Goal: Transaction & Acquisition: Purchase product/service

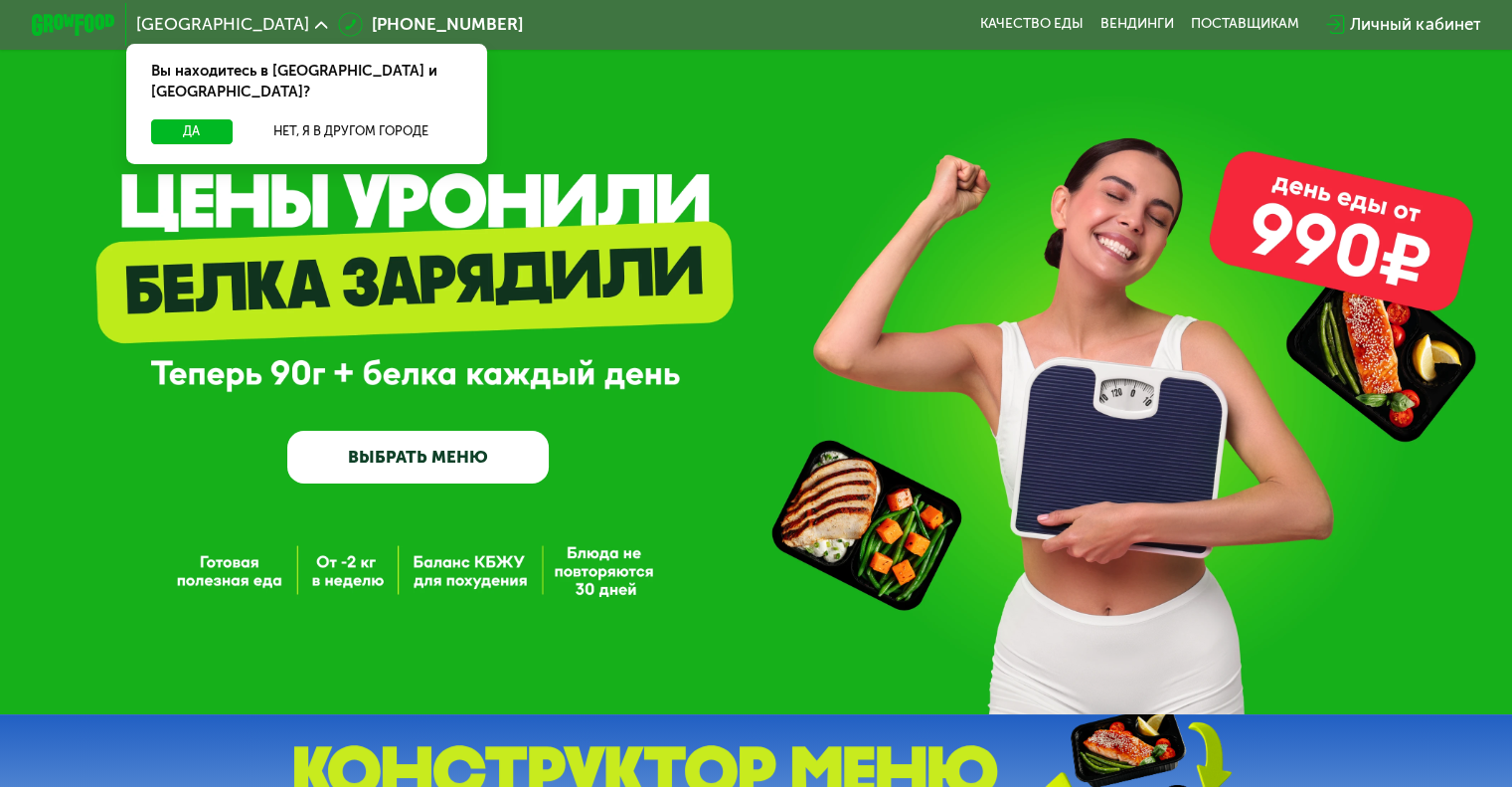
click at [449, 454] on link "ВЫБРАТЬ МЕНЮ" at bounding box center [418, 457] width 262 height 53
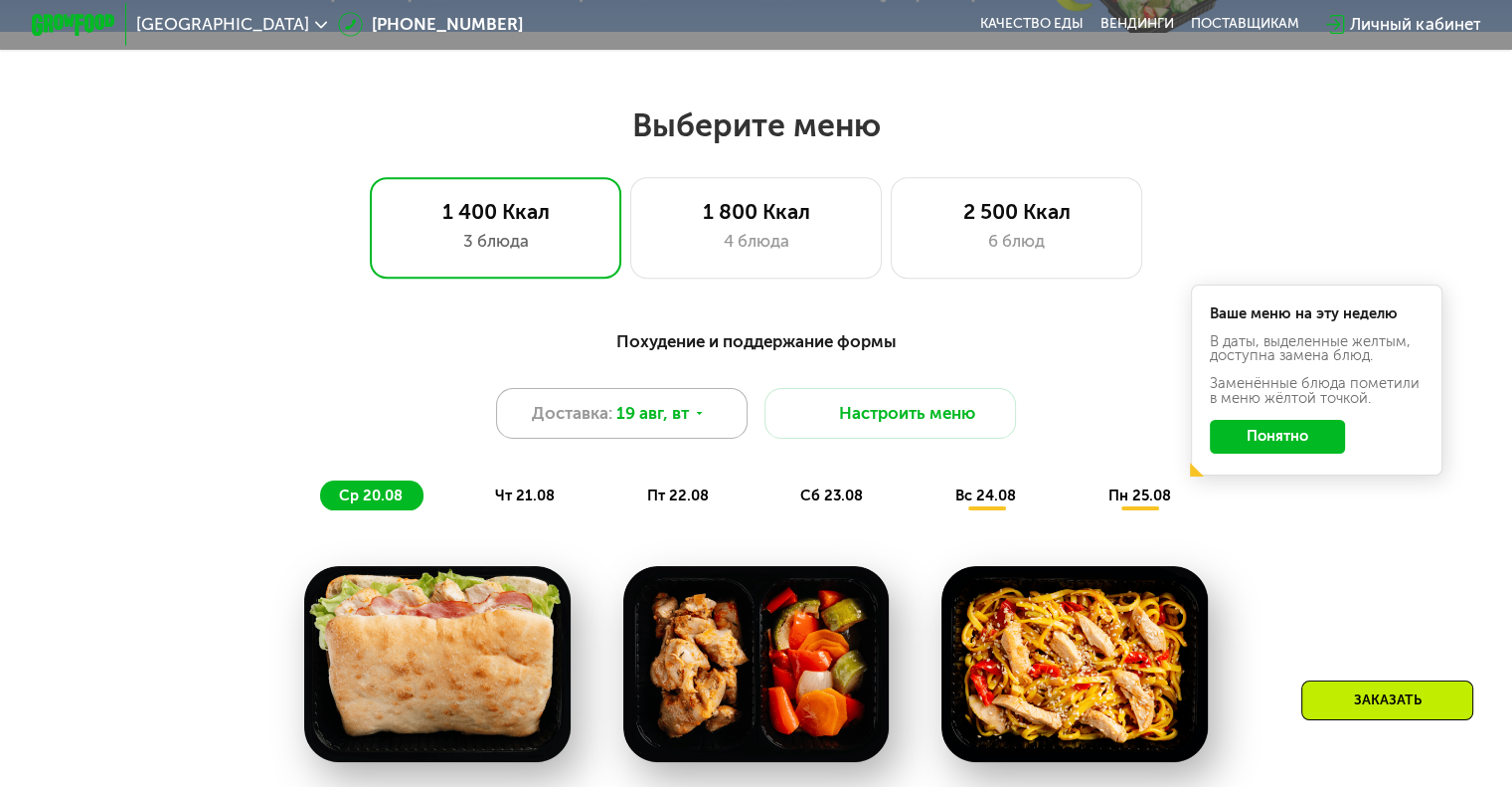
scroll to position [895, 0]
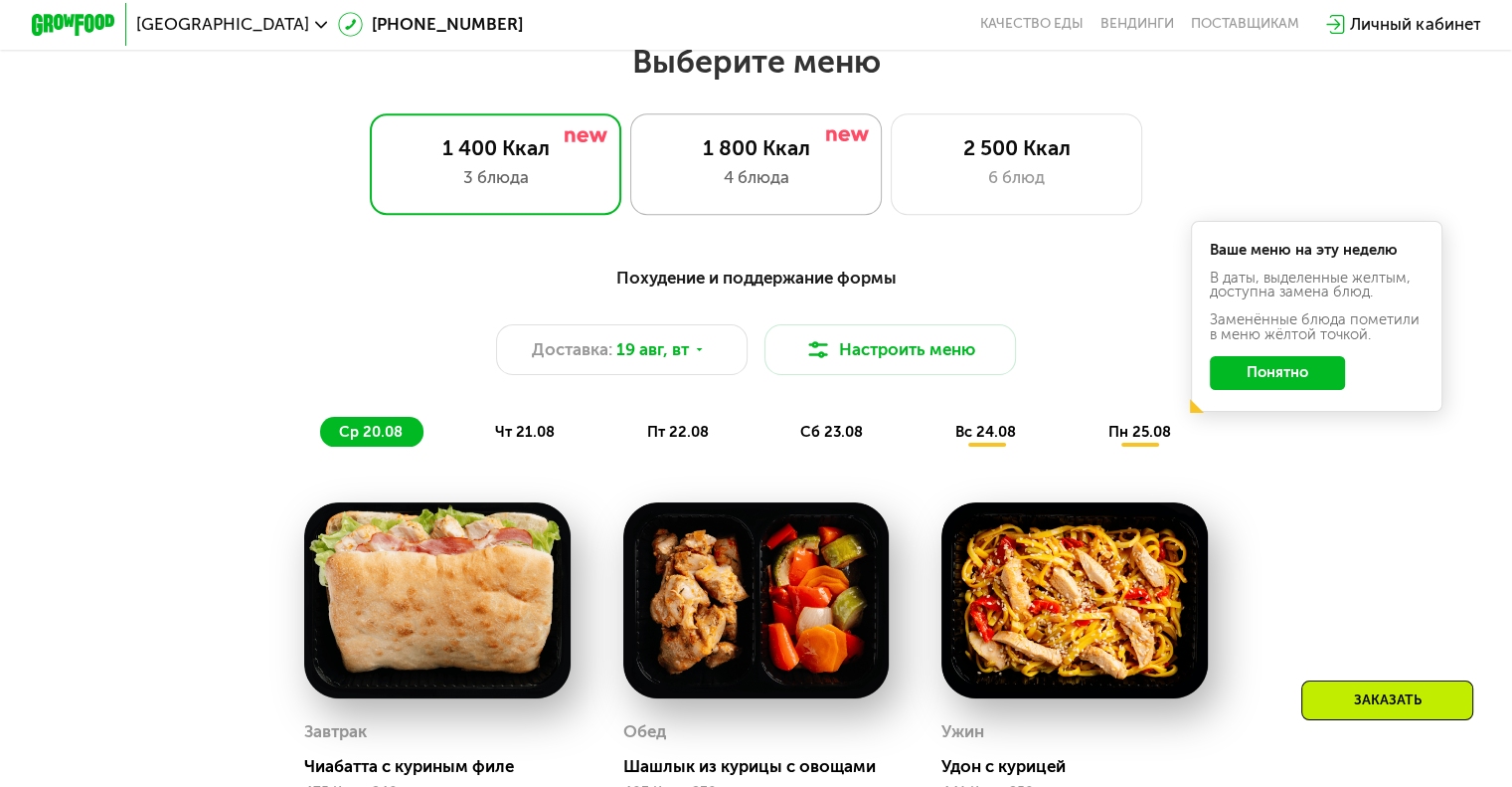
click at [819, 190] on div "4 блюда" at bounding box center [756, 177] width 208 height 25
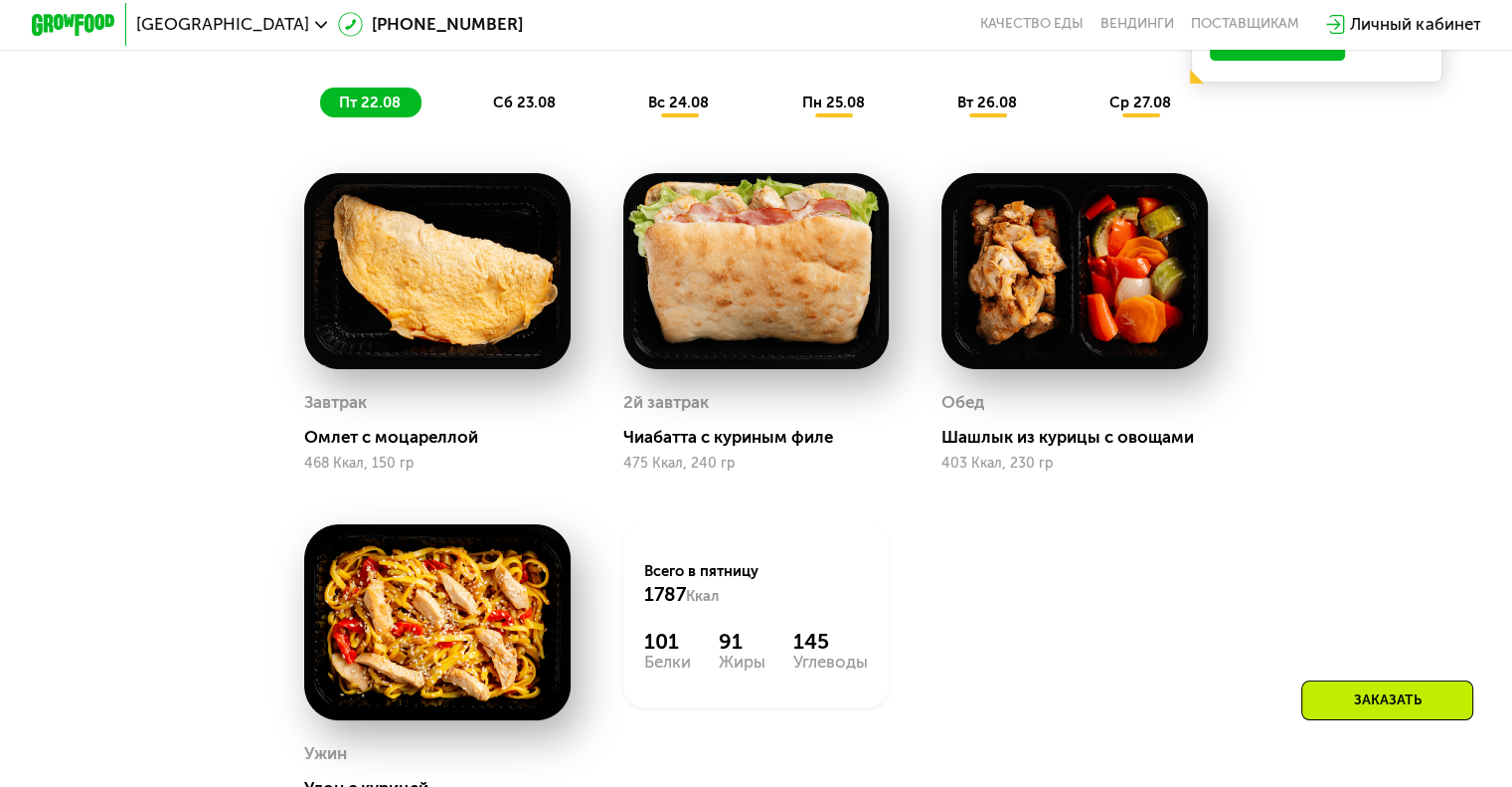
scroll to position [1193, 0]
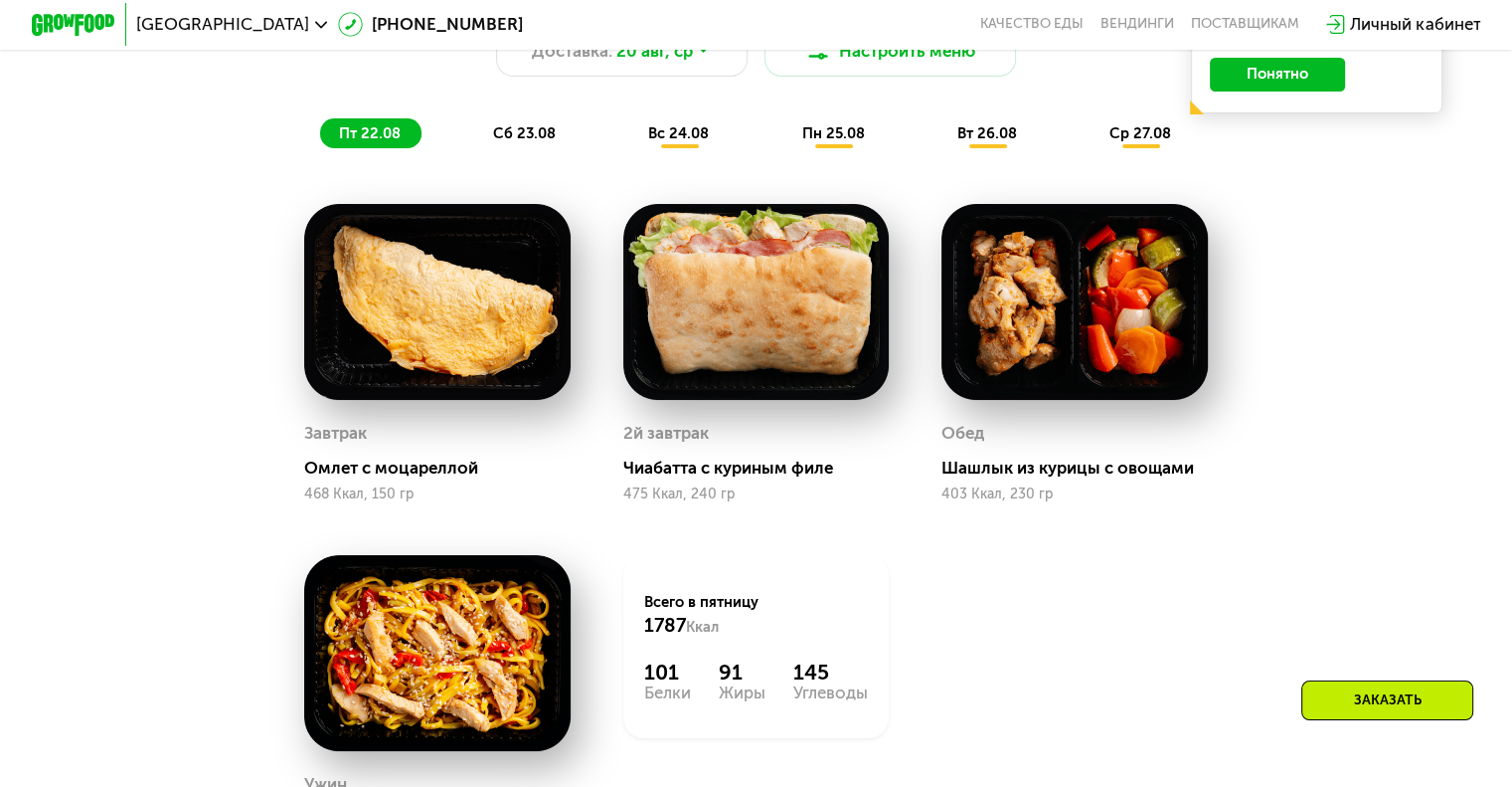
click at [526, 137] on span "сб 23.08" at bounding box center [524, 133] width 63 height 18
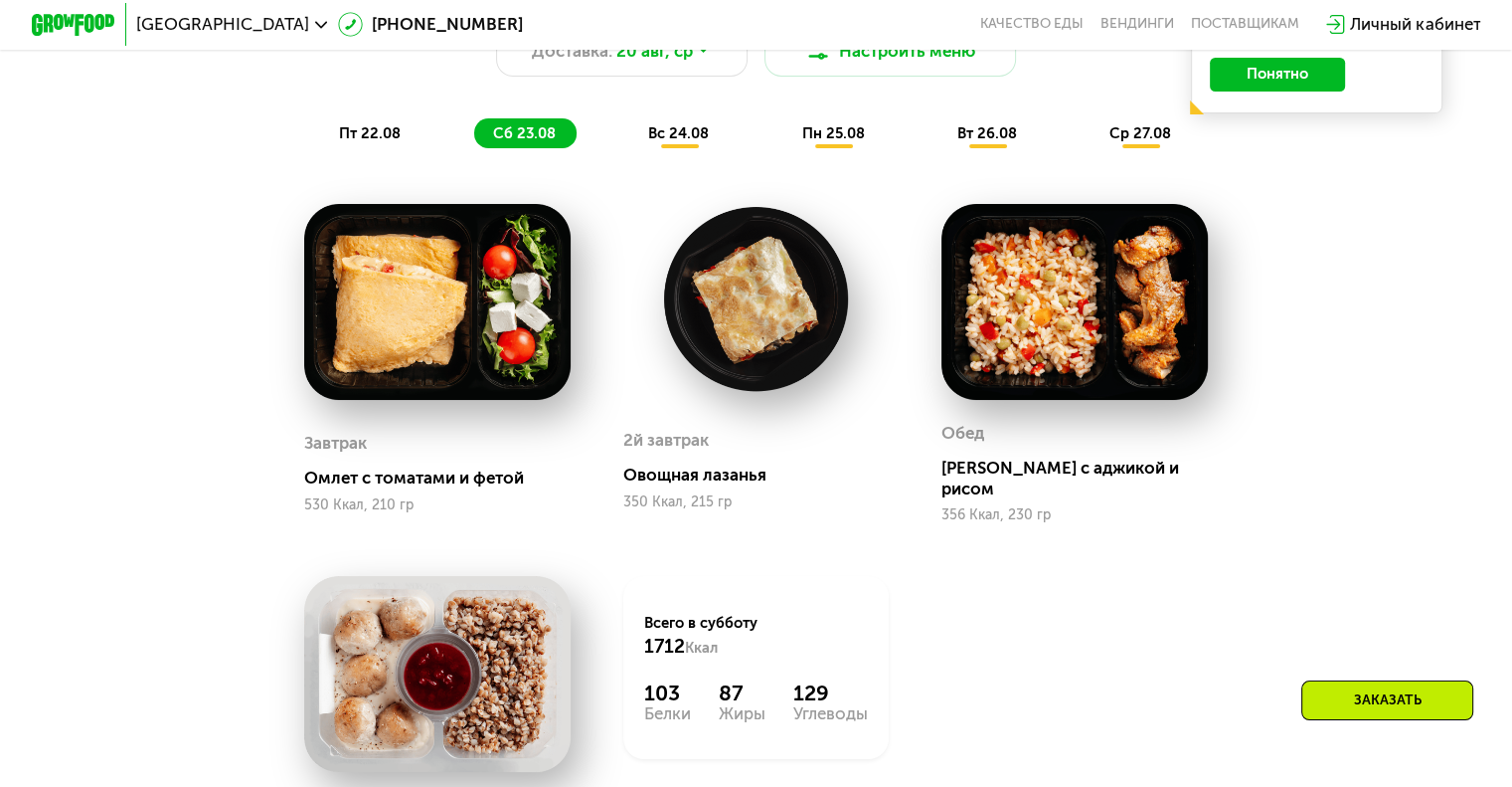
click at [682, 142] on span "вс 24.08" at bounding box center [678, 133] width 61 height 18
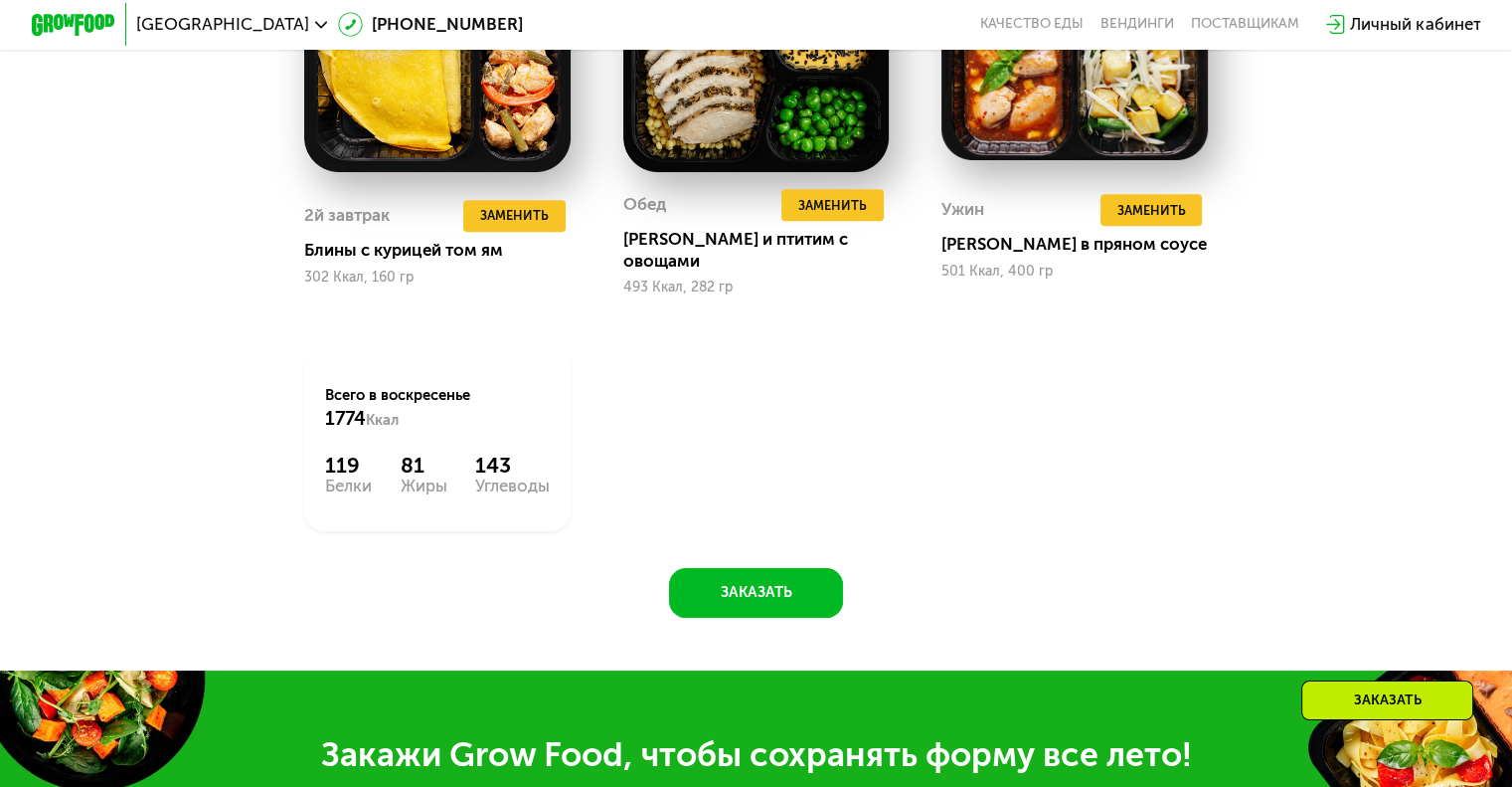
scroll to position [1790, 0]
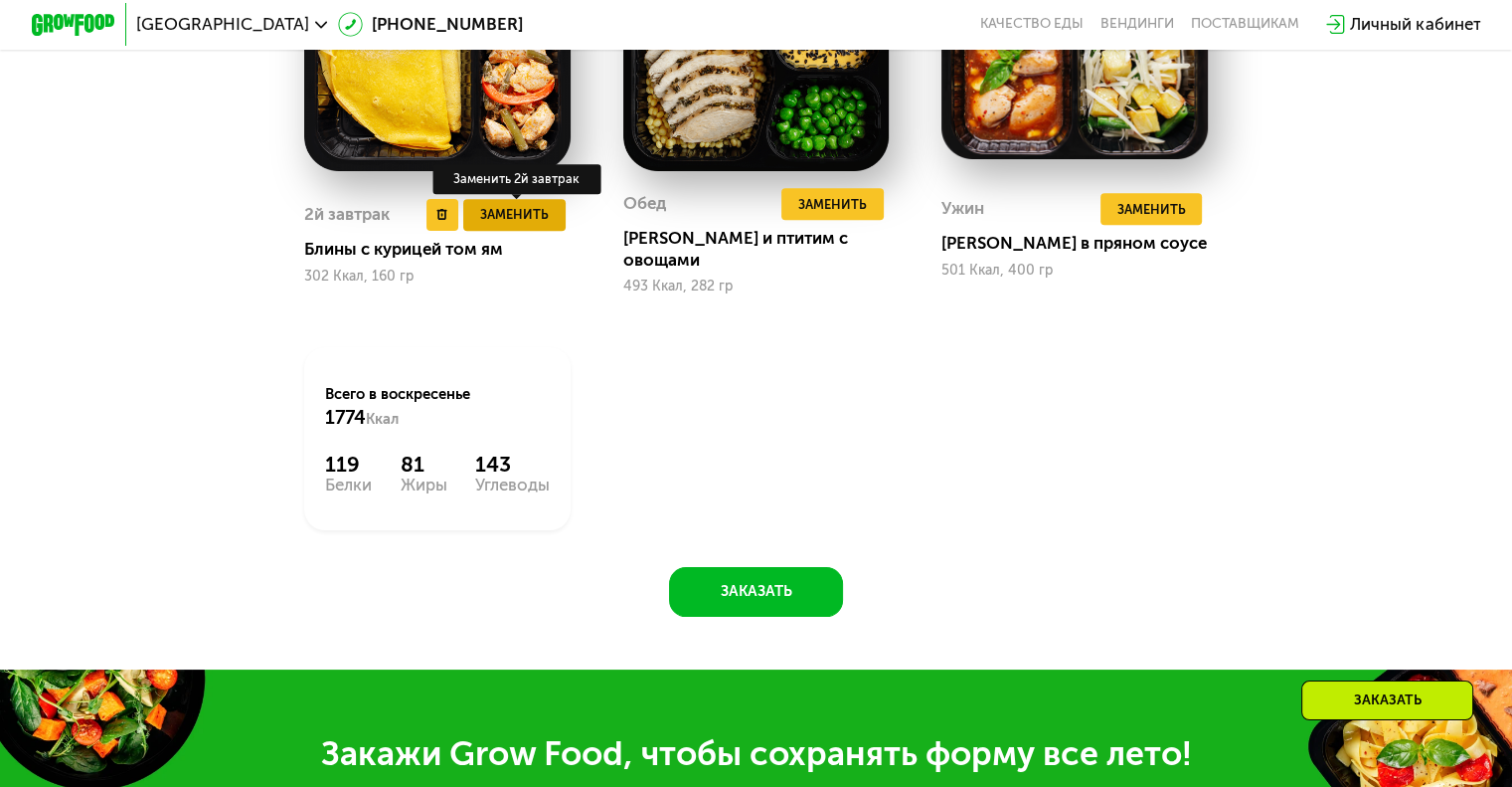
click at [497, 223] on span "Заменить" at bounding box center [514, 214] width 69 height 21
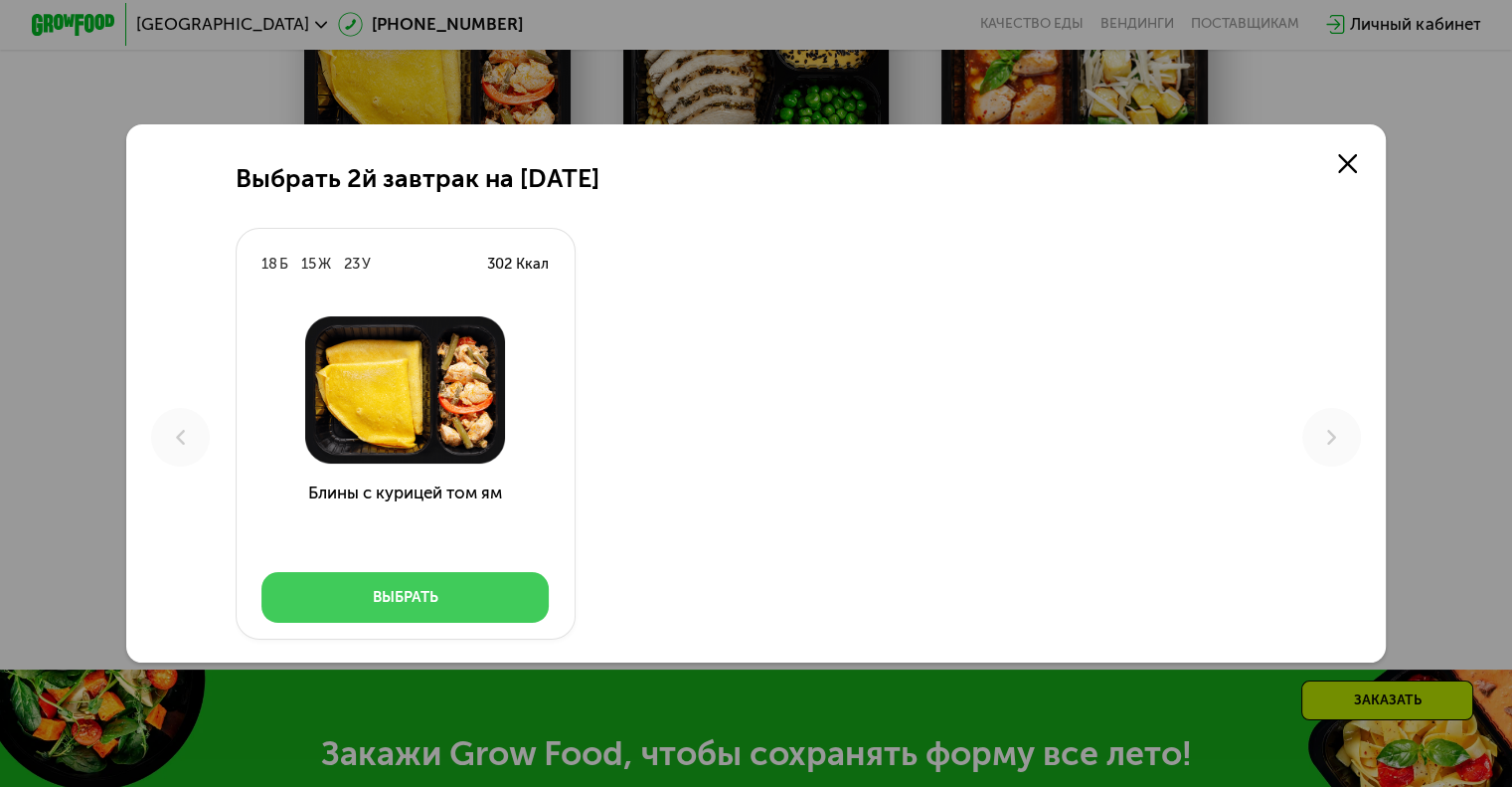
click at [478, 592] on button "Выбрать" at bounding box center [405, 597] width 287 height 51
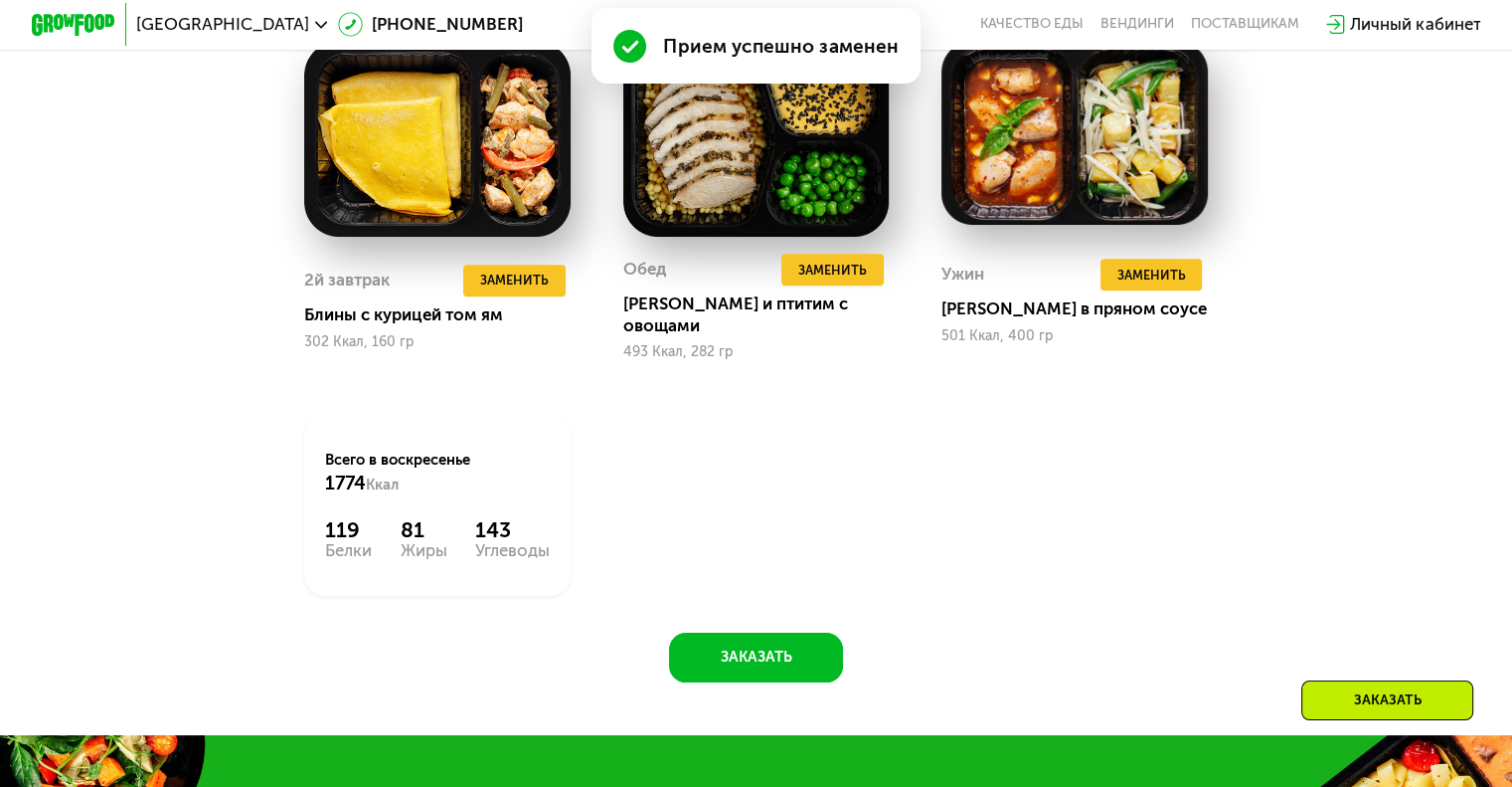
scroll to position [1690, 0]
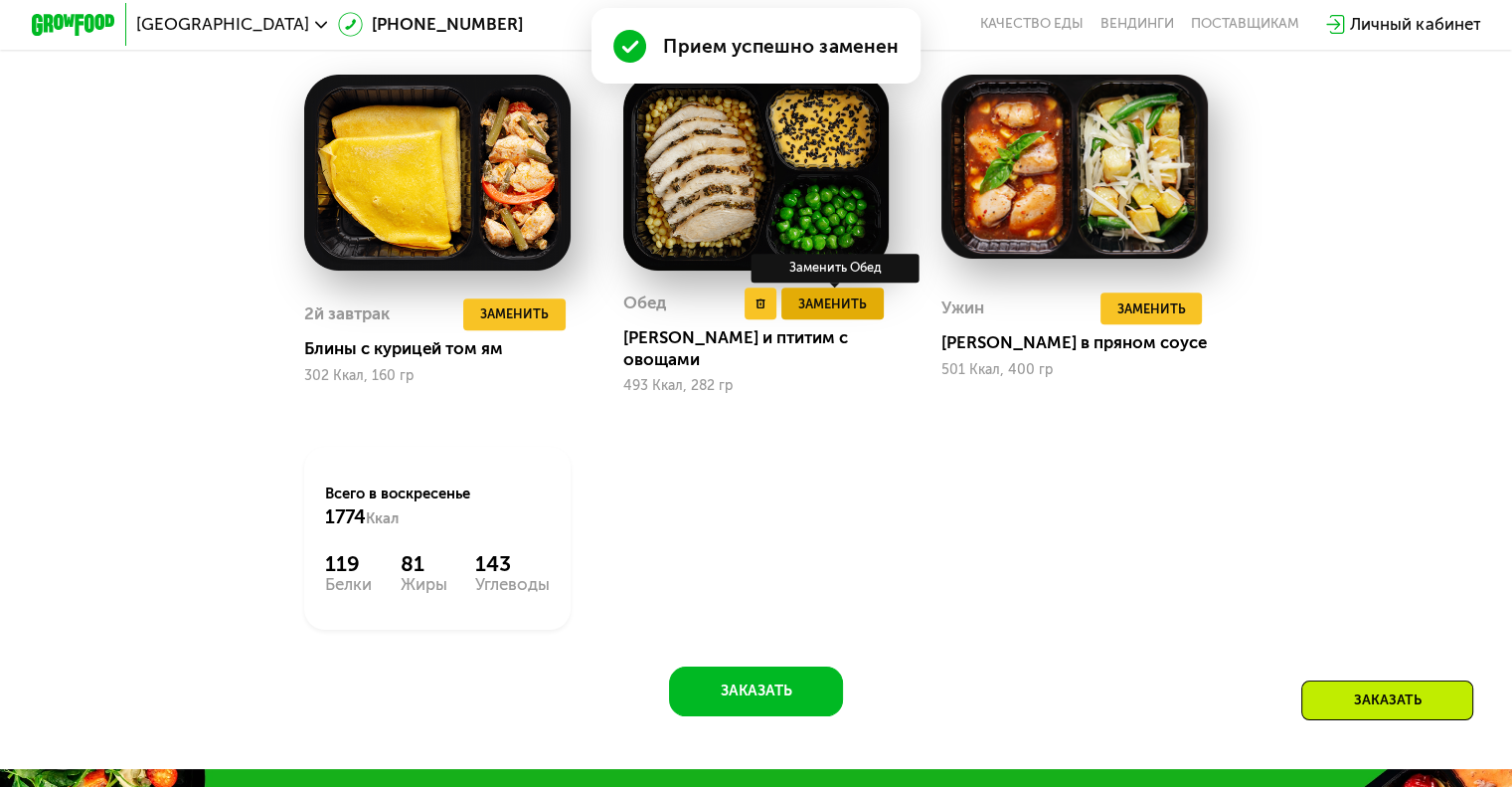
click at [837, 314] on span "Заменить" at bounding box center [832, 303] width 69 height 21
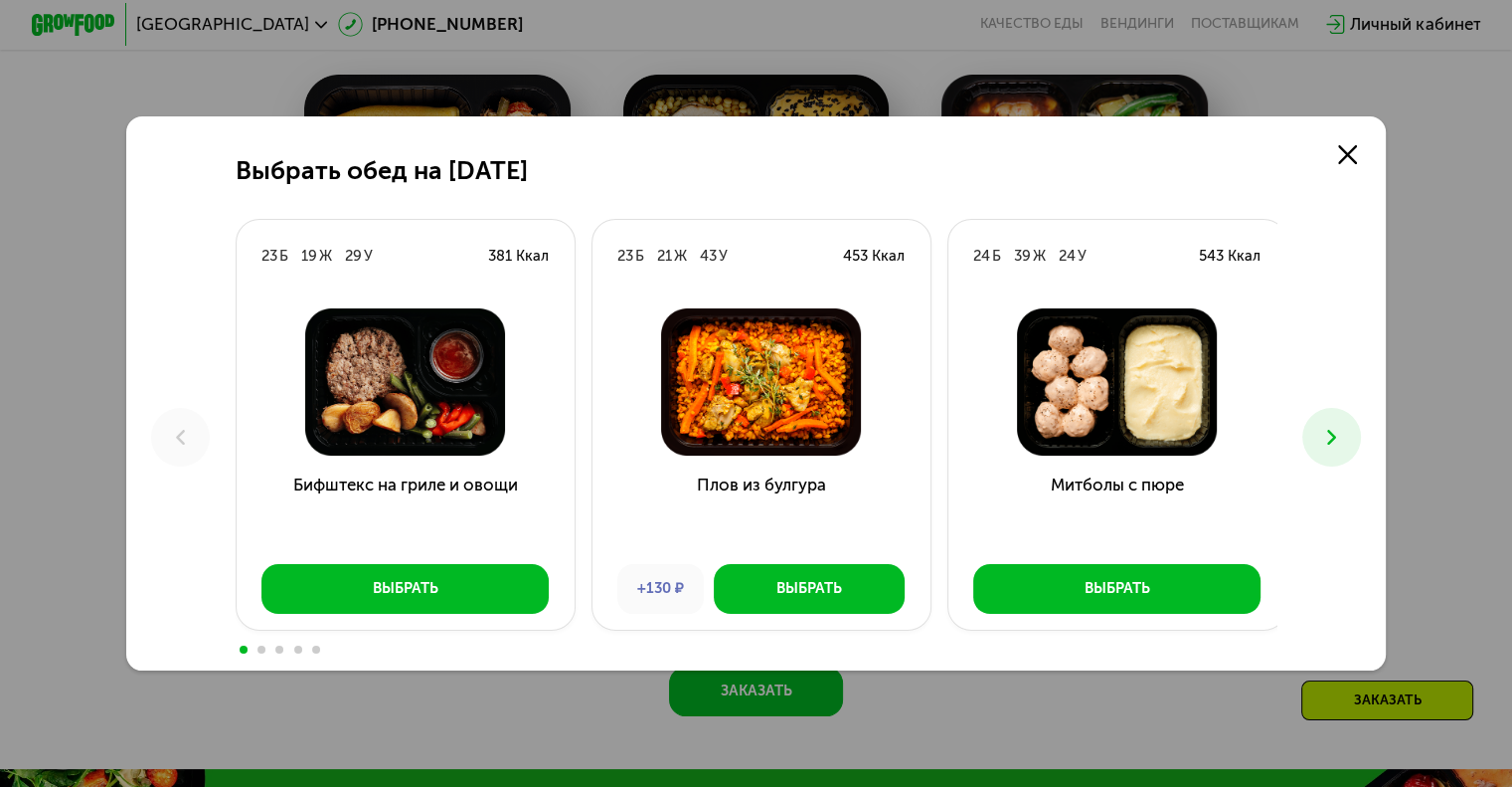
click at [1343, 422] on button at bounding box center [1332, 437] width 59 height 59
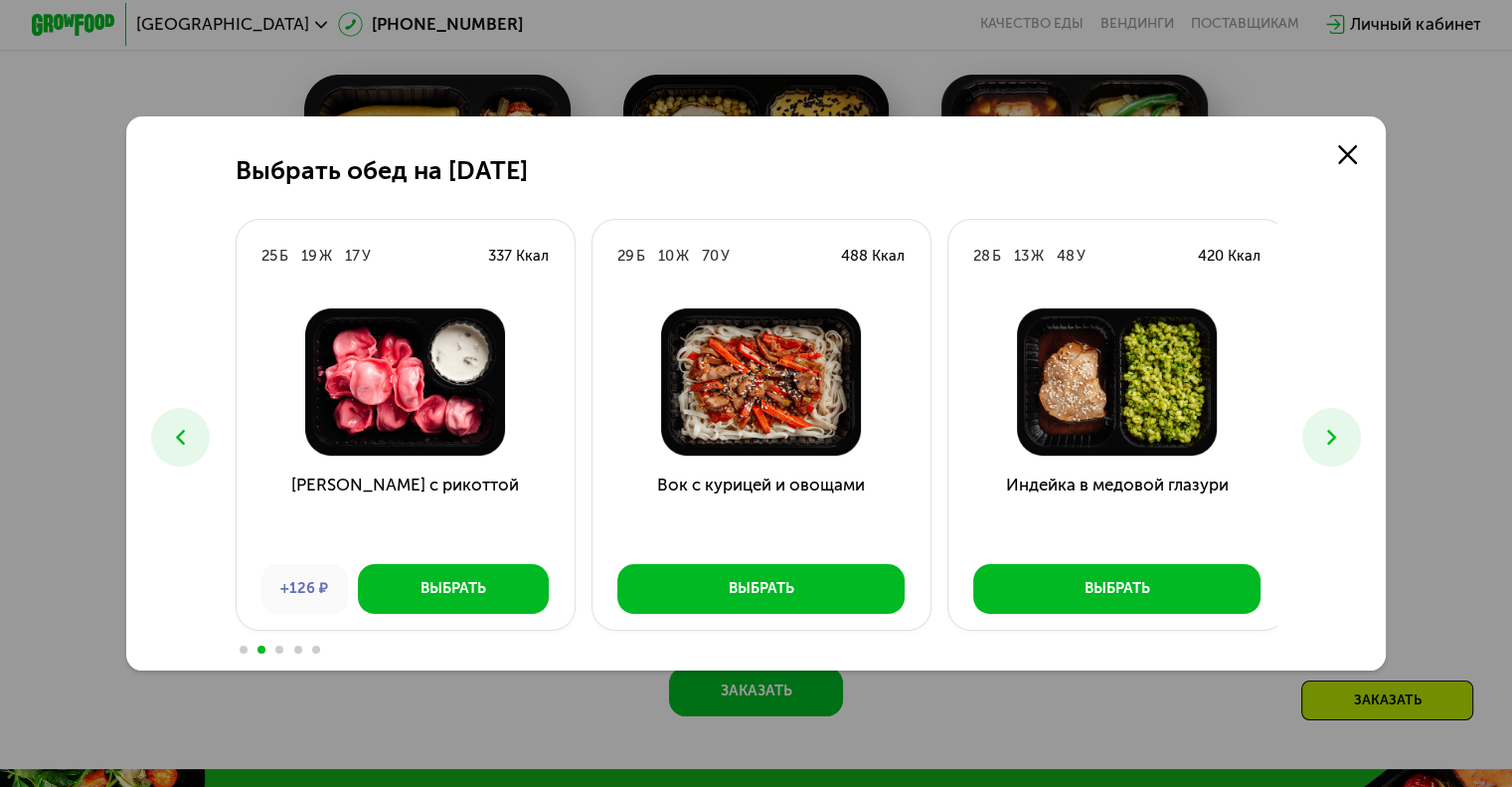
click at [1343, 422] on button at bounding box center [1332, 437] width 59 height 59
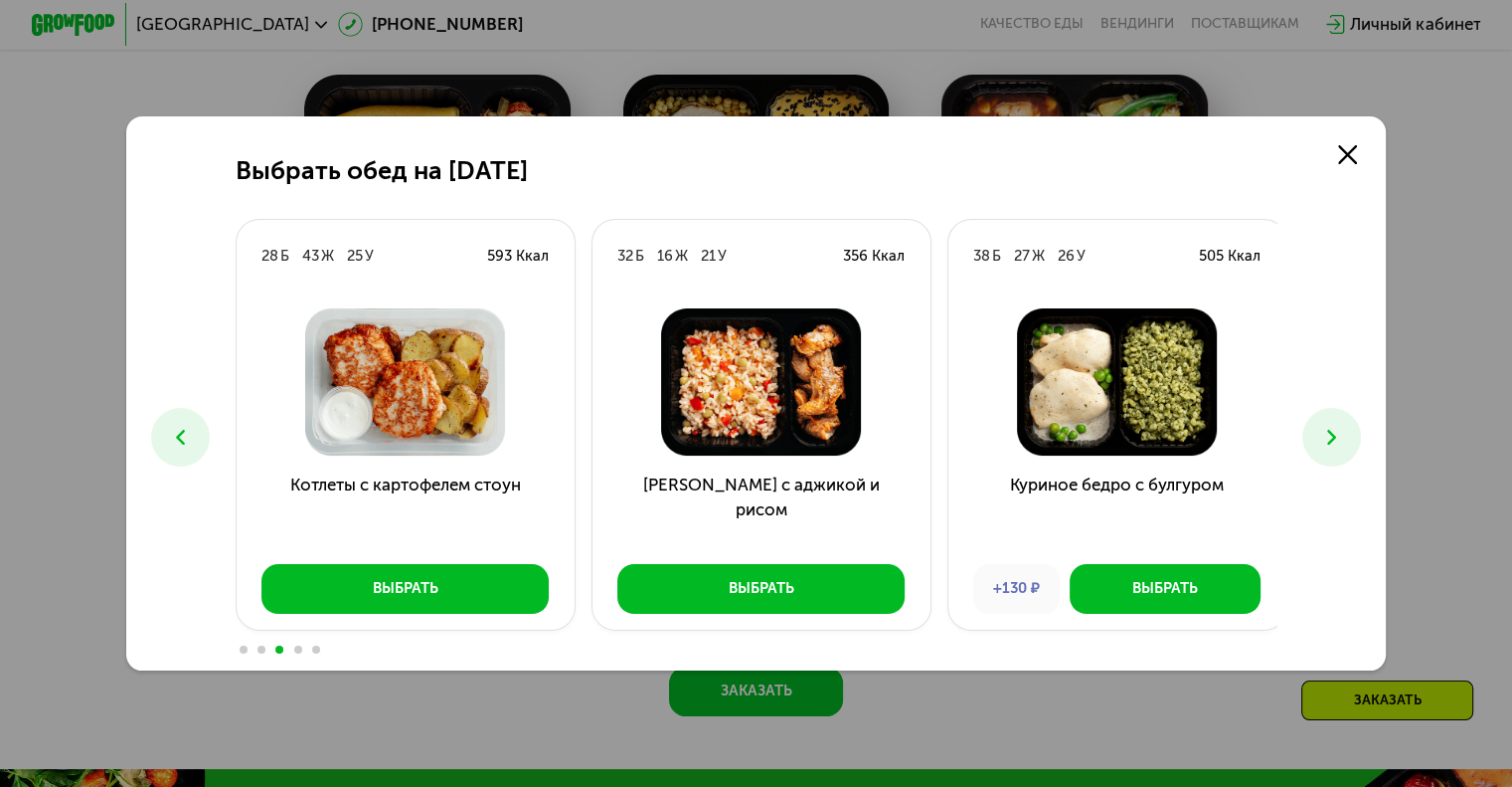
click at [1324, 425] on icon at bounding box center [1332, 437] width 25 height 25
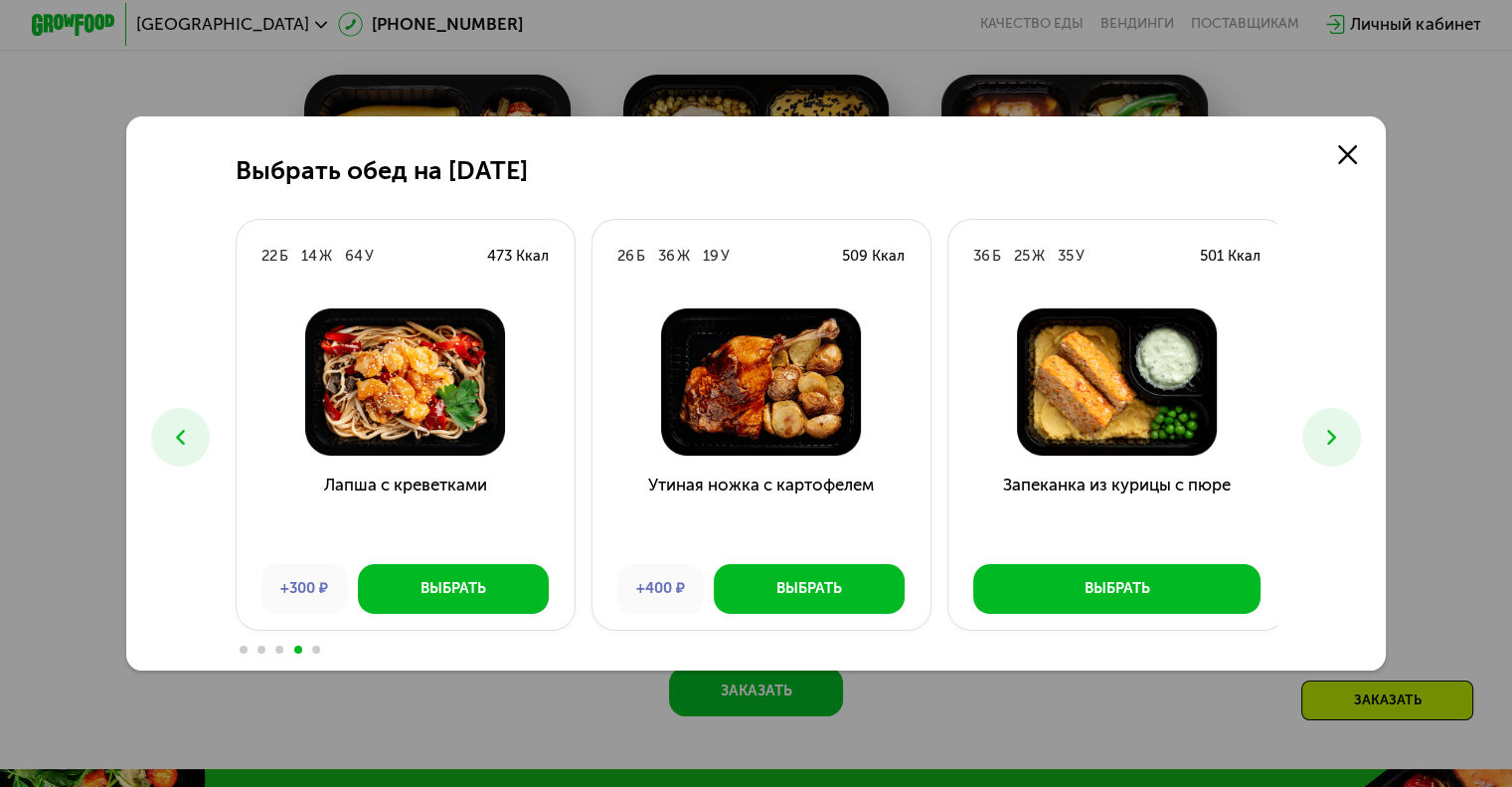
click at [1324, 425] on icon at bounding box center [1332, 437] width 25 height 25
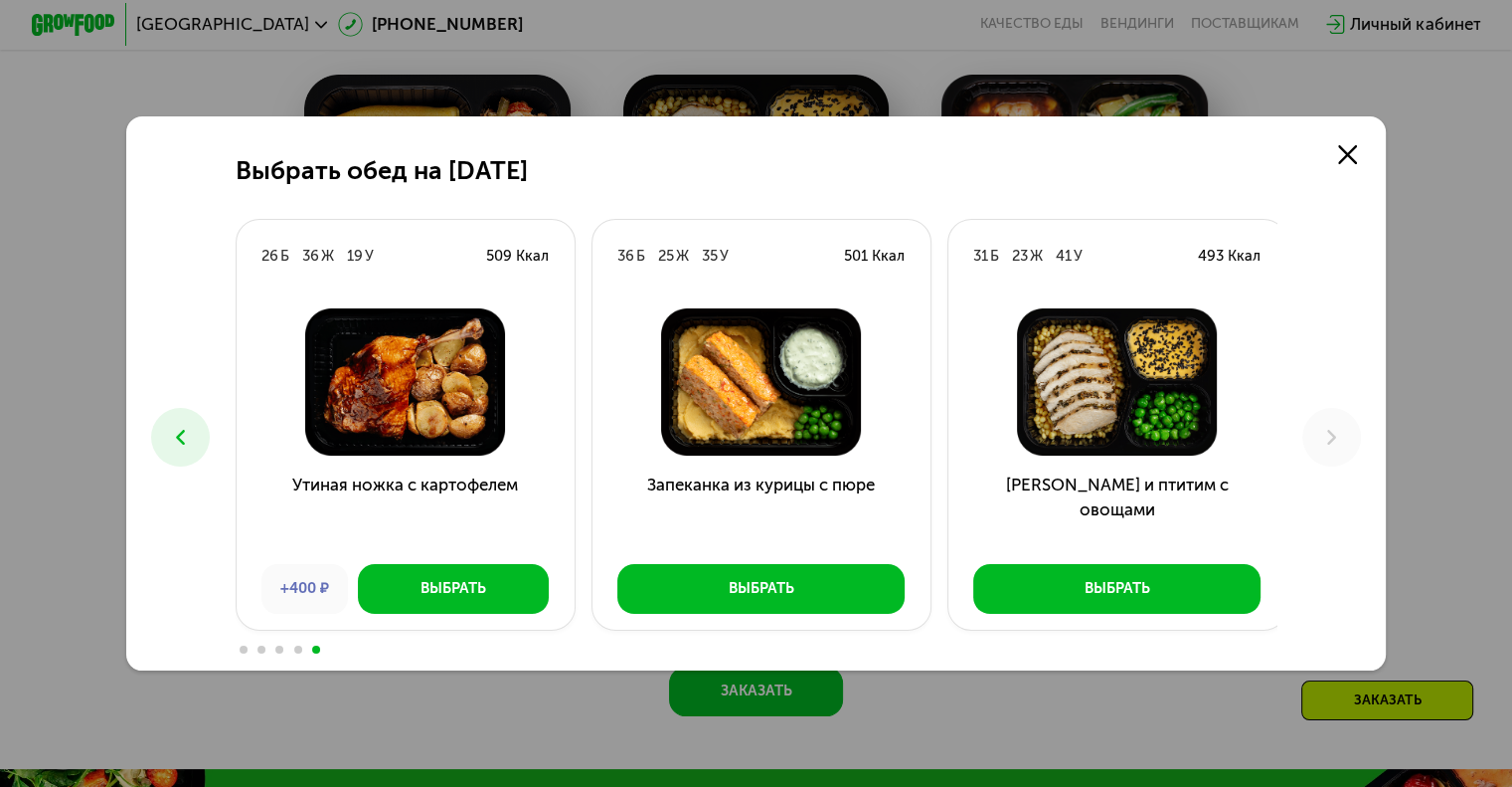
click at [187, 411] on button at bounding box center [180, 437] width 59 height 59
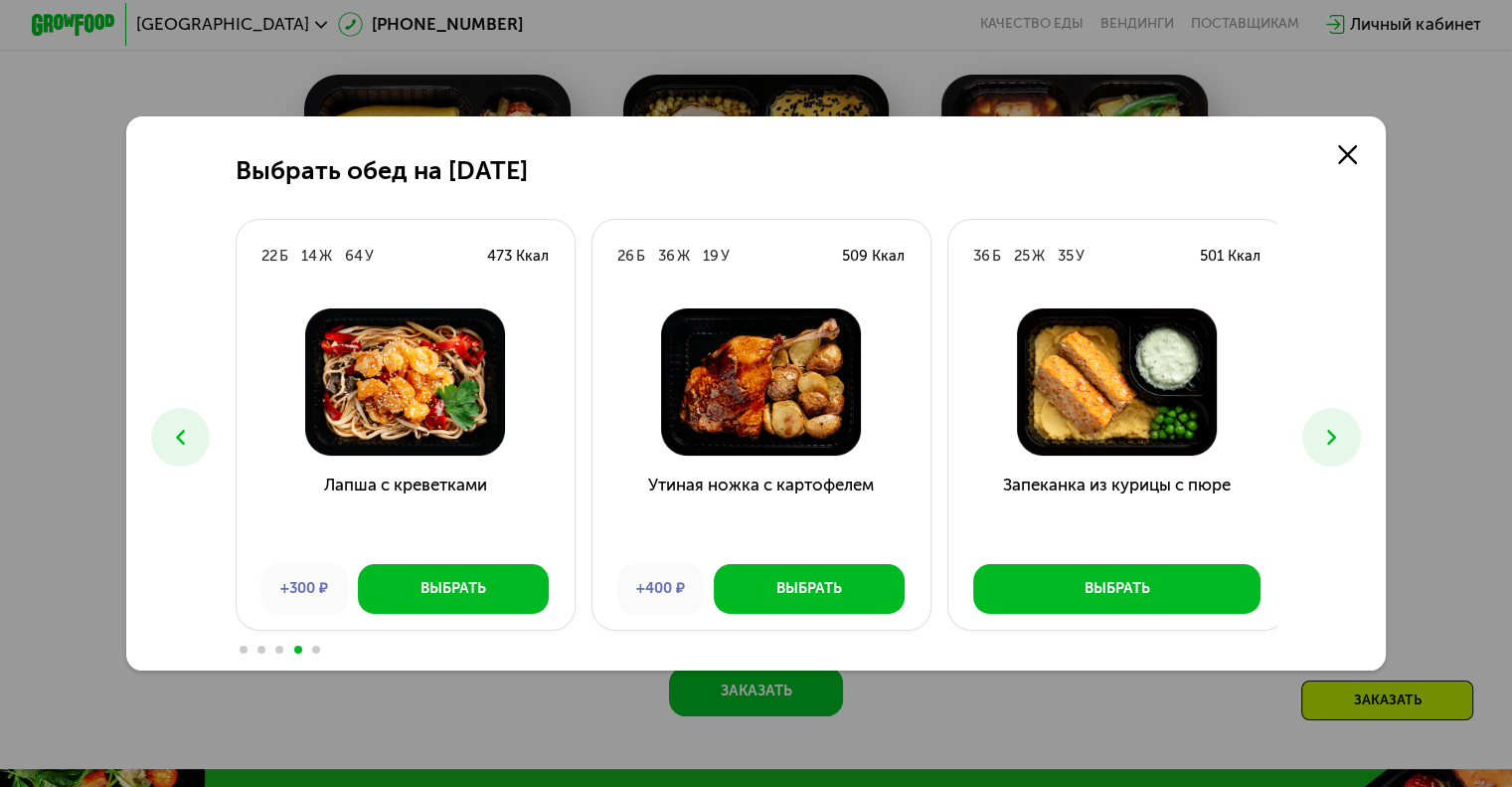
click at [187, 411] on button at bounding box center [180, 437] width 59 height 59
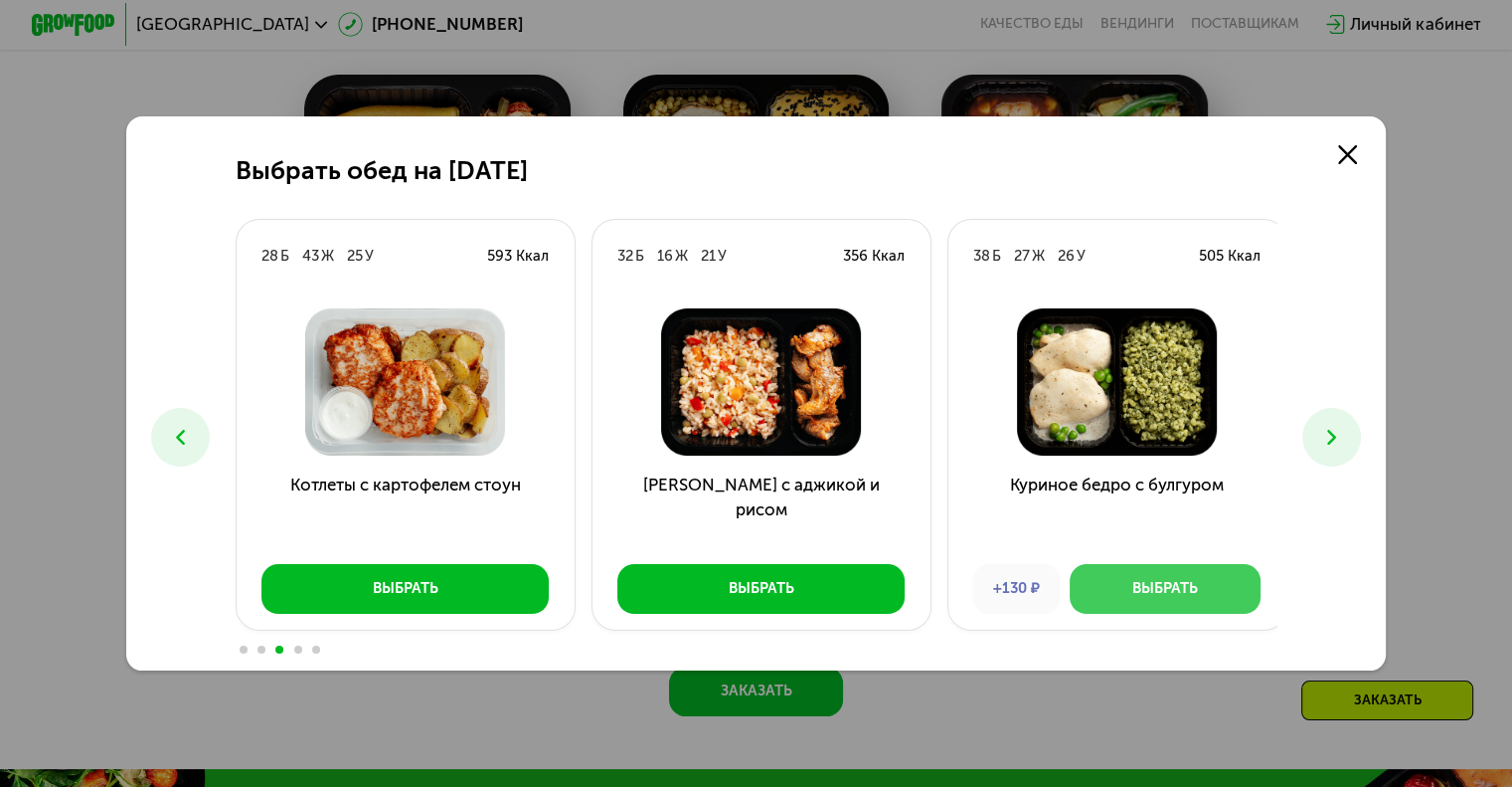
click at [1133, 590] on div "Выбрать" at bounding box center [1166, 588] width 66 height 21
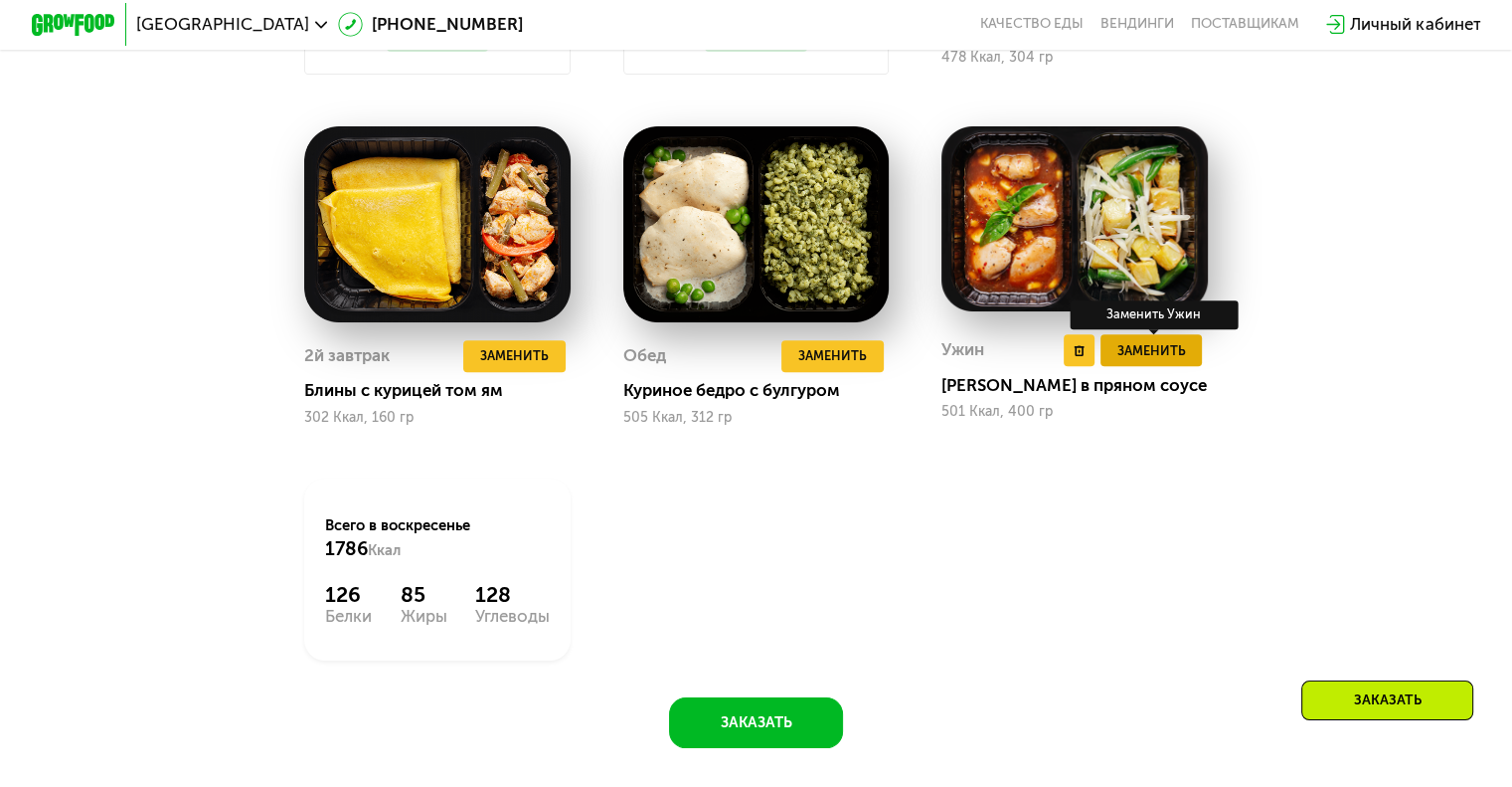
click at [1140, 361] on span "Заменить" at bounding box center [1151, 350] width 69 height 21
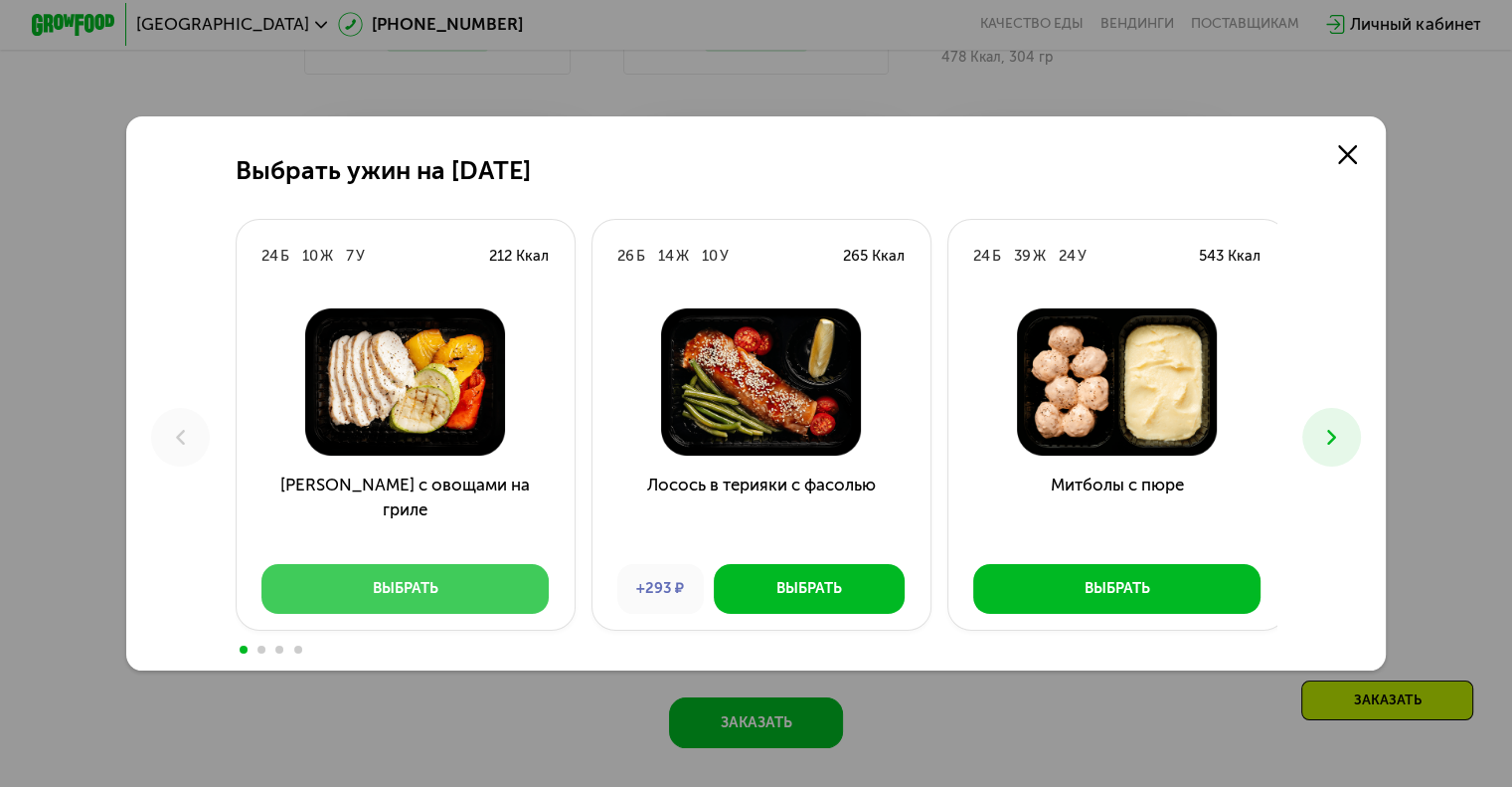
click at [487, 570] on button "Выбрать" at bounding box center [405, 589] width 287 height 51
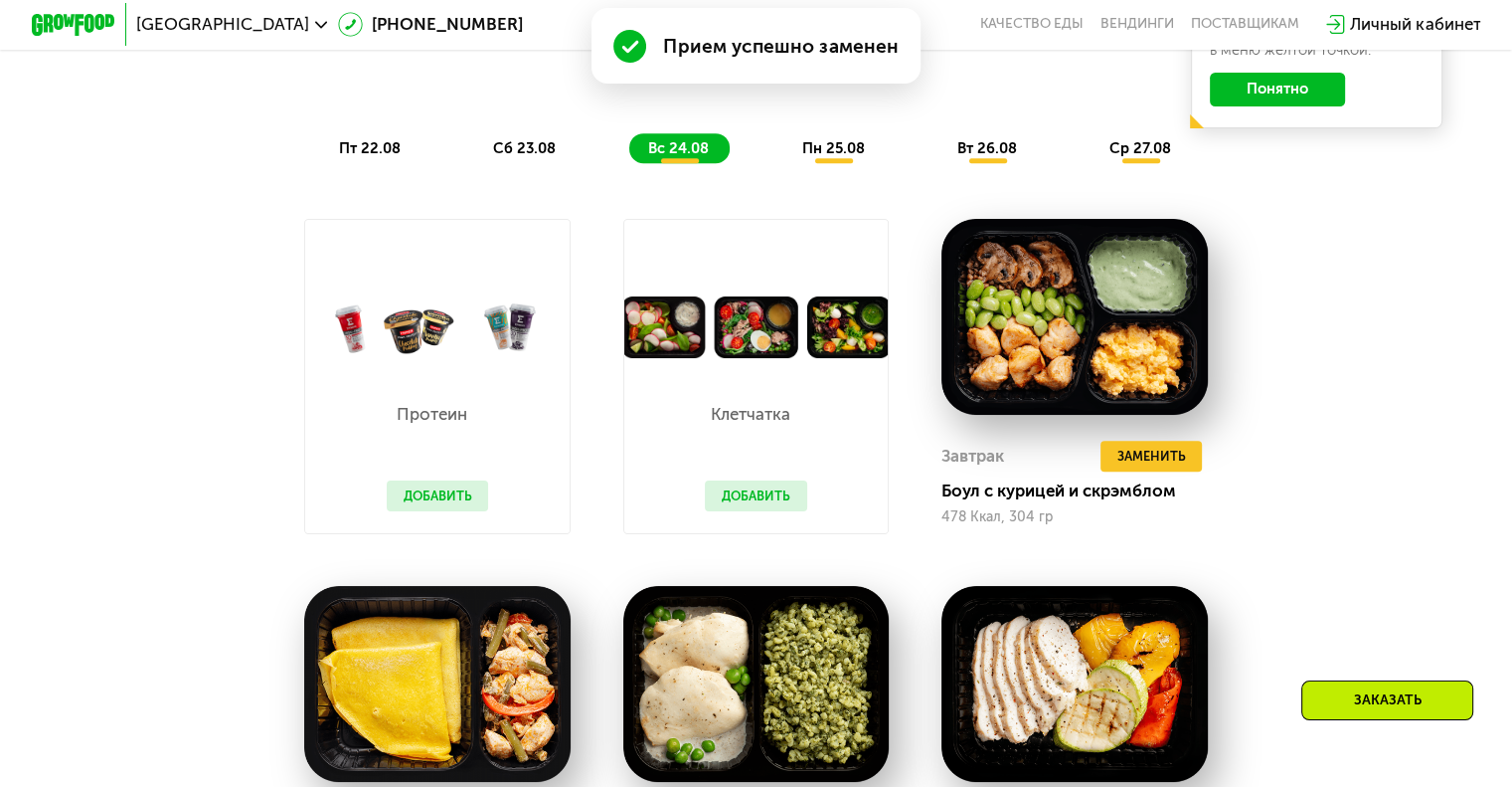
scroll to position [994, 0]
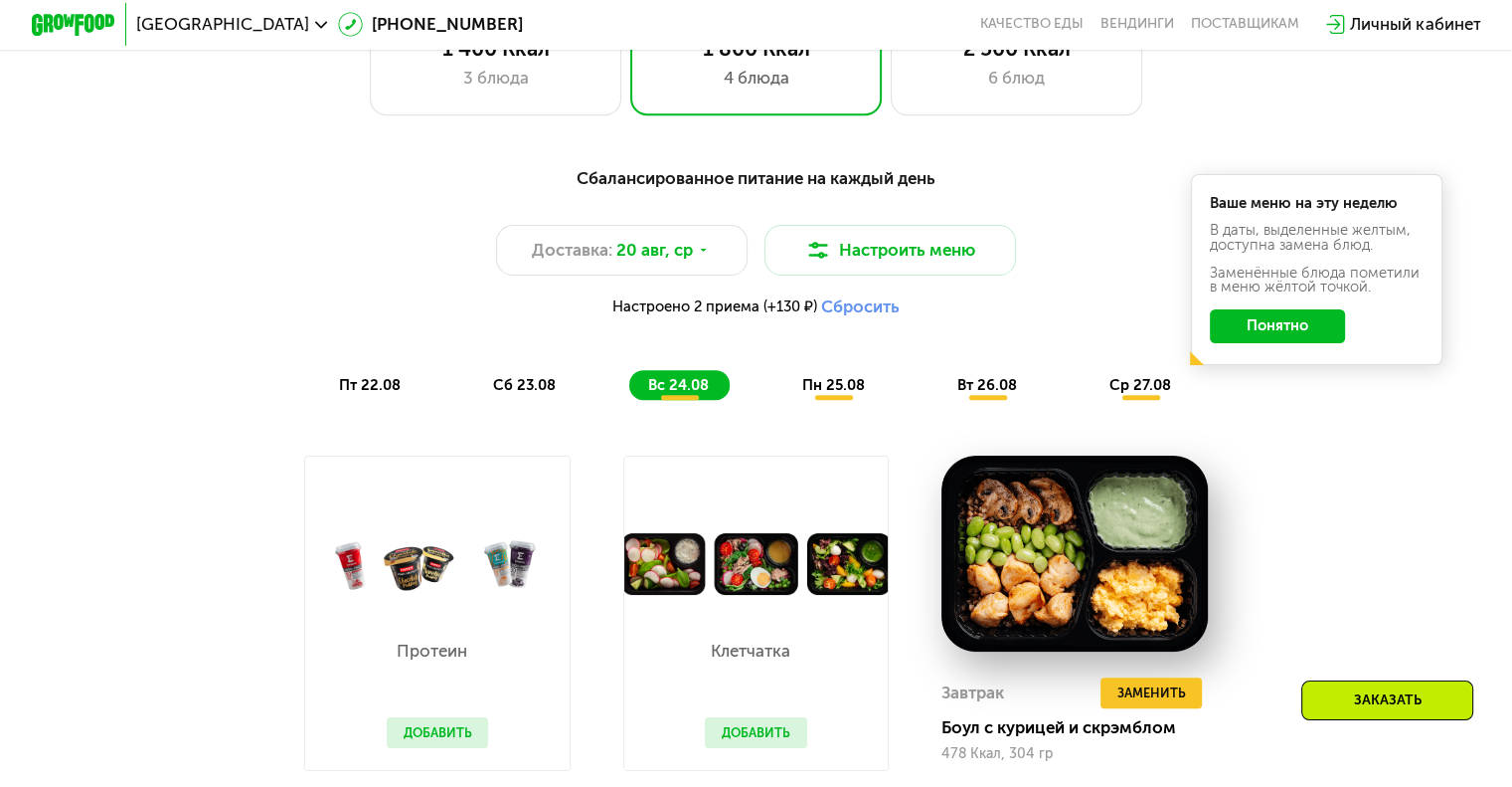
click at [824, 388] on span "пн 25.08" at bounding box center [832, 385] width 63 height 18
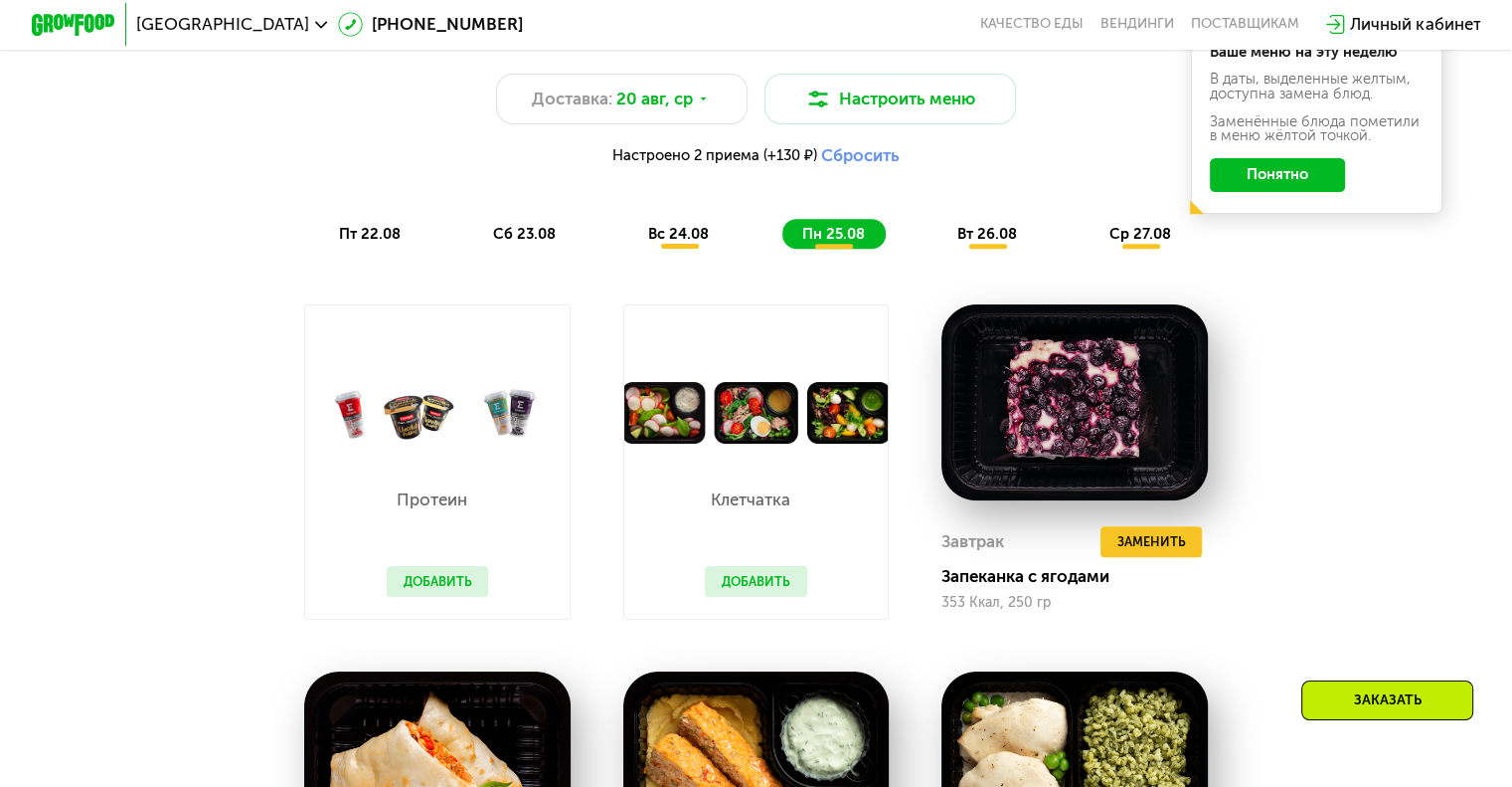
scroll to position [1094, 0]
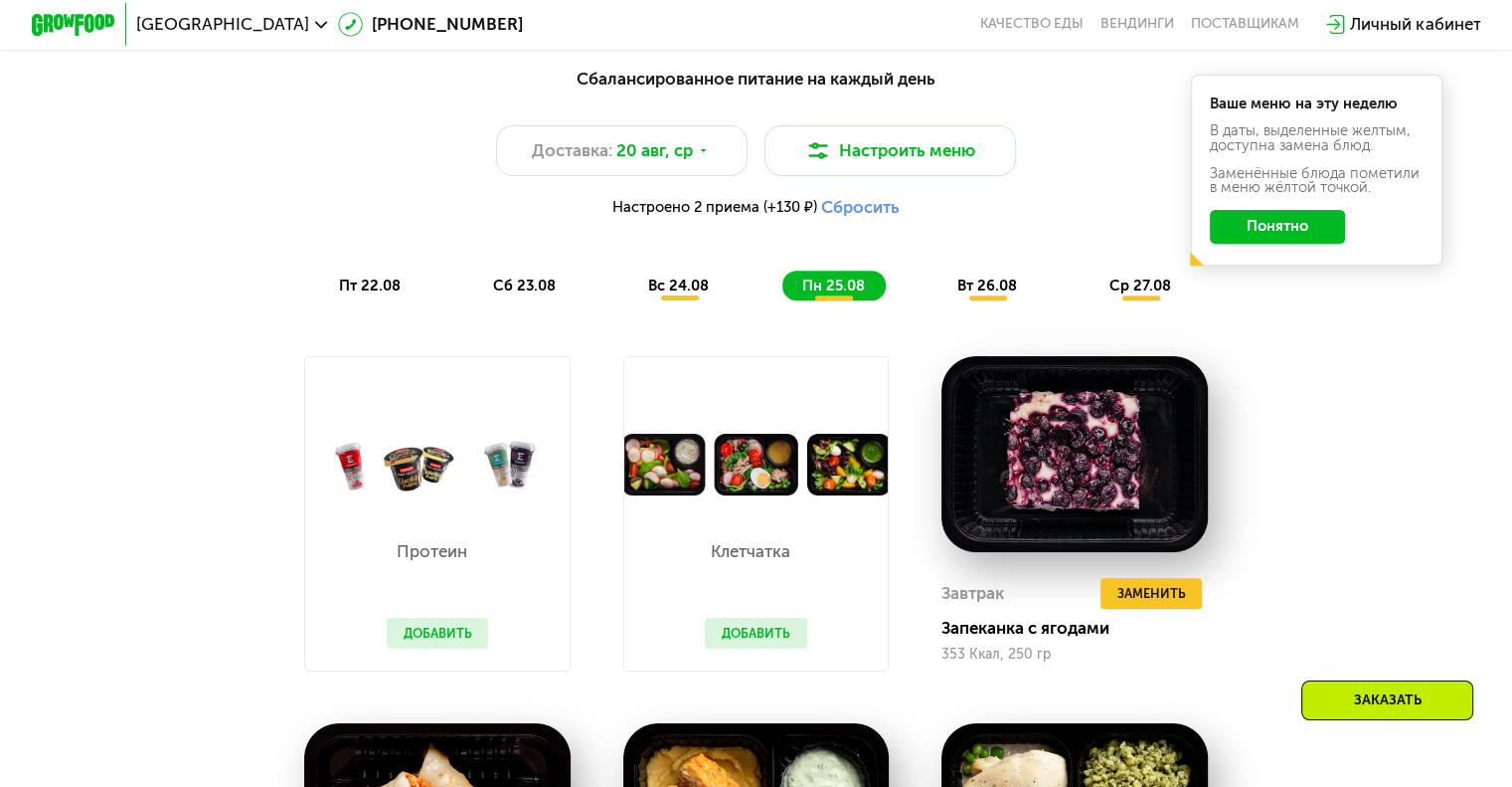
click at [987, 294] on span "вт 26.08" at bounding box center [988, 285] width 60 height 18
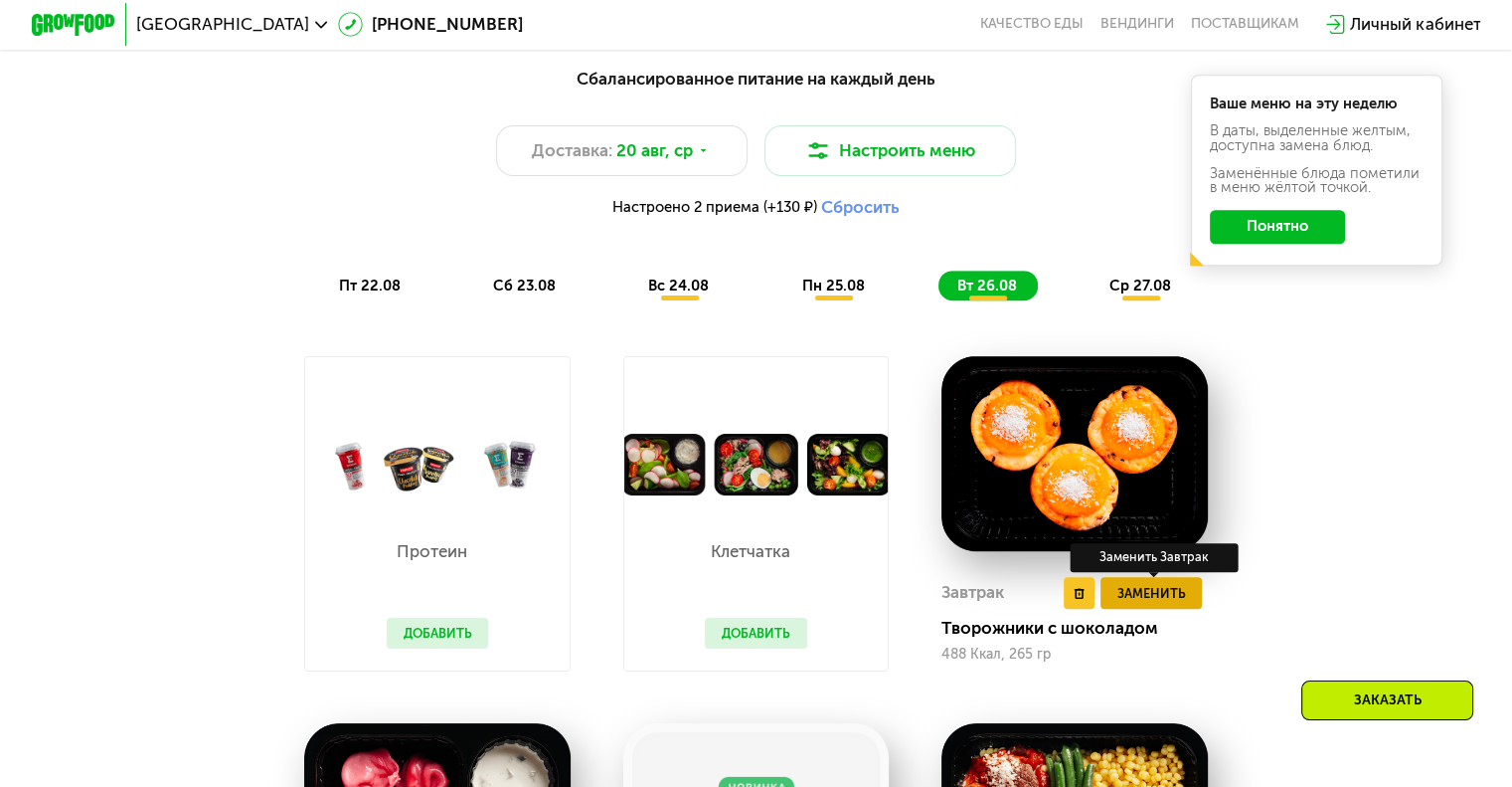
click at [1185, 598] on span "Заменить" at bounding box center [1151, 593] width 69 height 21
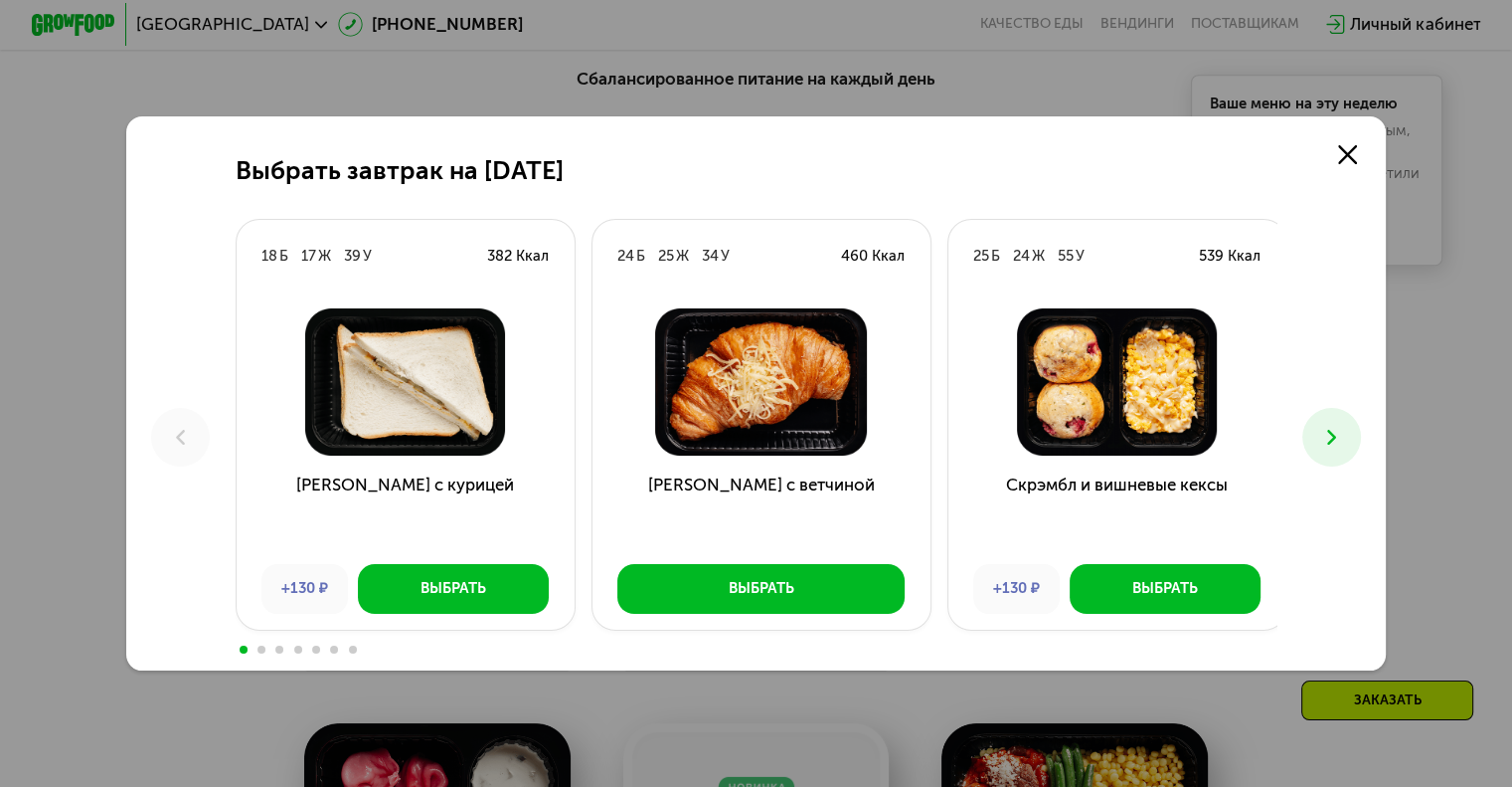
click at [1356, 417] on button at bounding box center [1332, 437] width 59 height 59
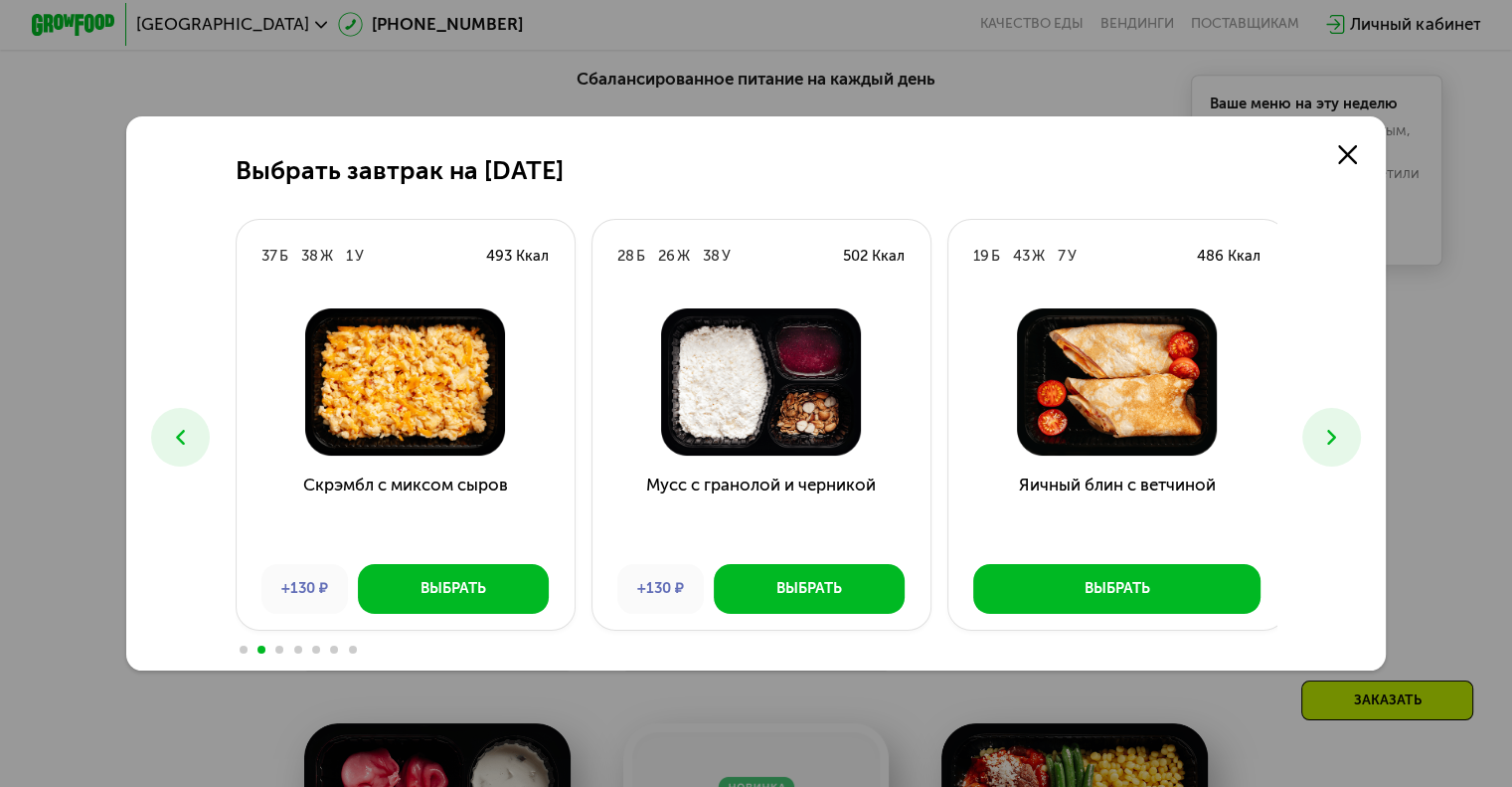
click at [191, 436] on button at bounding box center [180, 437] width 59 height 59
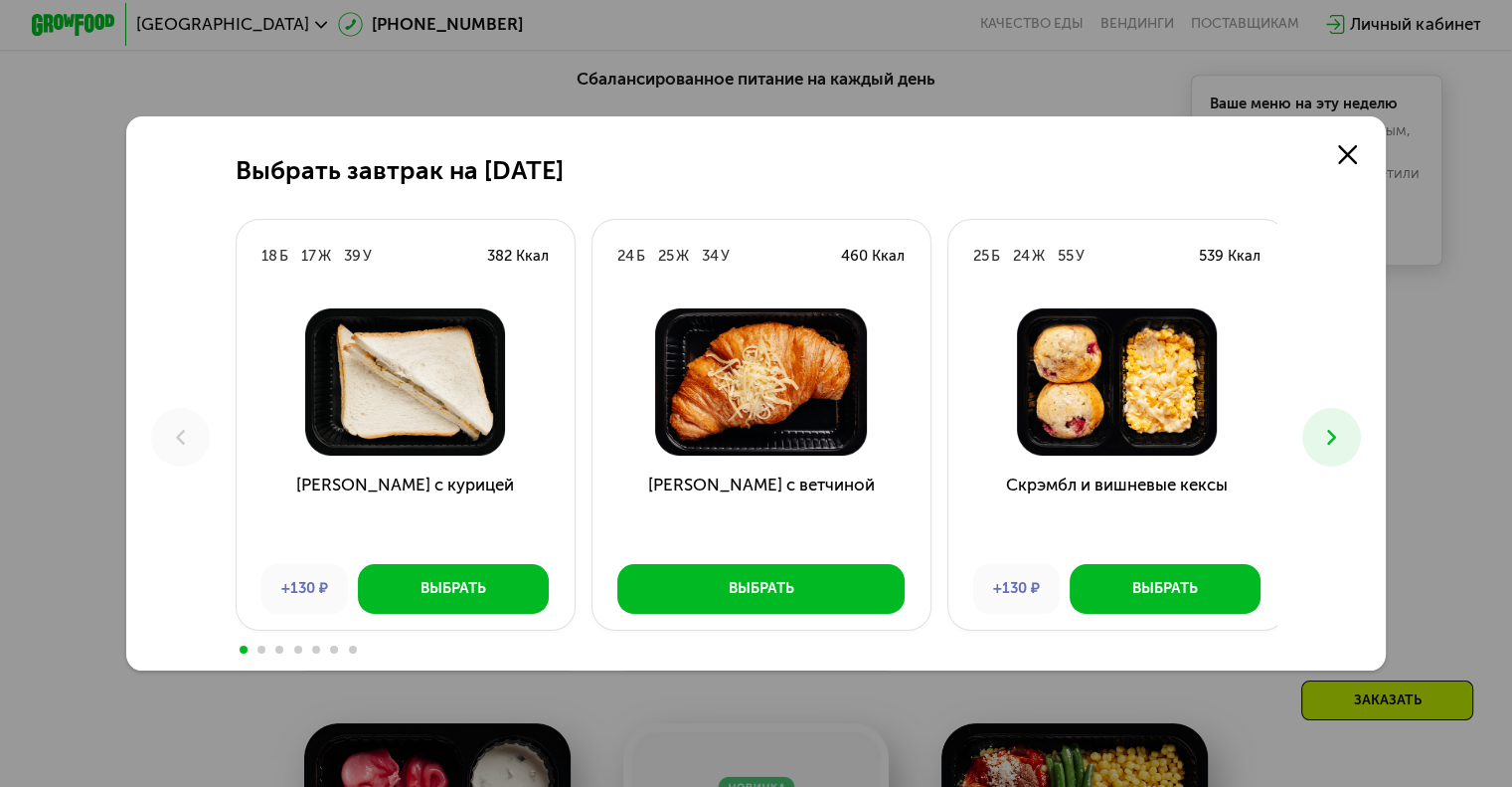
click at [1354, 432] on button at bounding box center [1332, 437] width 59 height 59
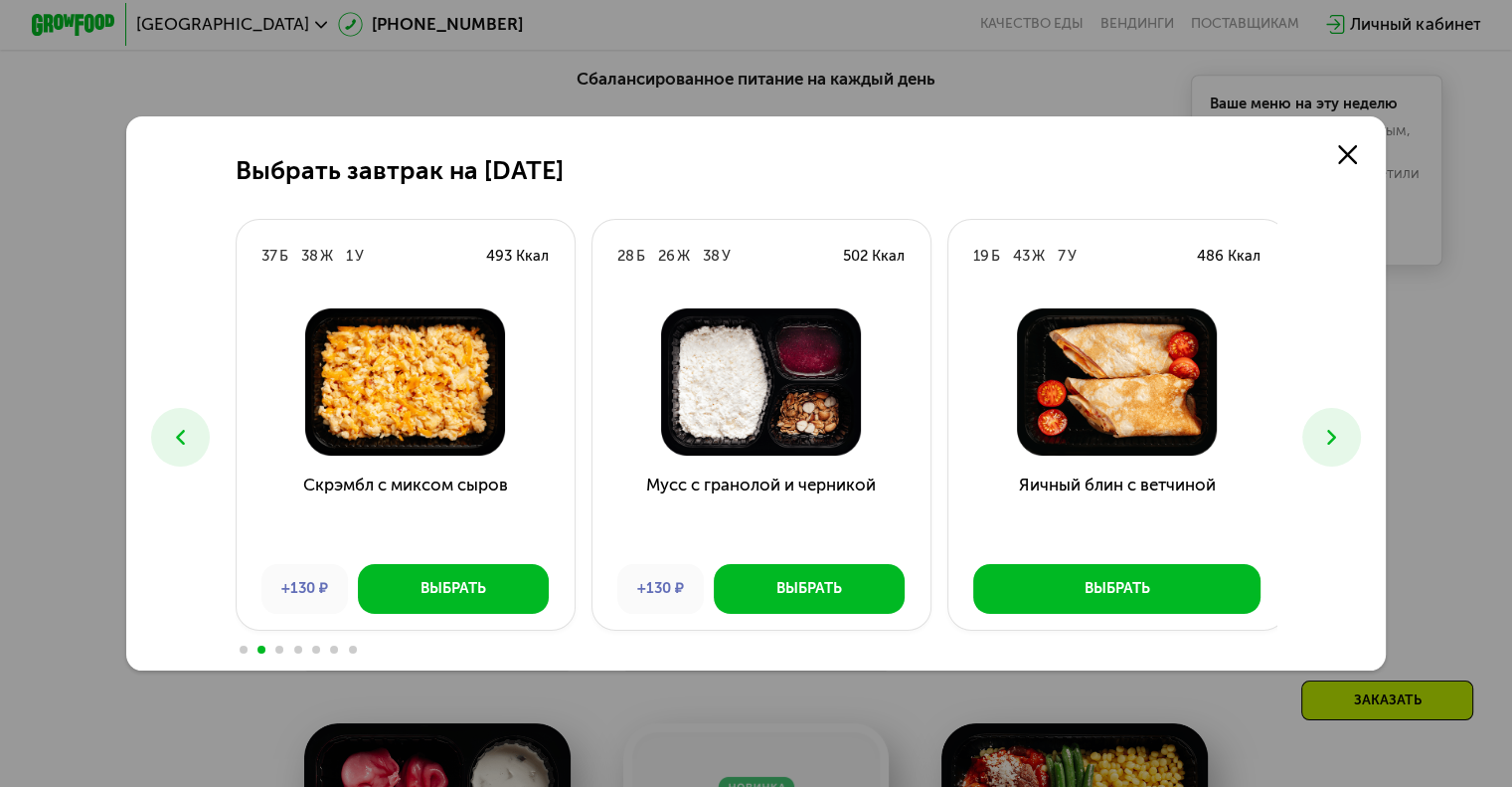
click at [1342, 430] on icon at bounding box center [1332, 437] width 25 height 25
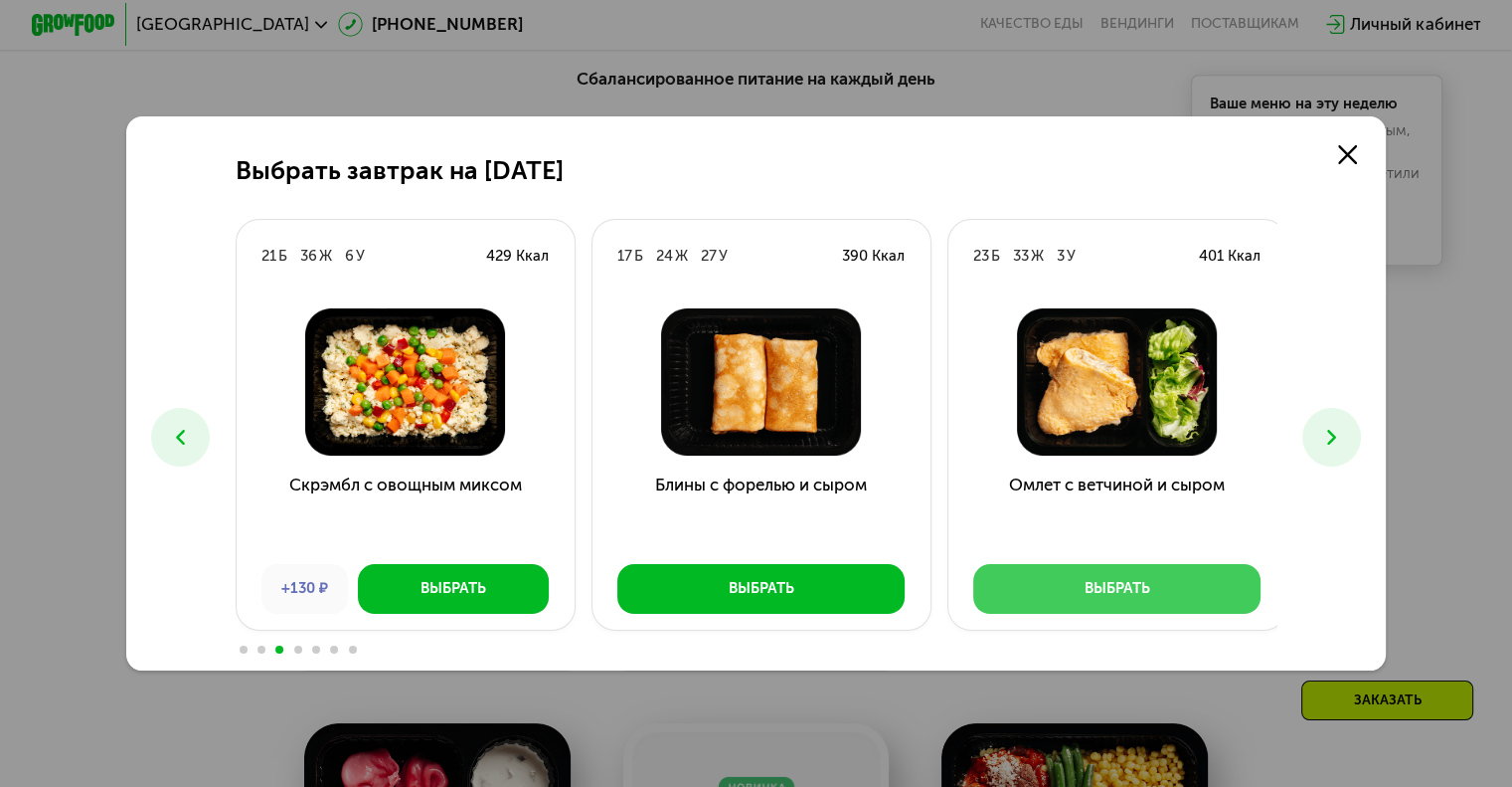
click at [1217, 588] on button "Выбрать" at bounding box center [1116, 589] width 287 height 51
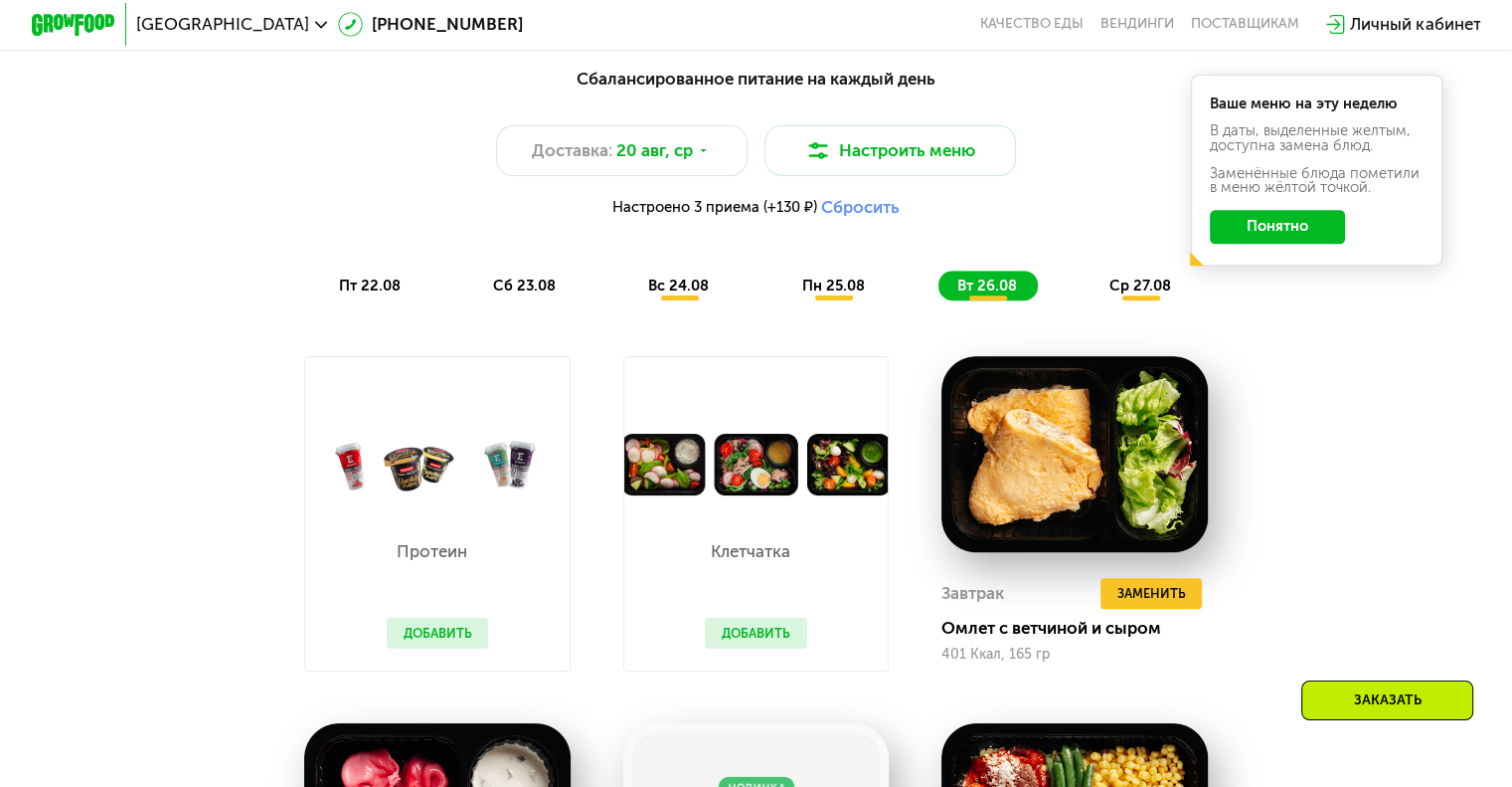
click at [1301, 261] on div "Ваше меню на эту неделю В даты, выделенные желтым, доступна замена блюд. Заменё…" at bounding box center [1317, 170] width 253 height 191
click at [1297, 234] on button "Понятно" at bounding box center [1277, 227] width 135 height 34
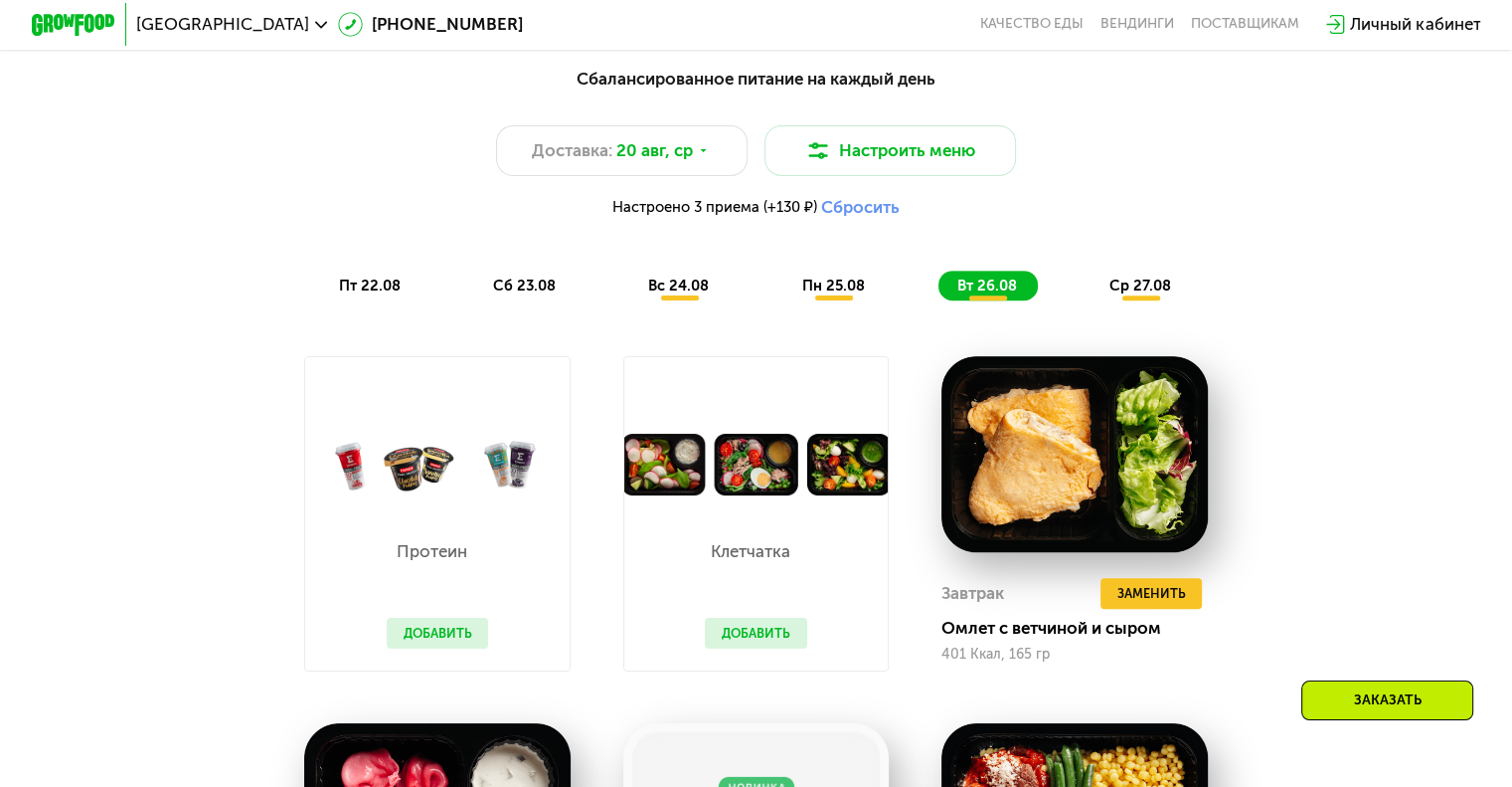
click at [1169, 294] on span "ср 27.08" at bounding box center [1141, 285] width 62 height 18
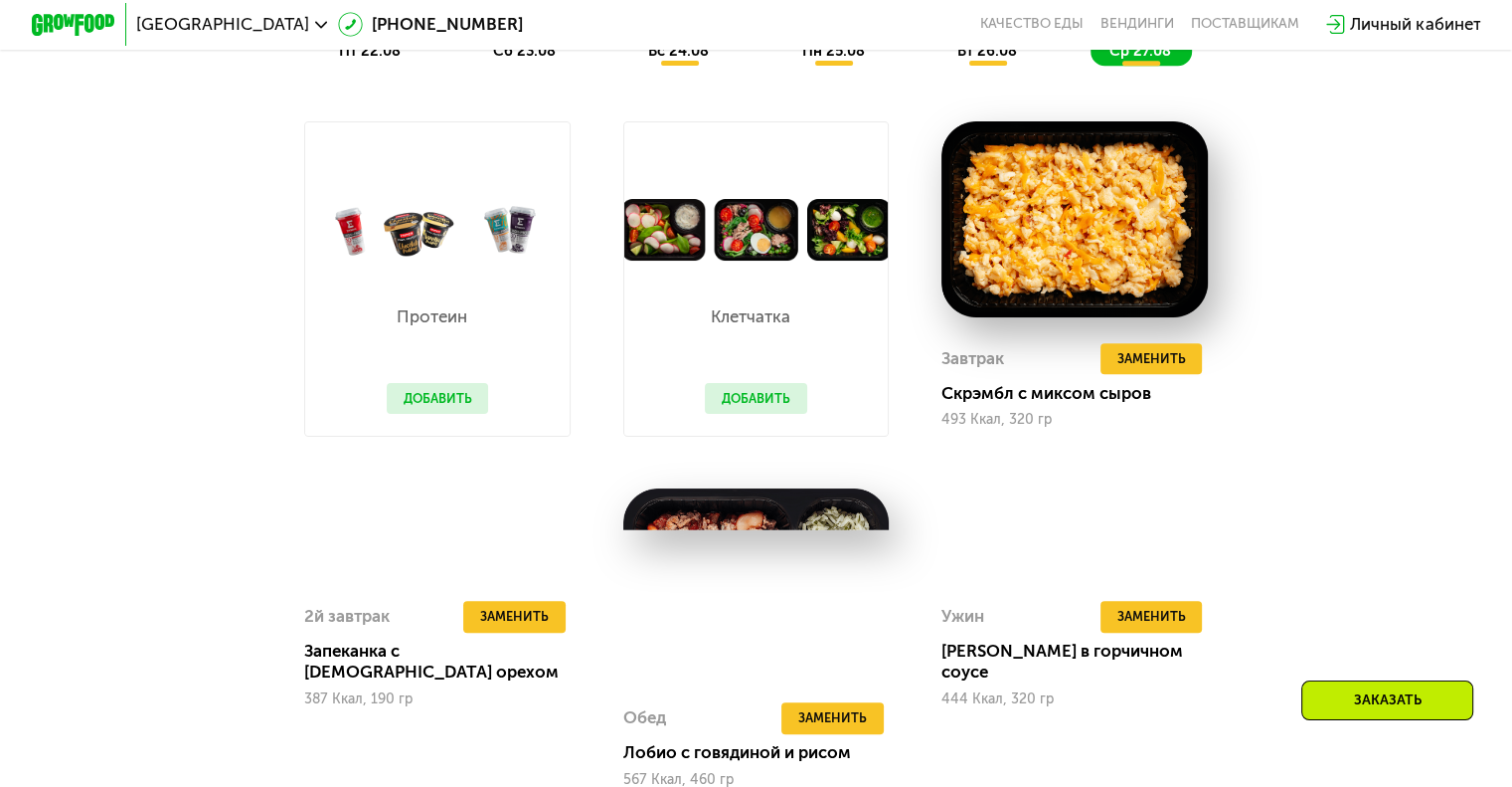
scroll to position [1392, 0]
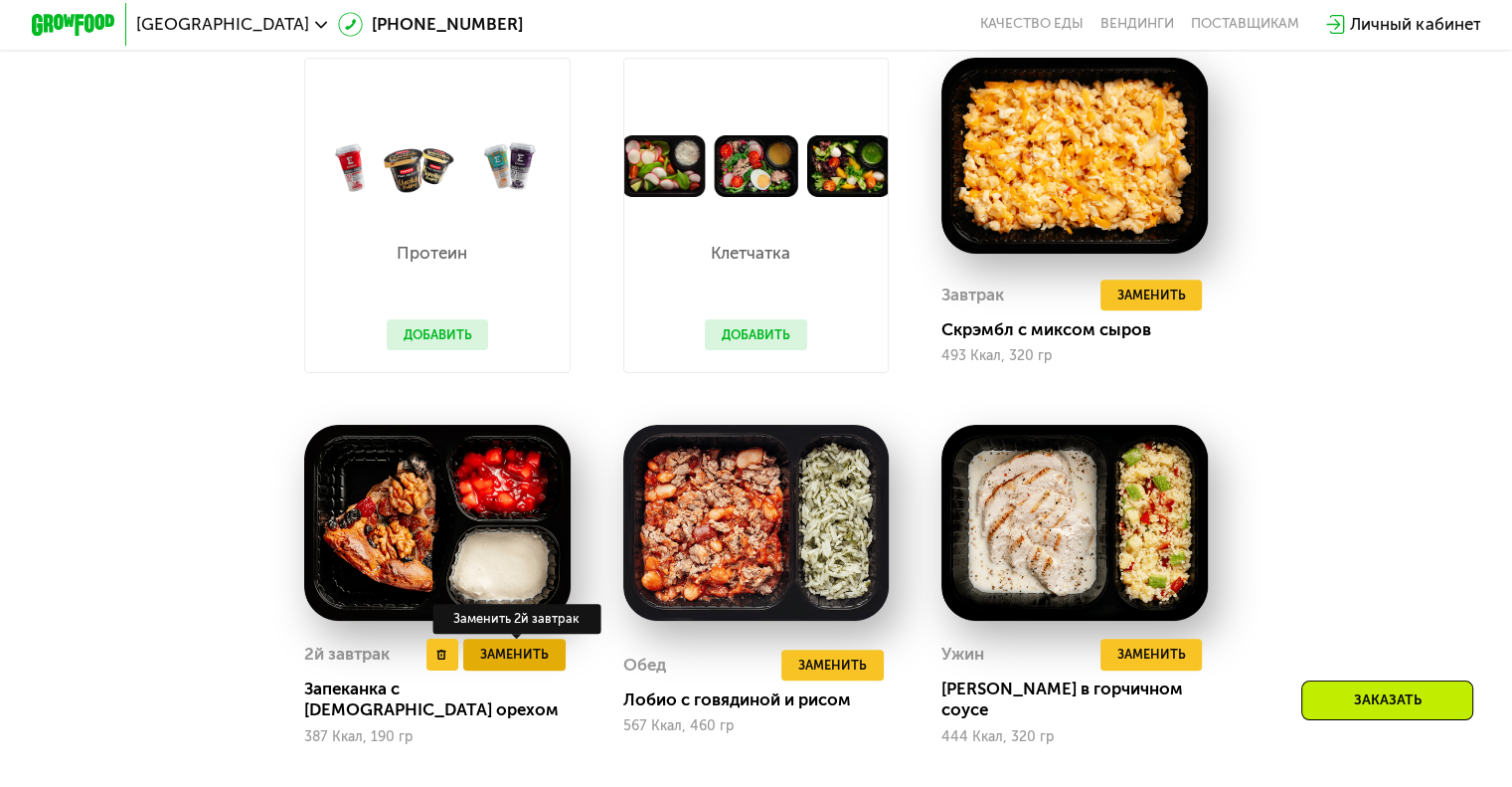
click at [515, 663] on span "Заменить" at bounding box center [514, 653] width 69 height 21
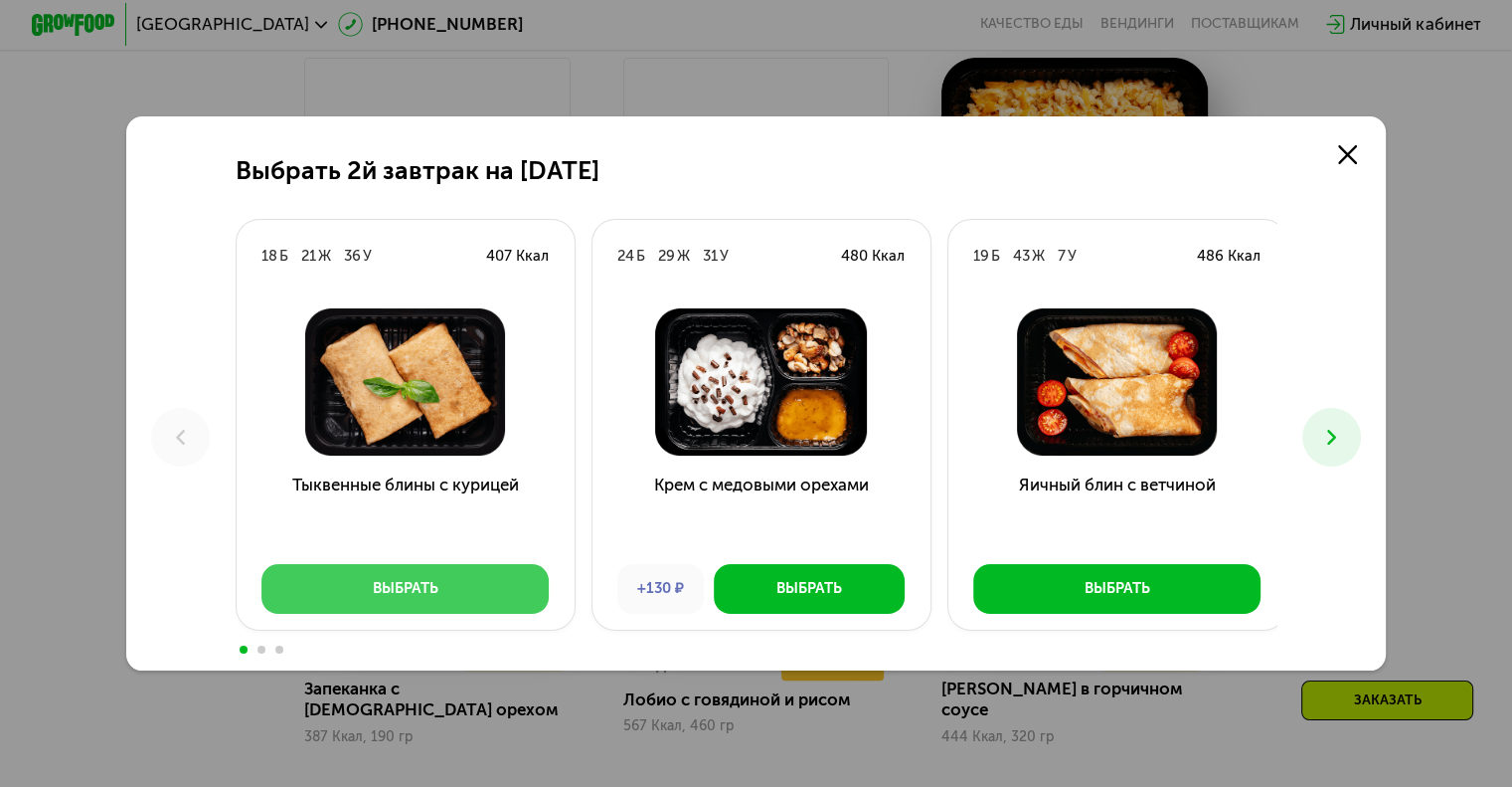
click at [373, 584] on div "Выбрать" at bounding box center [406, 588] width 66 height 21
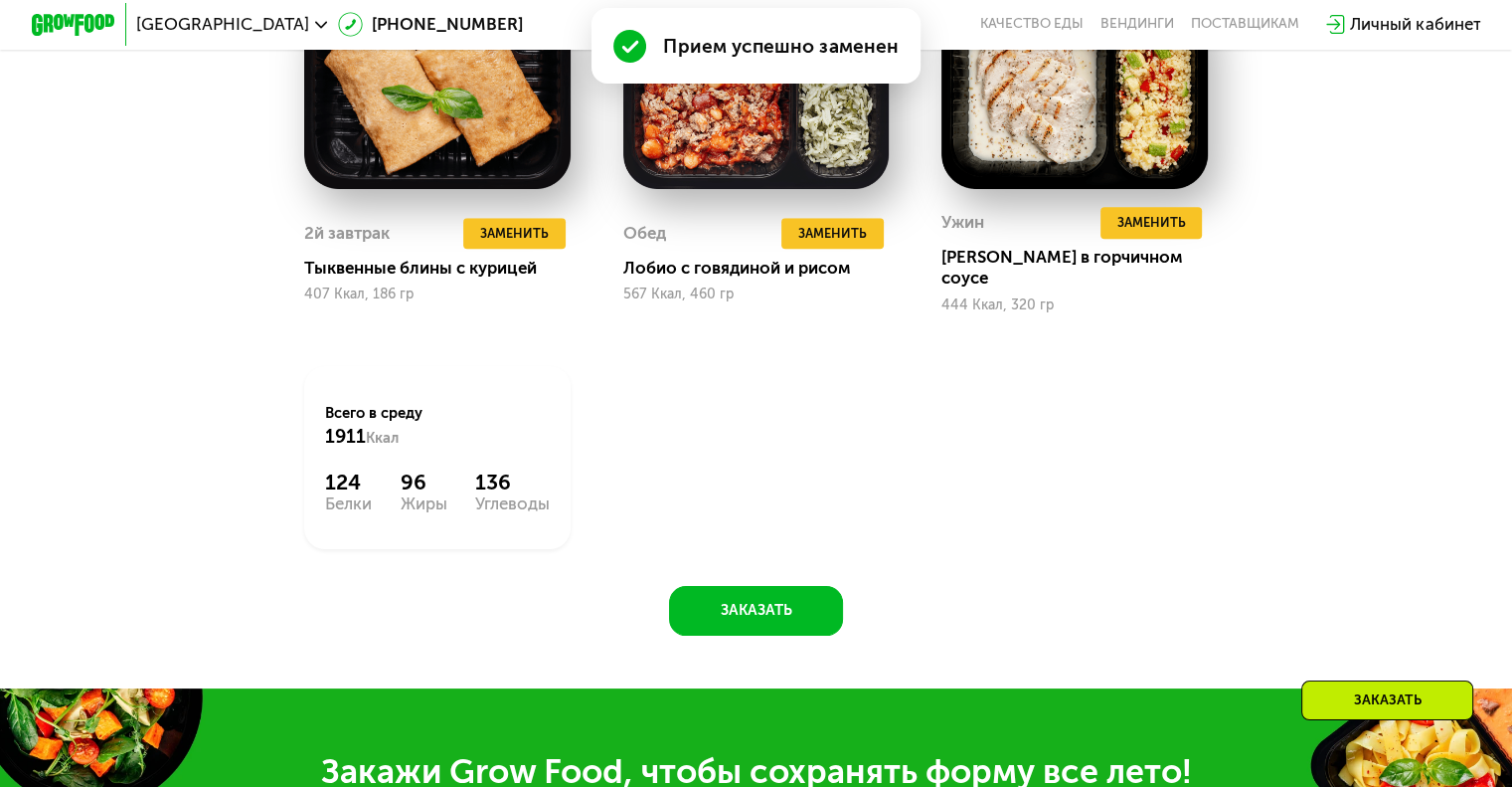
scroll to position [1790, 0]
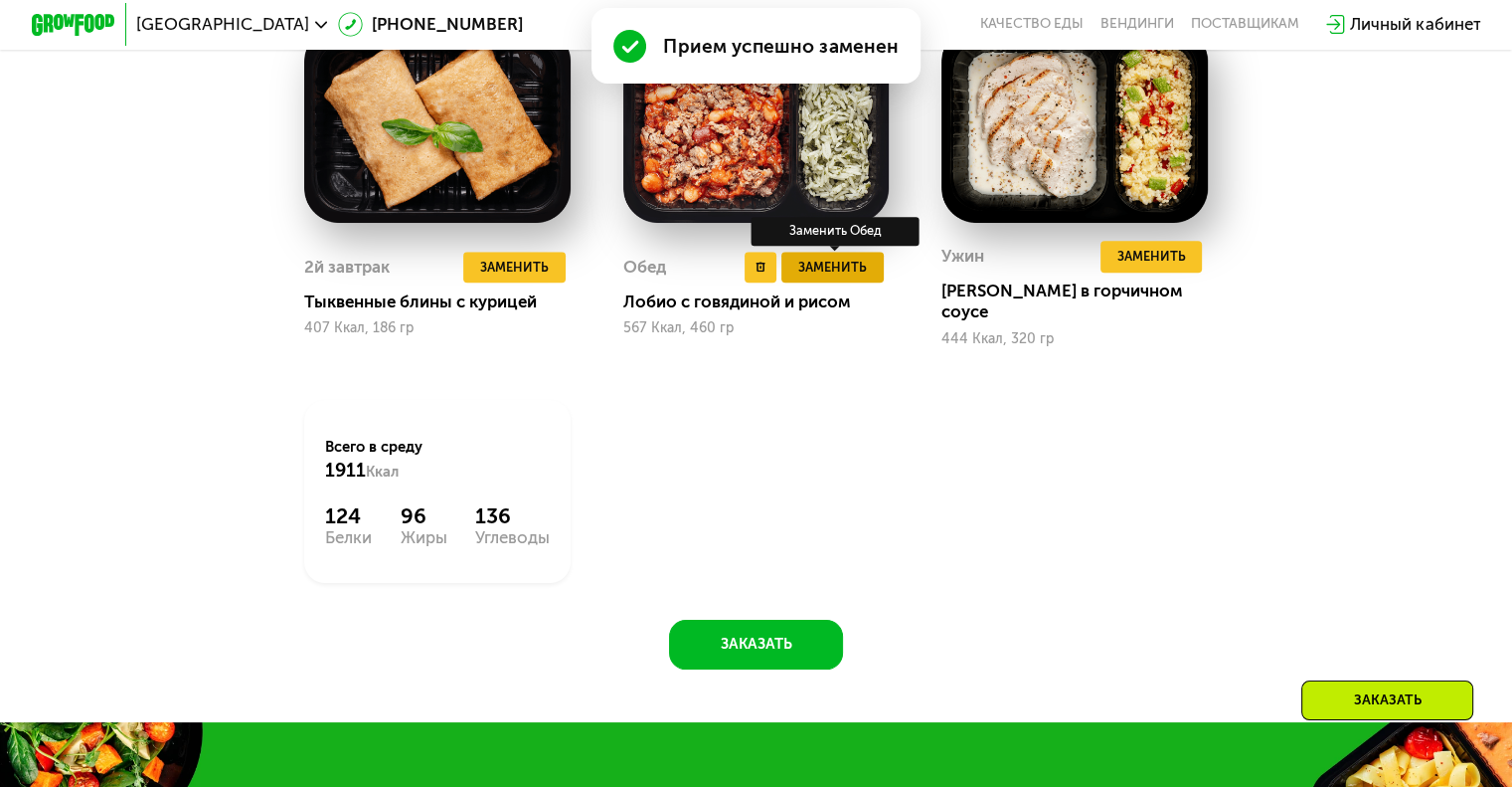
click at [838, 275] on span "Заменить" at bounding box center [832, 267] width 69 height 21
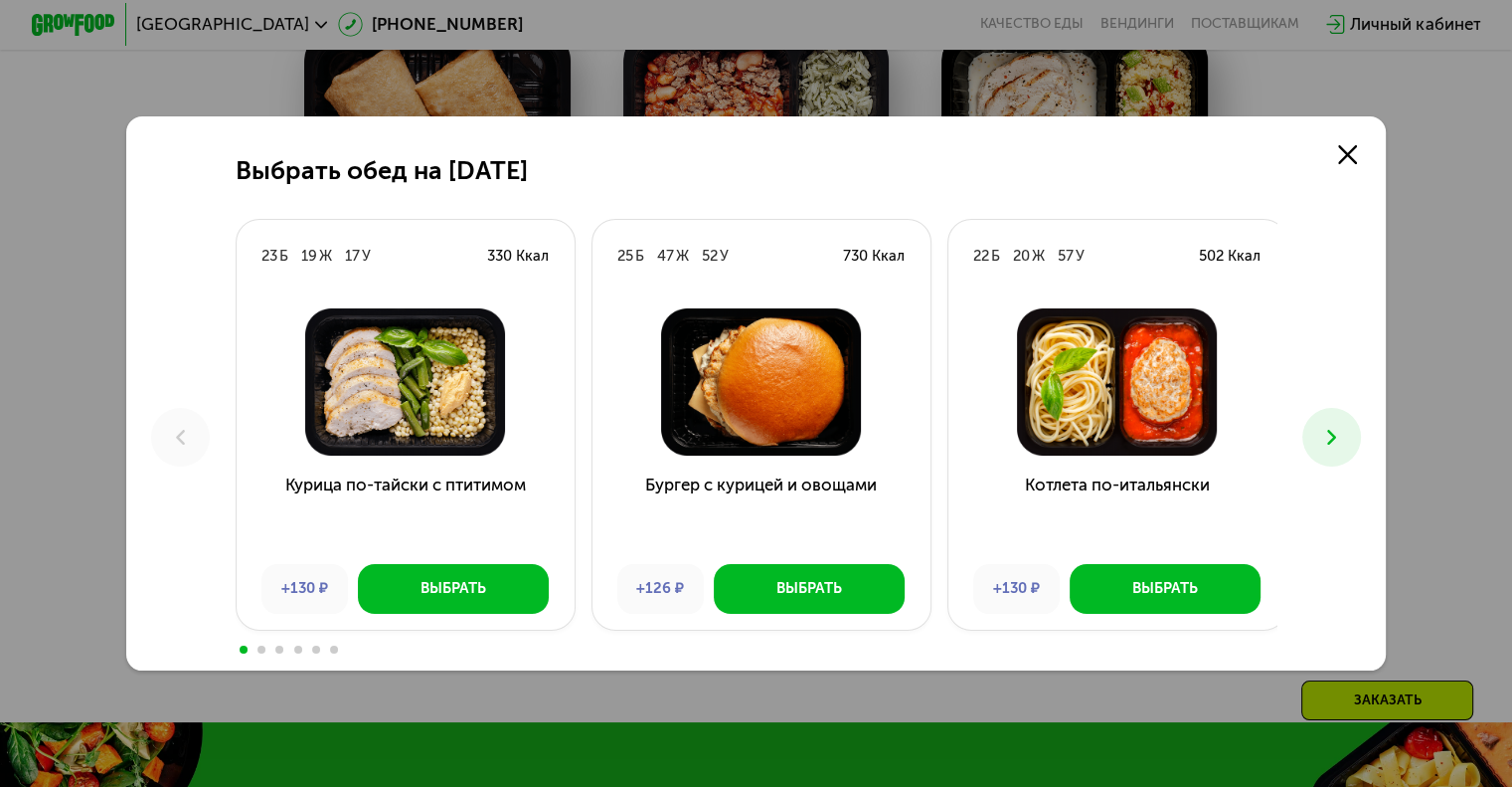
click at [1340, 440] on icon at bounding box center [1332, 437] width 25 height 25
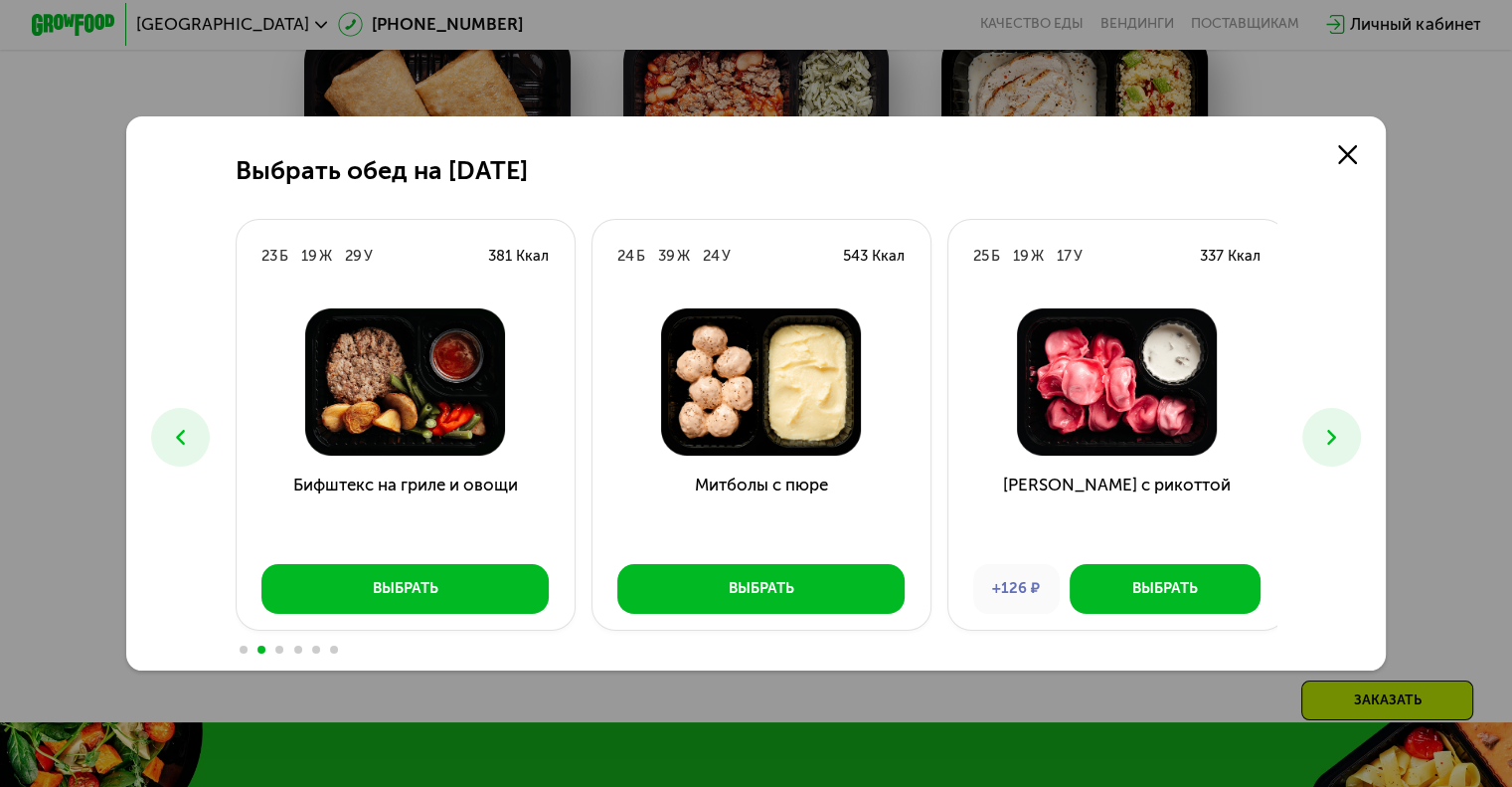
click at [1315, 433] on button at bounding box center [1332, 437] width 59 height 59
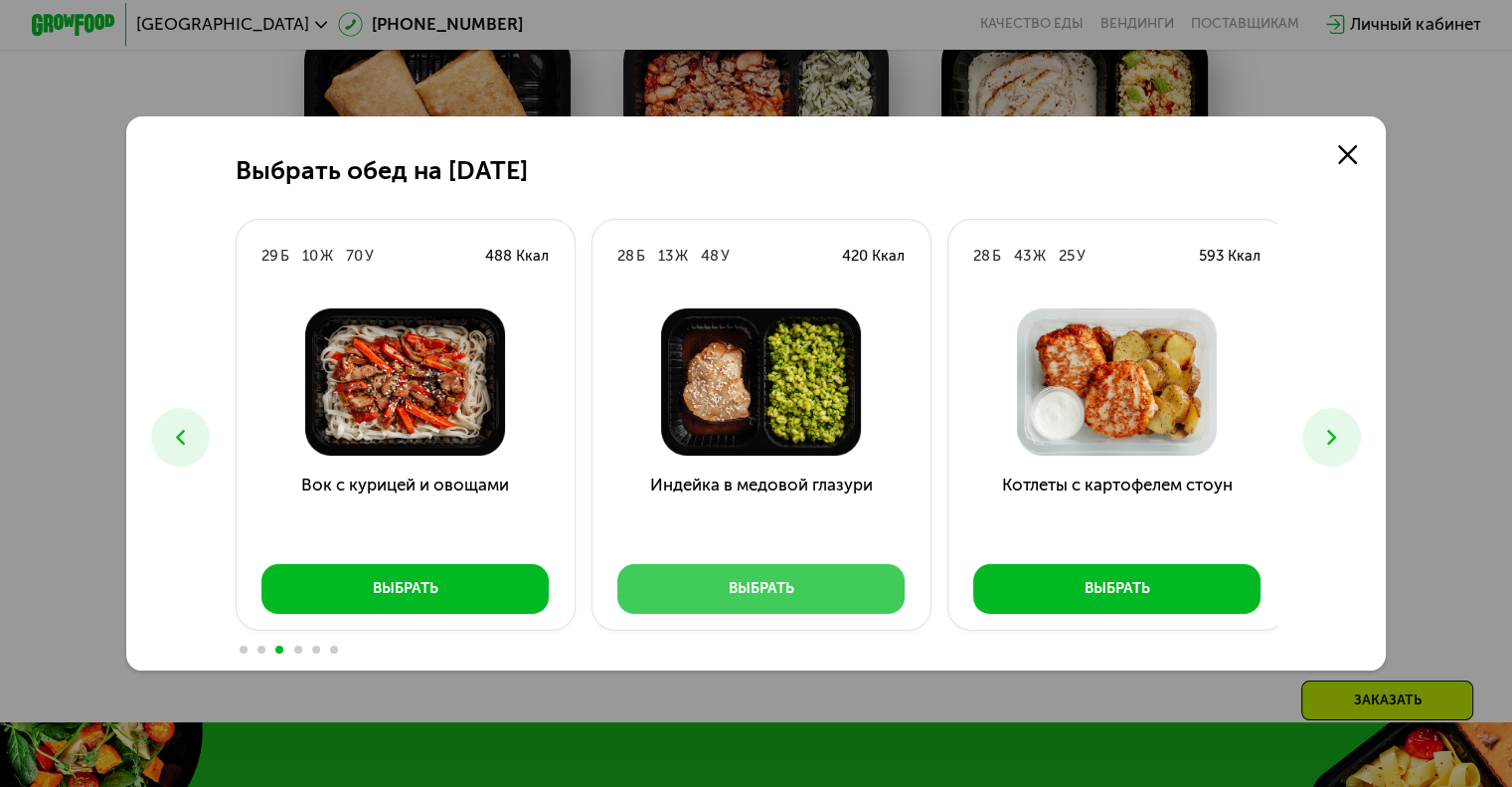
click at [866, 594] on button "Выбрать" at bounding box center [760, 589] width 287 height 51
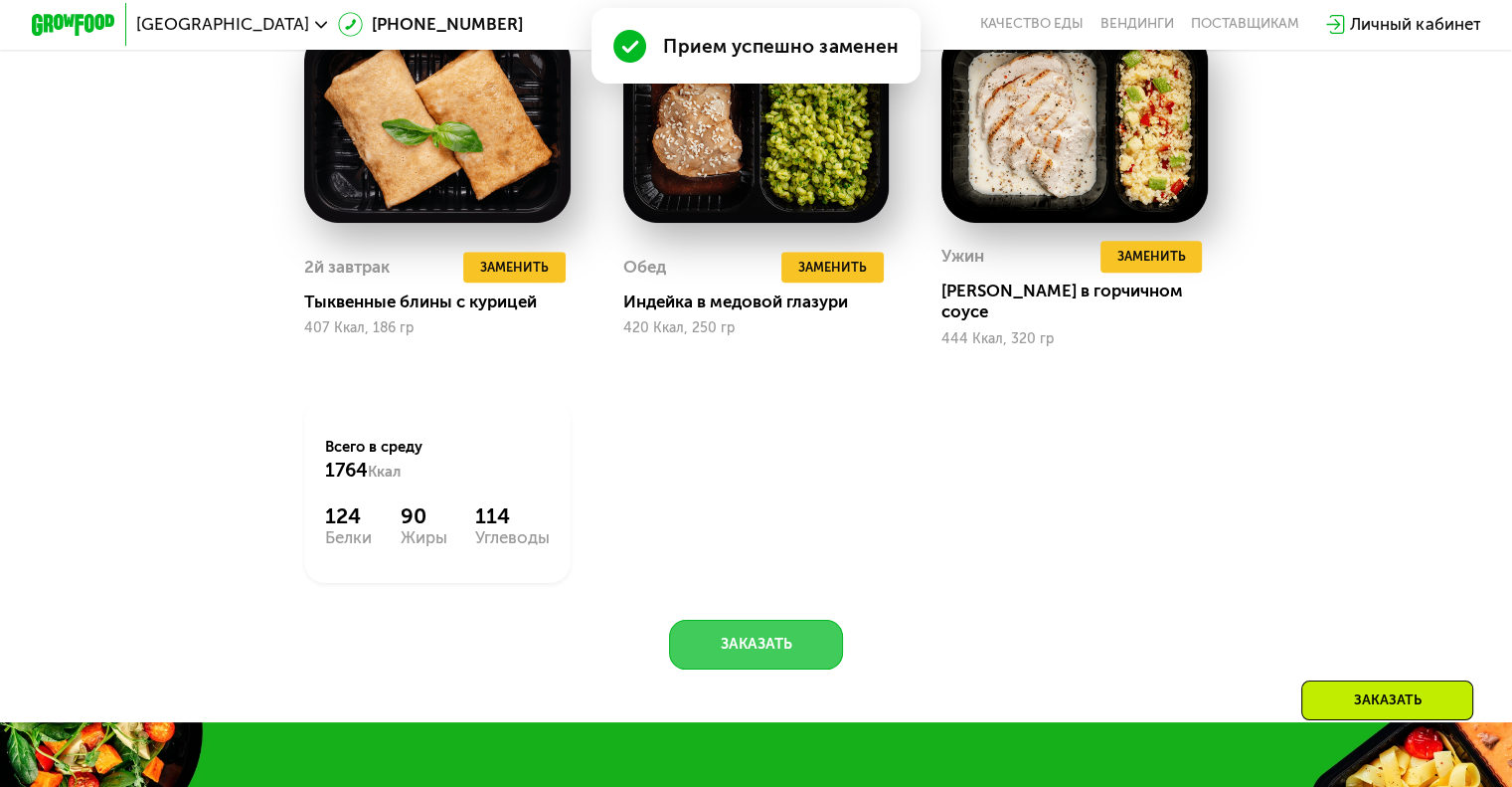
click at [807, 634] on button "Заказать" at bounding box center [756, 644] width 174 height 51
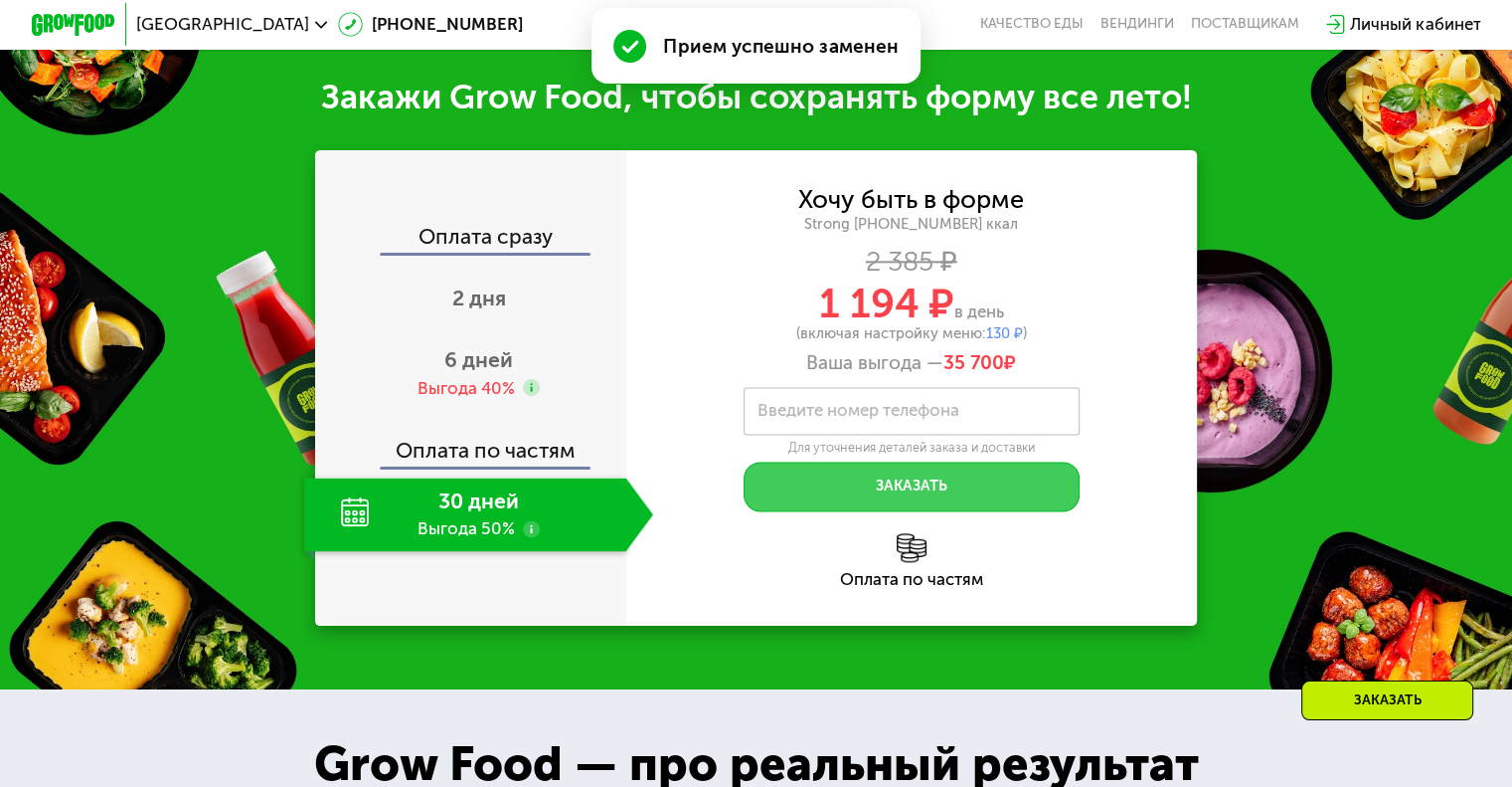
scroll to position [2514, 0]
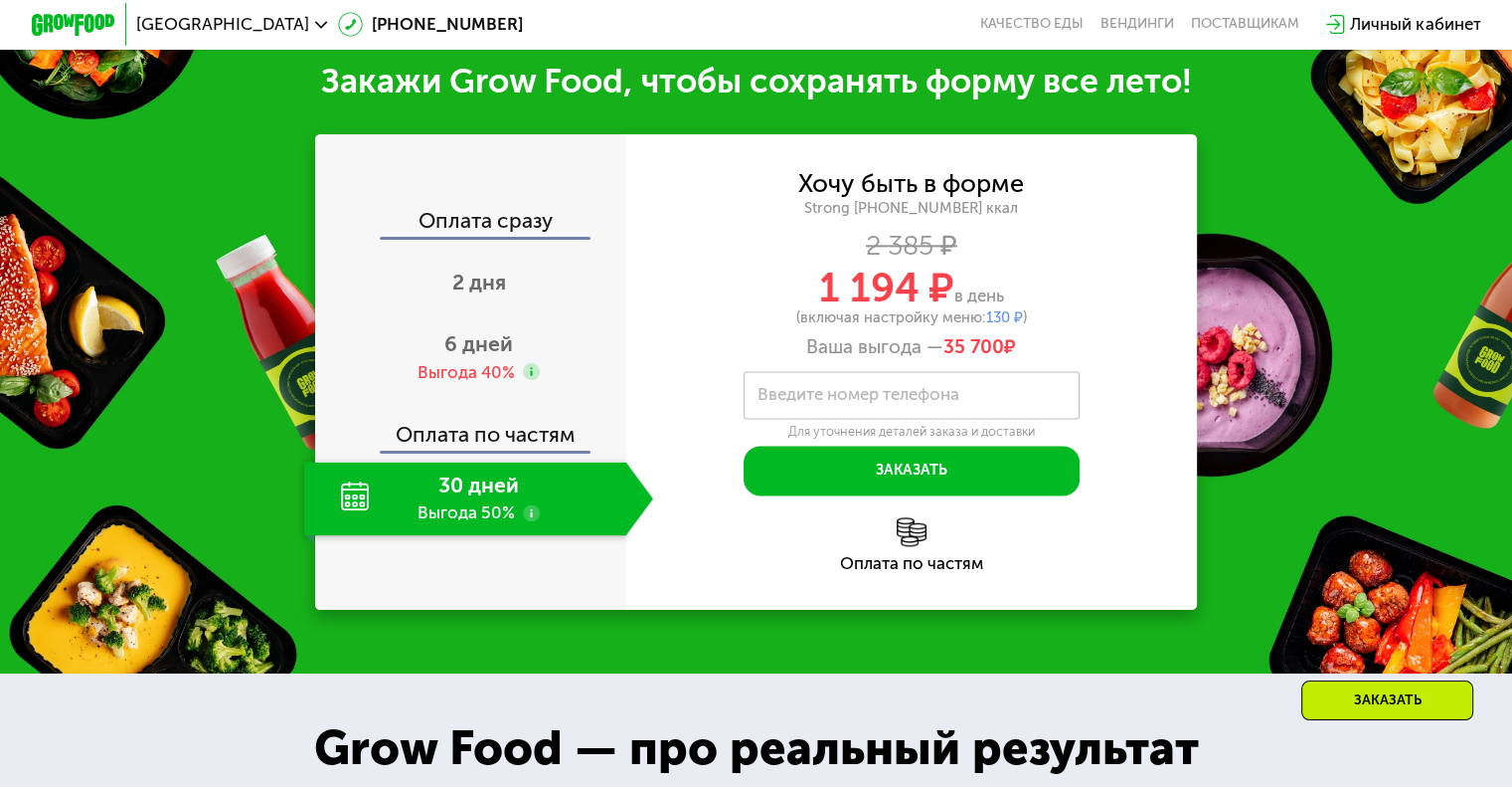
click at [478, 529] on div "30 дней Выгода 50%" at bounding box center [464, 498] width 321 height 74
drag, startPoint x: 438, startPoint y: 496, endPoint x: 425, endPoint y: 503, distance: 14.7
click at [437, 496] on div "30 дней Выгода 50%" at bounding box center [464, 498] width 321 height 74
click at [353, 506] on div "30 дней Выгода 50%" at bounding box center [464, 498] width 321 height 74
click at [493, 351] on span "6 дней" at bounding box center [478, 343] width 69 height 25
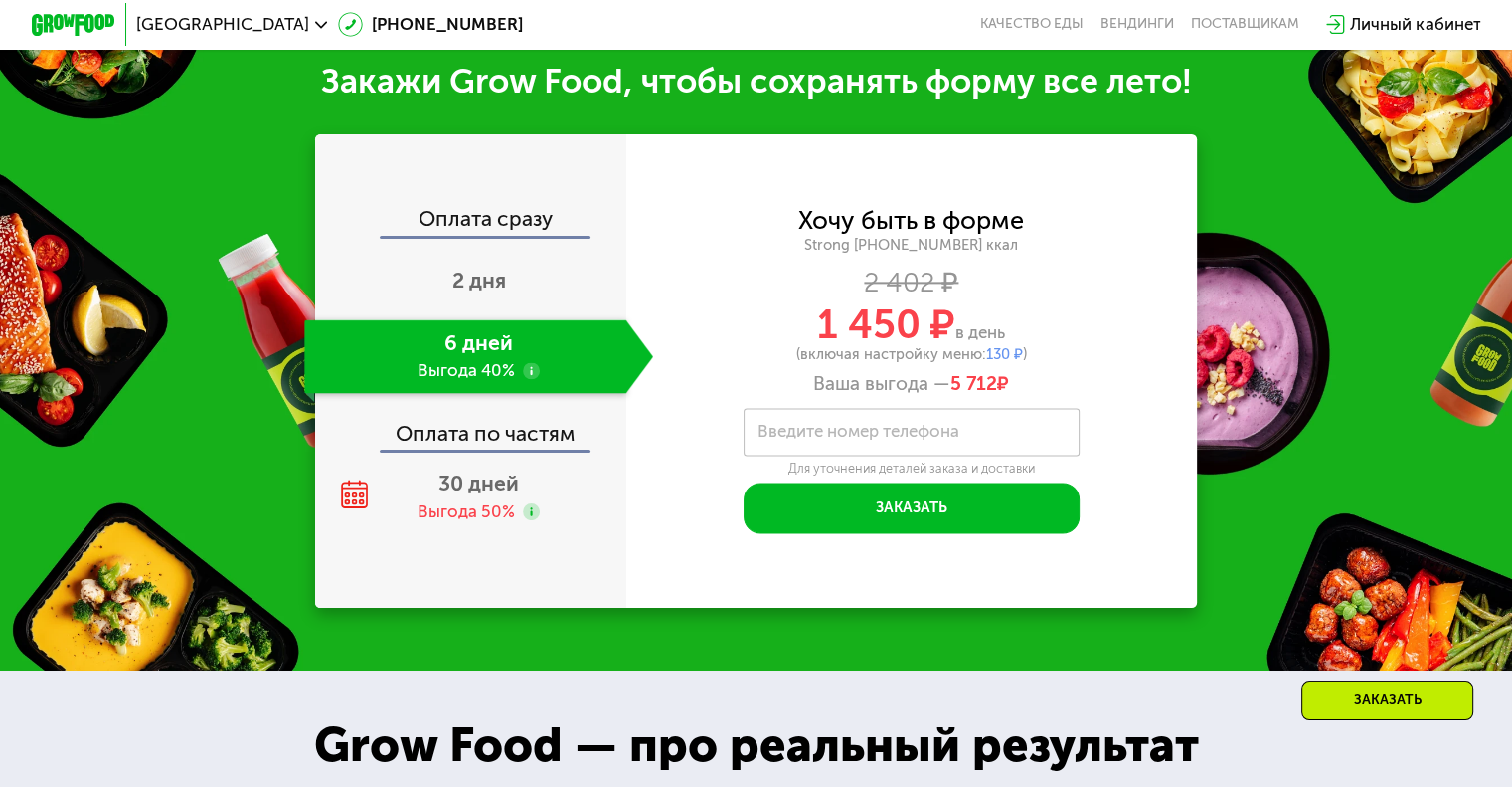
click at [505, 444] on div "Оплата по частям" at bounding box center [471, 426] width 309 height 49
click at [503, 505] on div "30 дней Выгода 50%" at bounding box center [478, 497] width 349 height 74
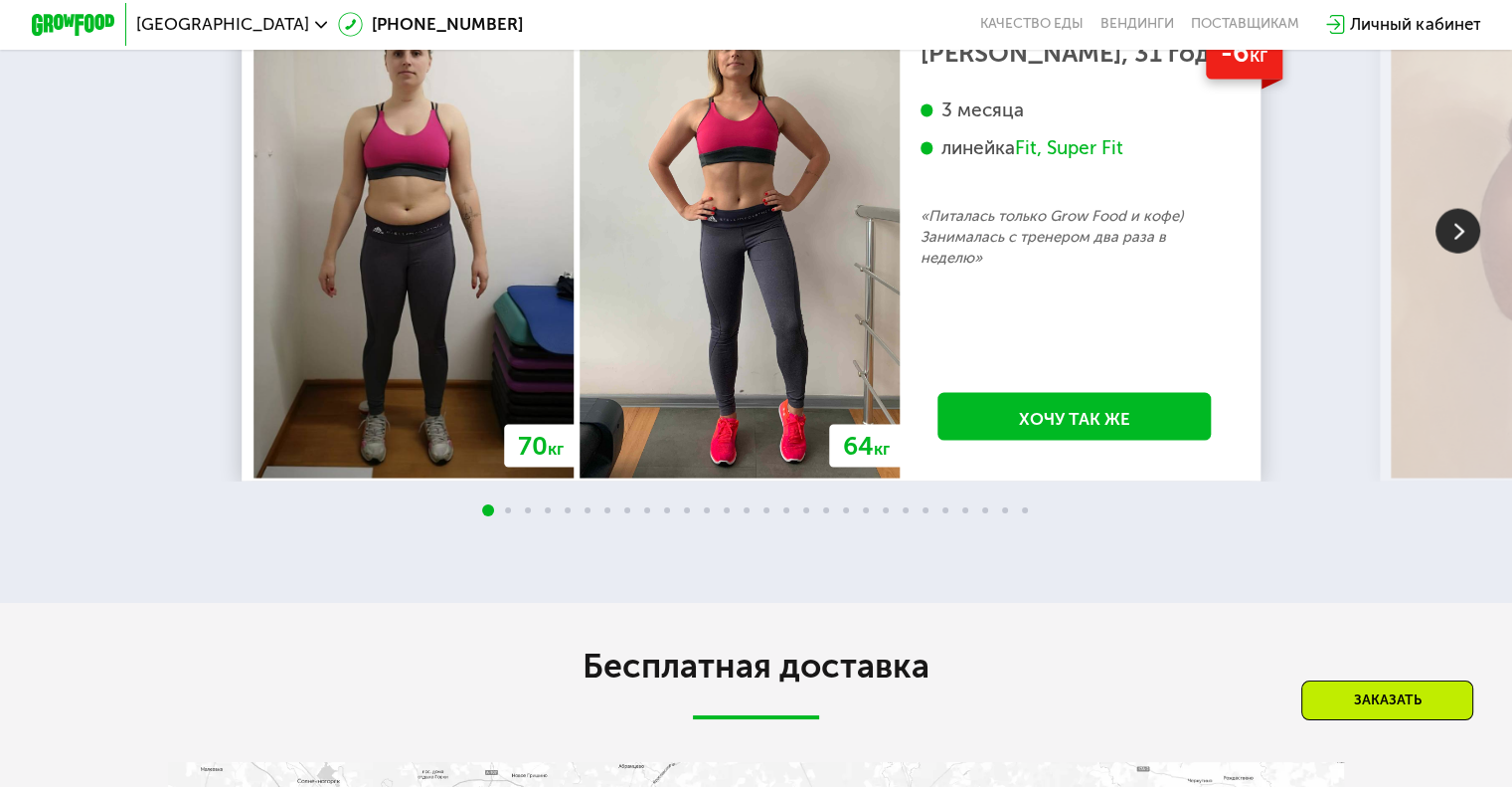
scroll to position [4005, 0]
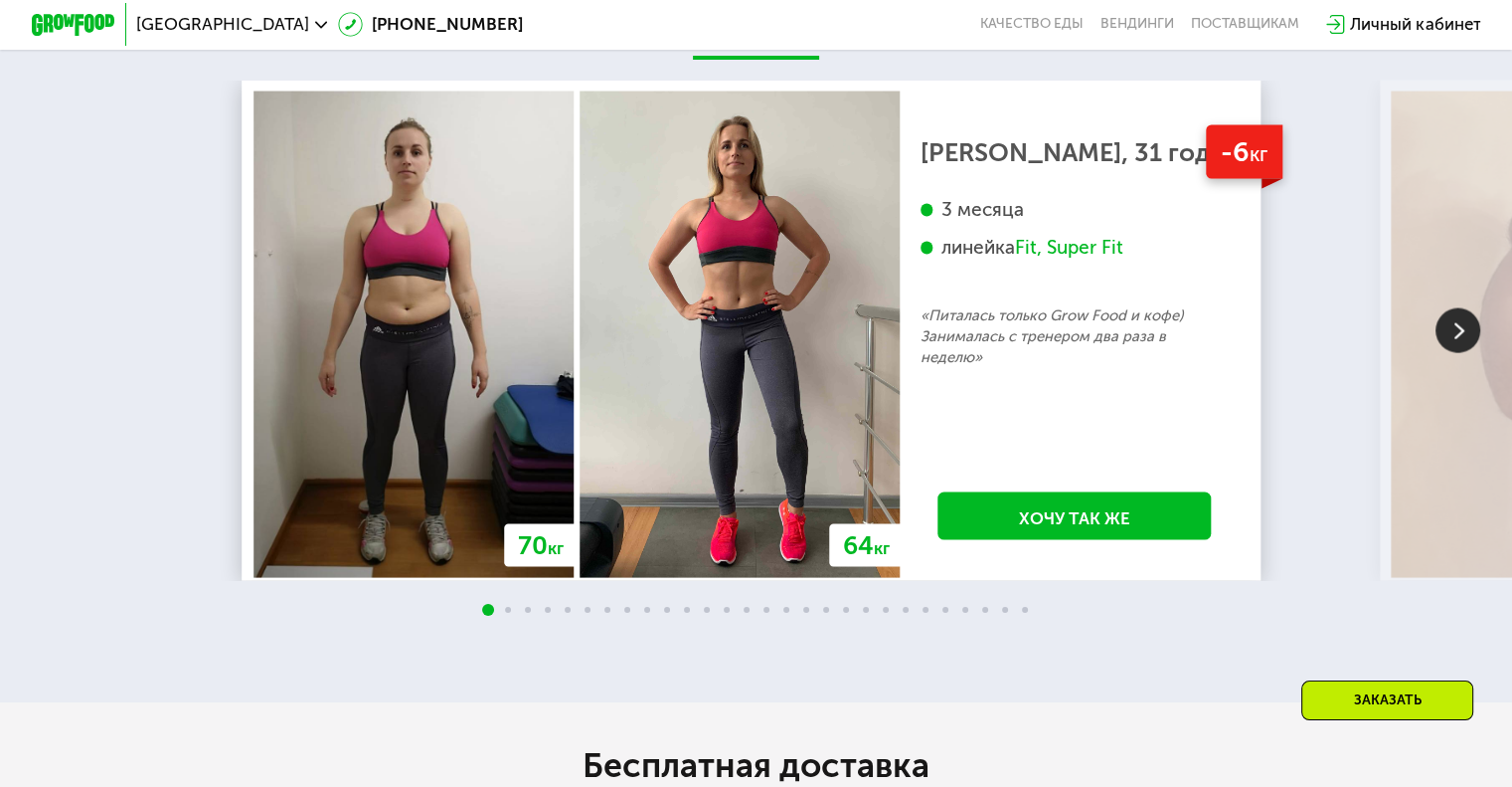
click at [1470, 336] on img at bounding box center [1458, 330] width 45 height 45
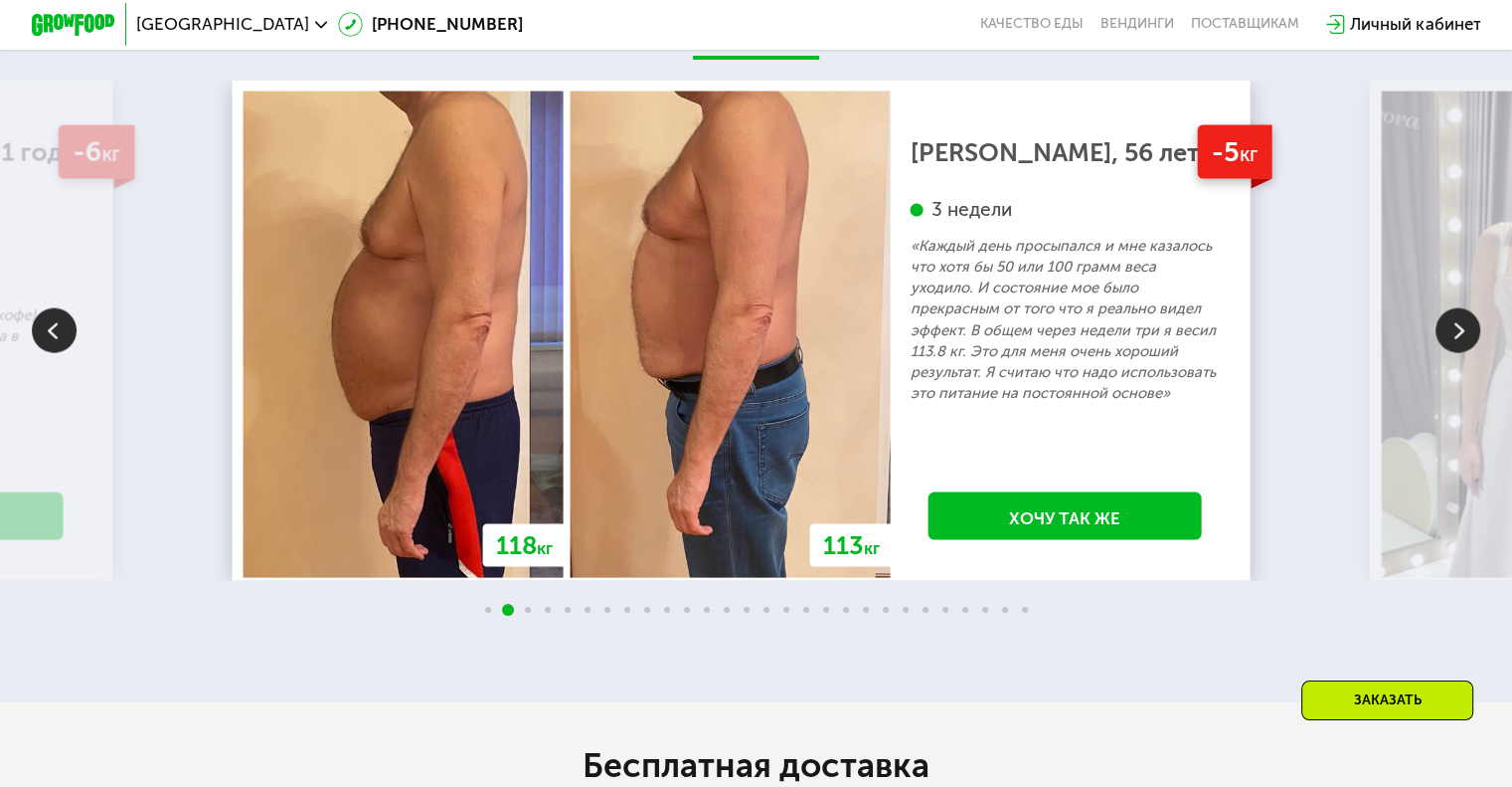
click at [1462, 335] on img at bounding box center [1458, 330] width 45 height 45
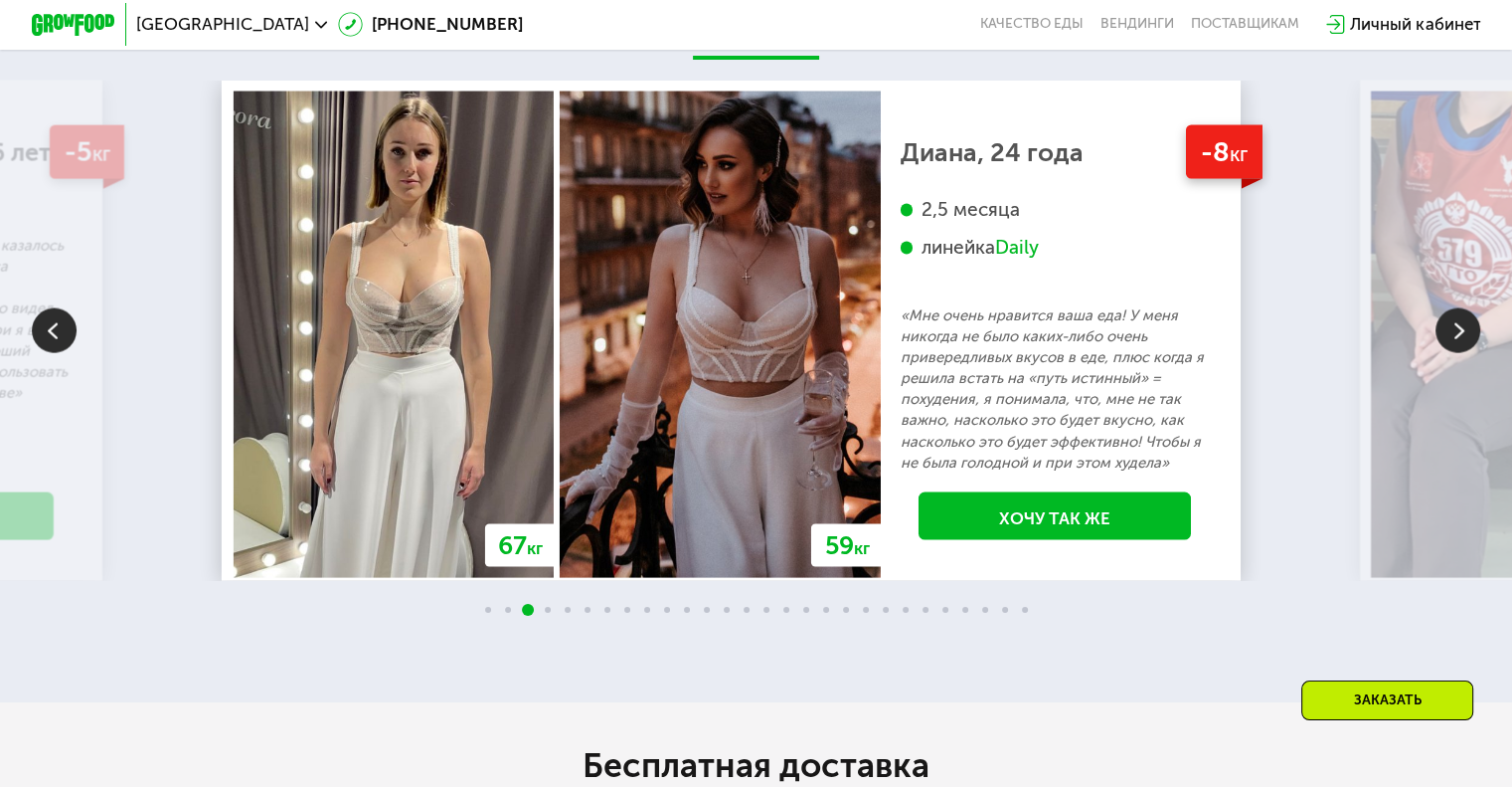
click at [1039, 256] on div "Daily" at bounding box center [1017, 248] width 44 height 24
click at [74, 351] on img at bounding box center [54, 330] width 45 height 45
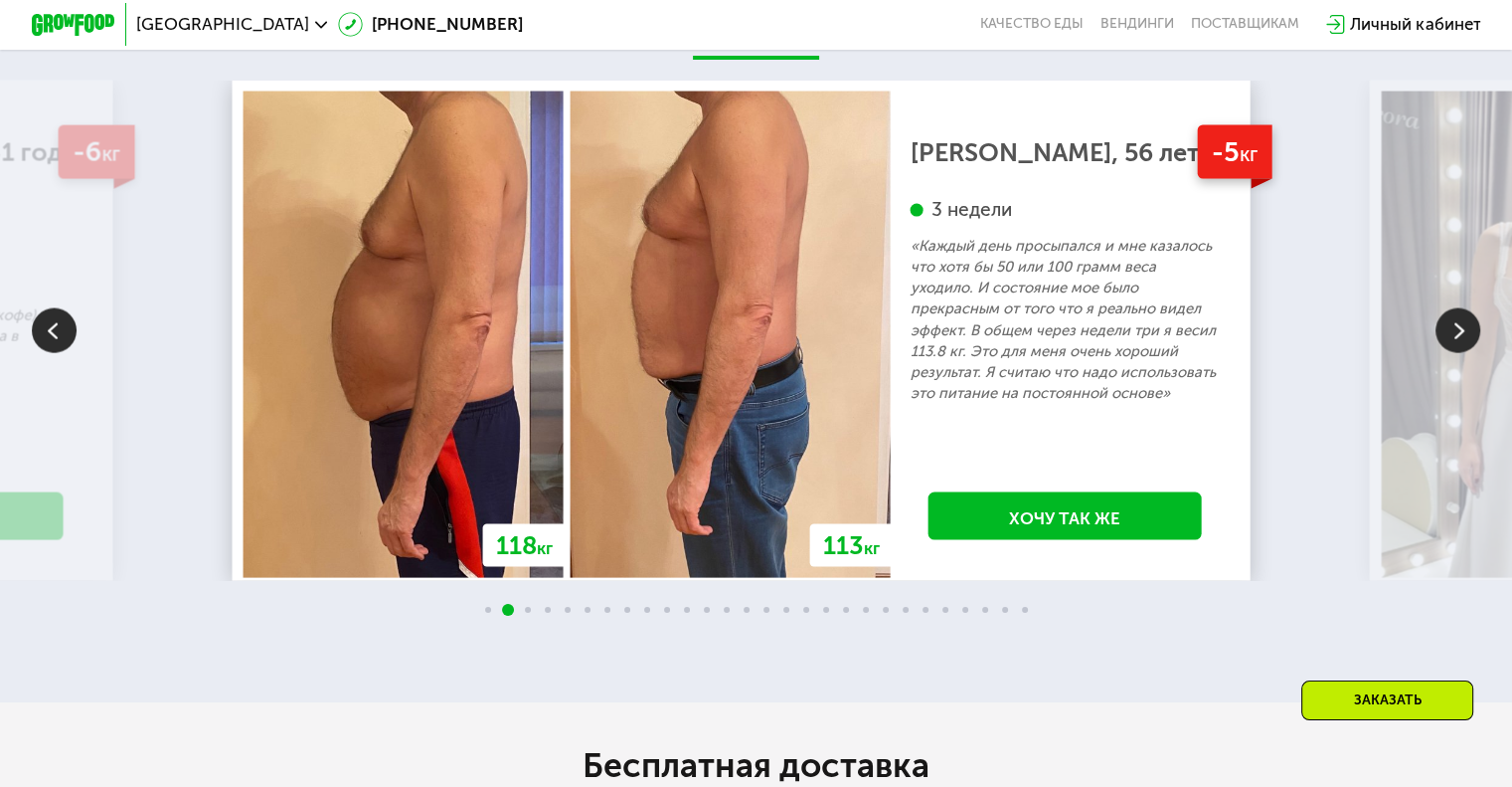
click at [1463, 344] on img at bounding box center [1458, 330] width 45 height 45
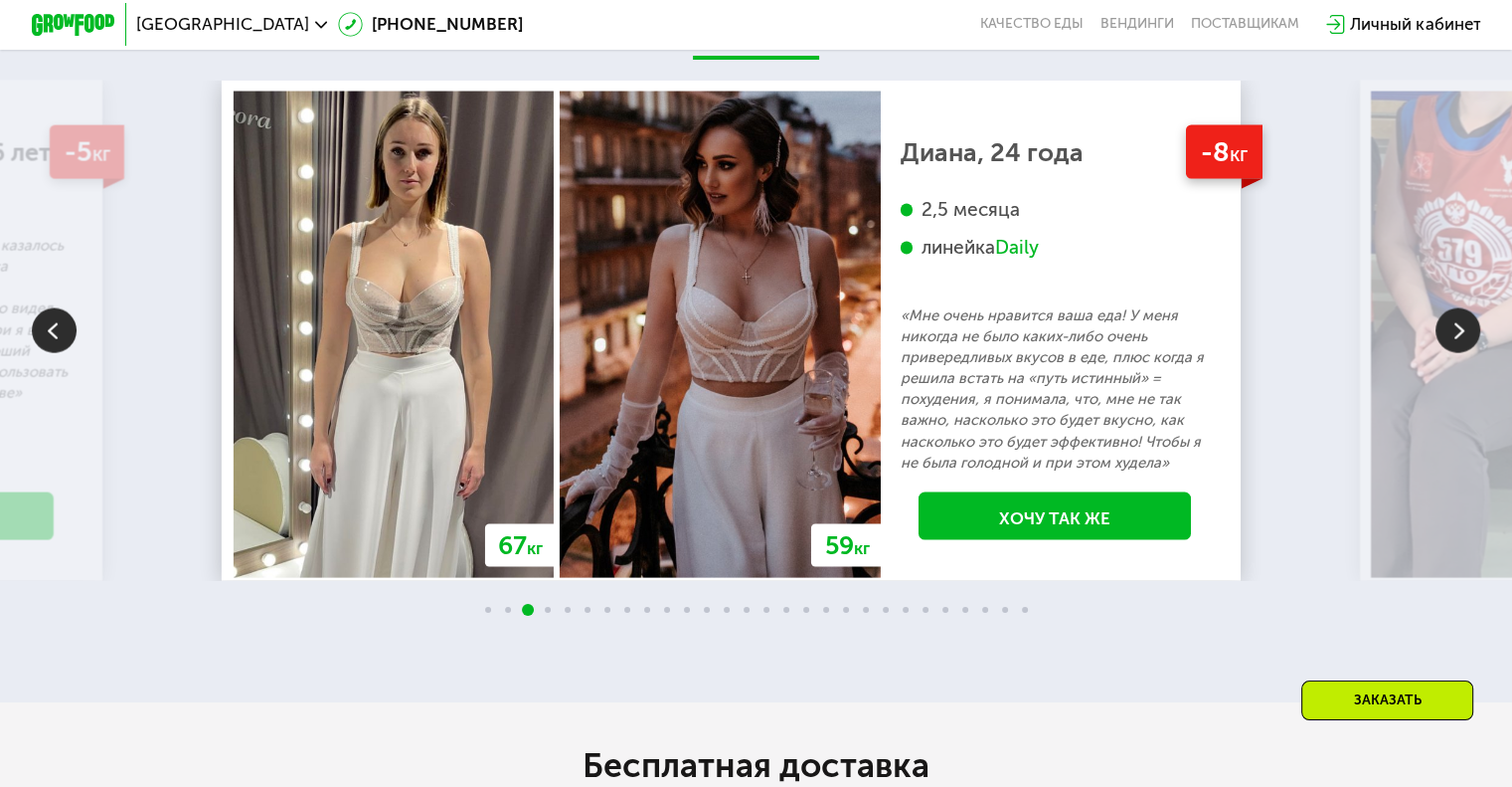
click at [1463, 344] on img at bounding box center [1458, 330] width 45 height 45
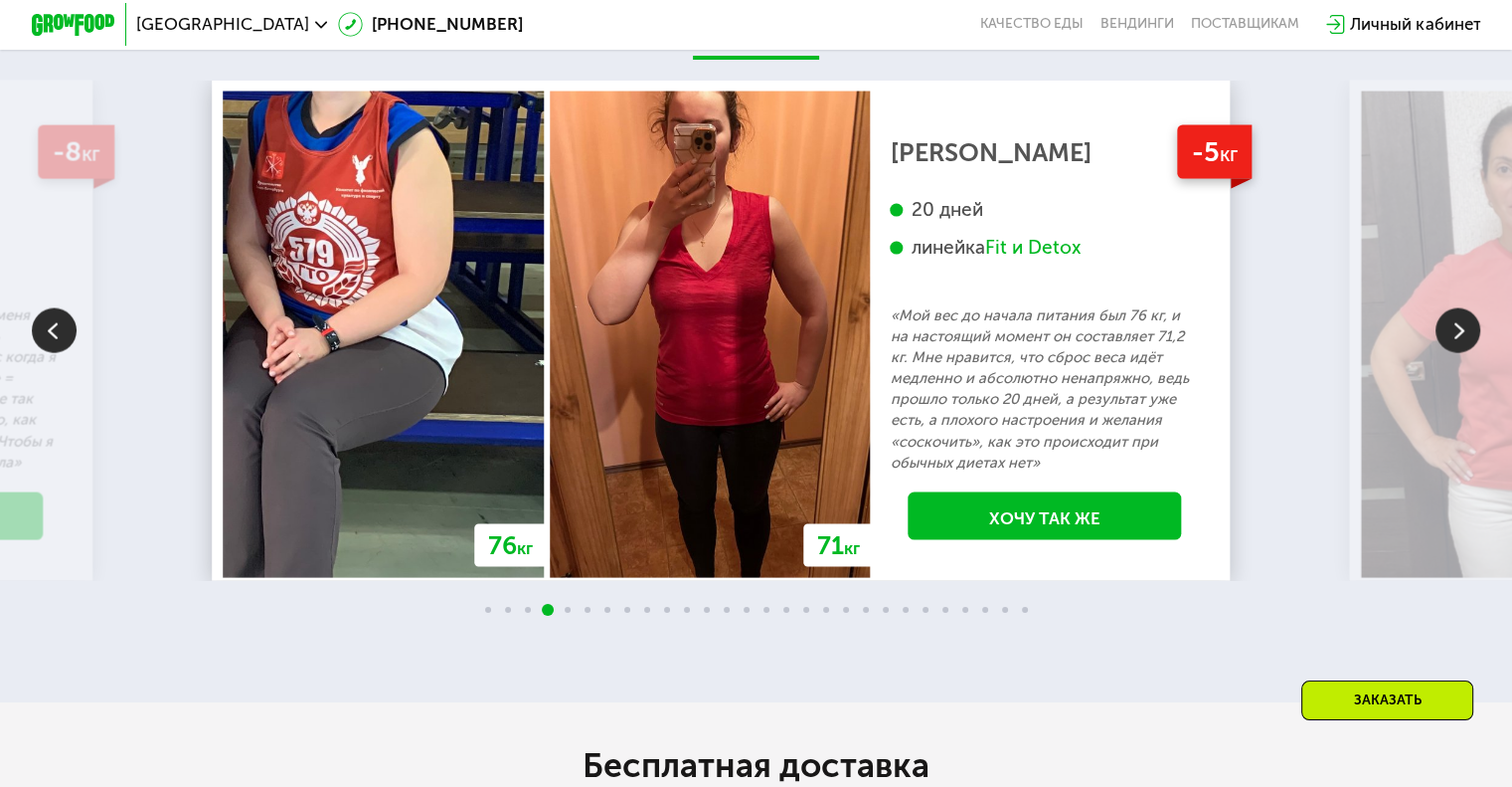
click at [1463, 344] on img at bounding box center [1458, 330] width 45 height 45
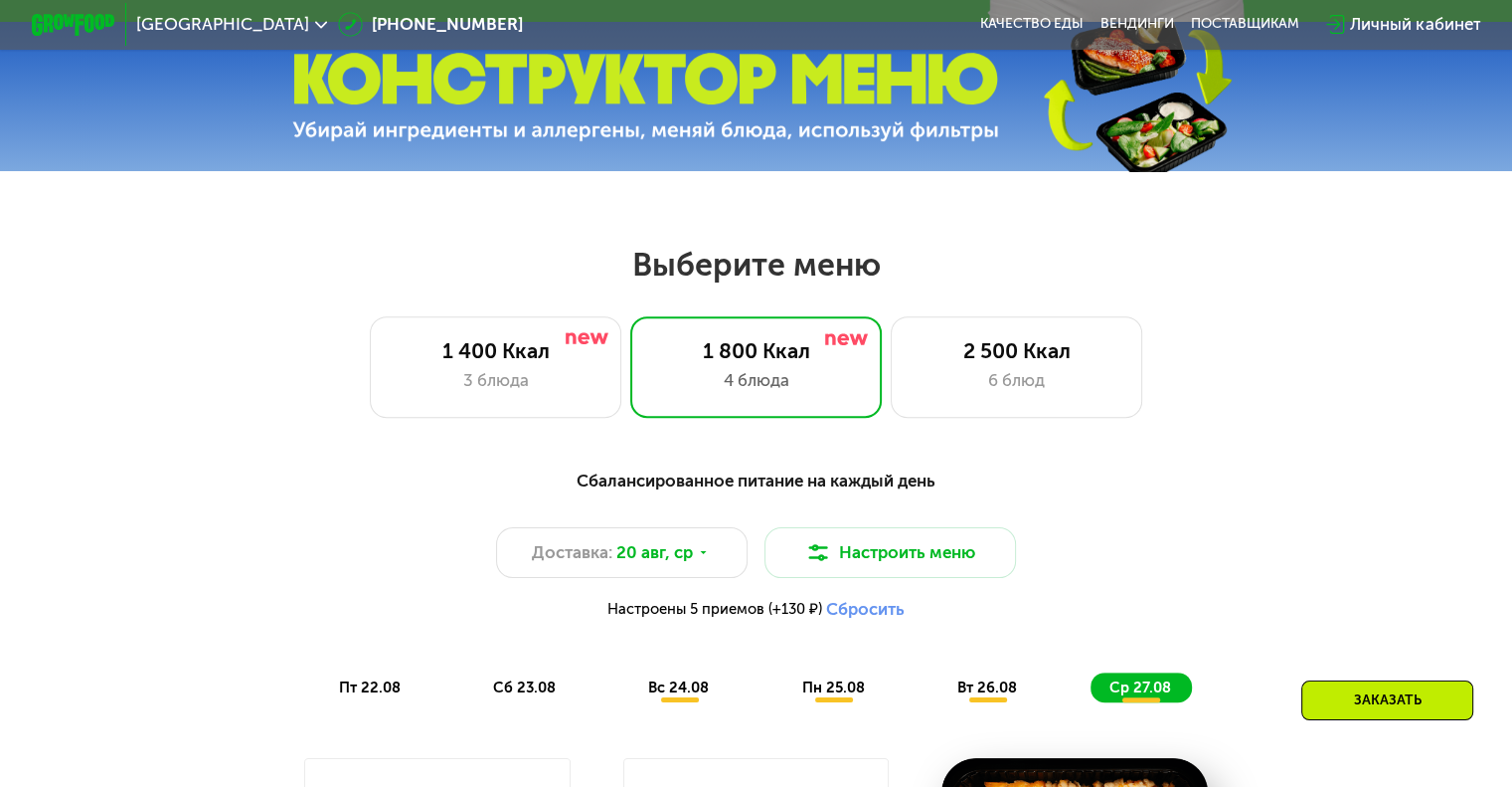
scroll to position [696, 0]
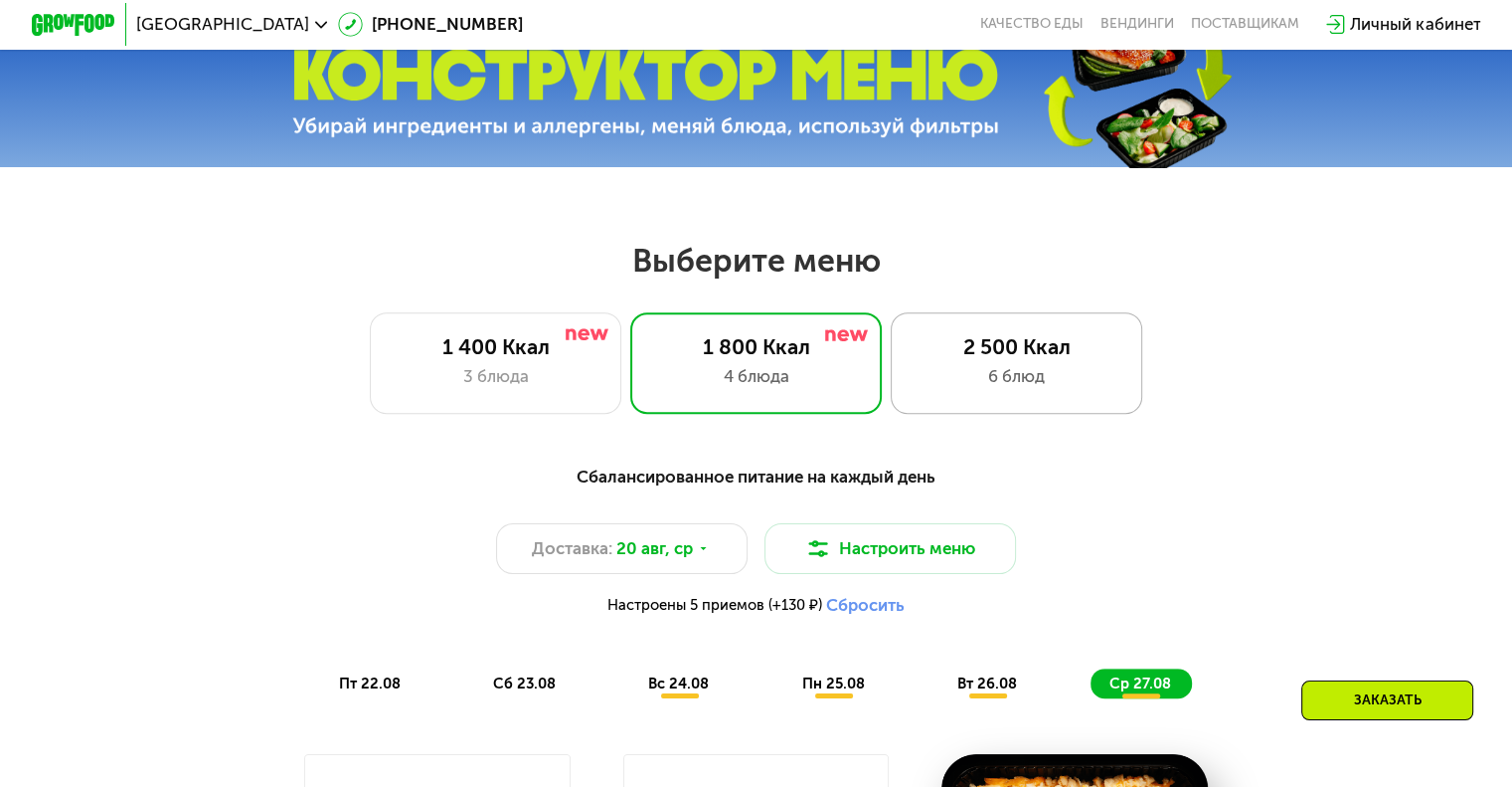
click at [1028, 350] on div "2 500 Ккал" at bounding box center [1017, 346] width 208 height 25
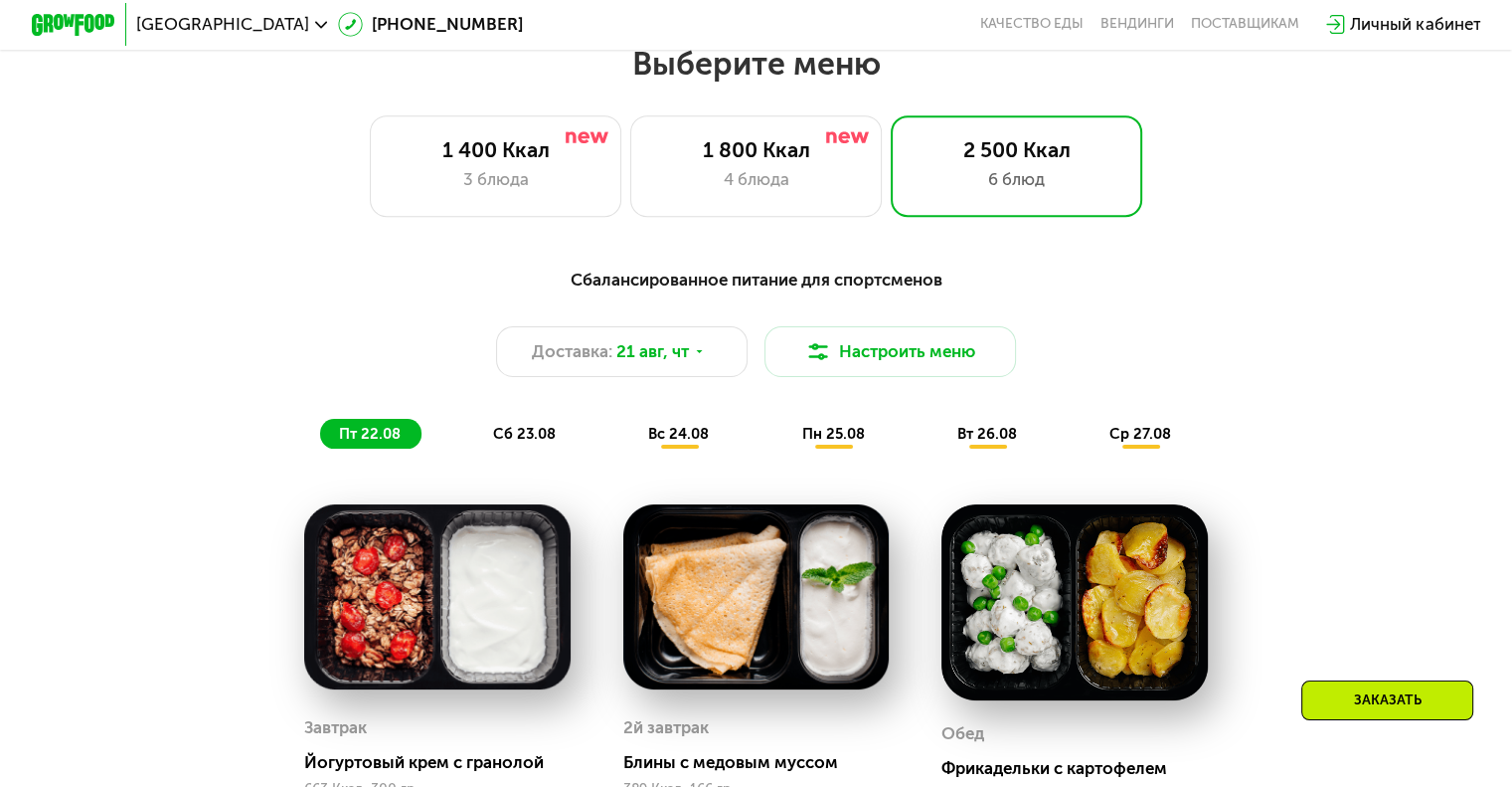
scroll to position [398, 0]
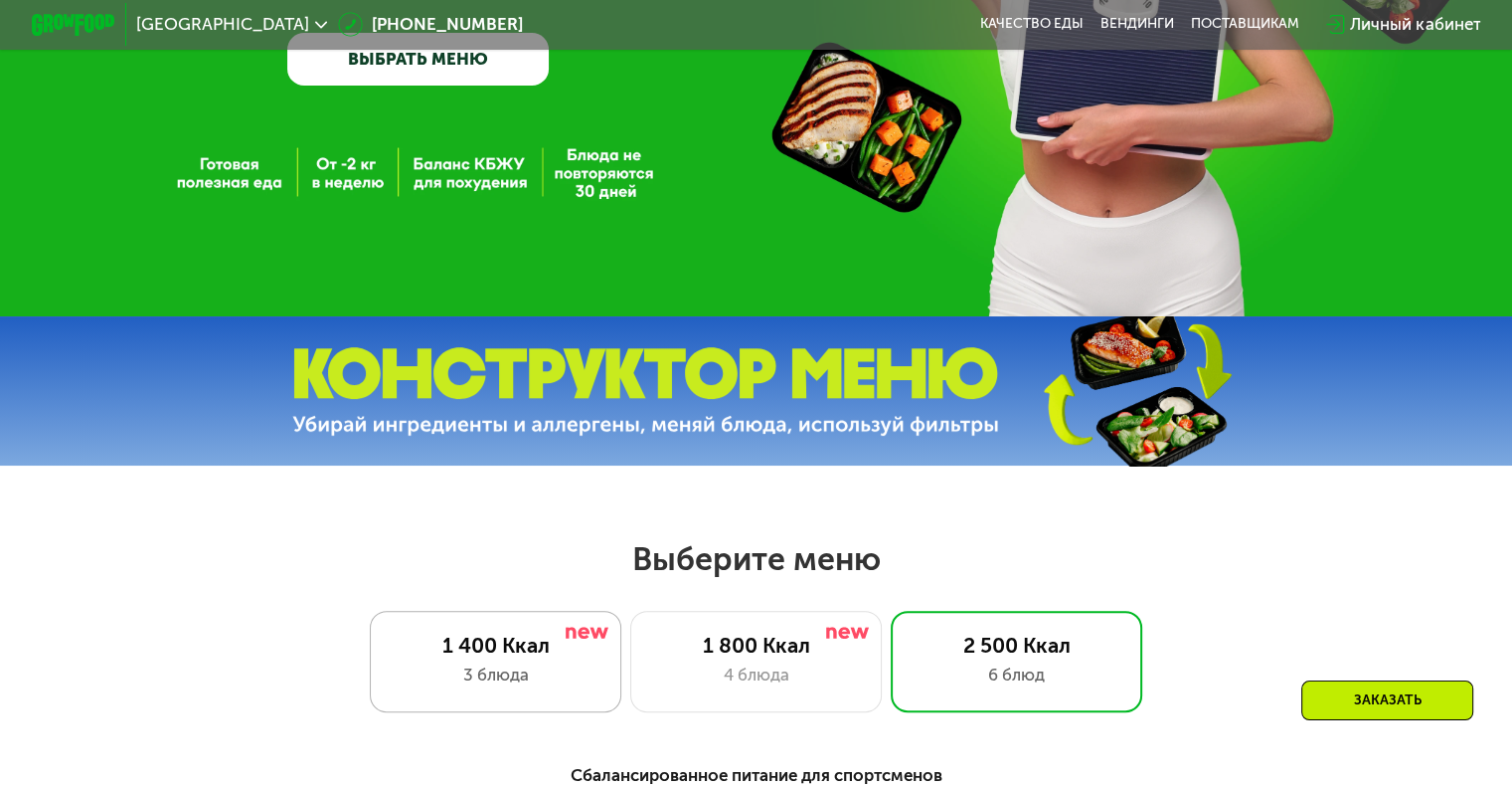
click at [513, 681] on div "3 блюда" at bounding box center [496, 674] width 208 height 25
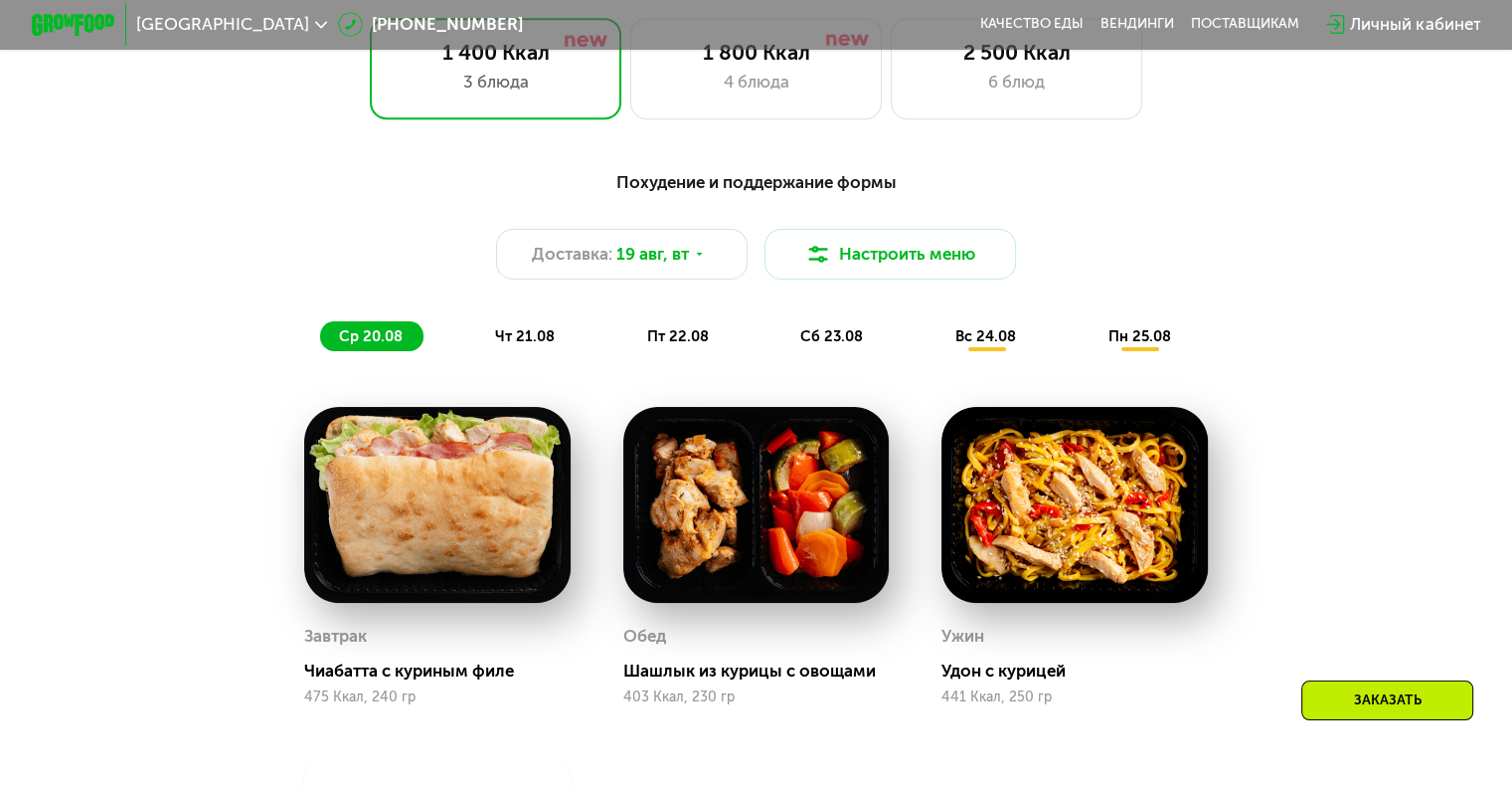
scroll to position [994, 0]
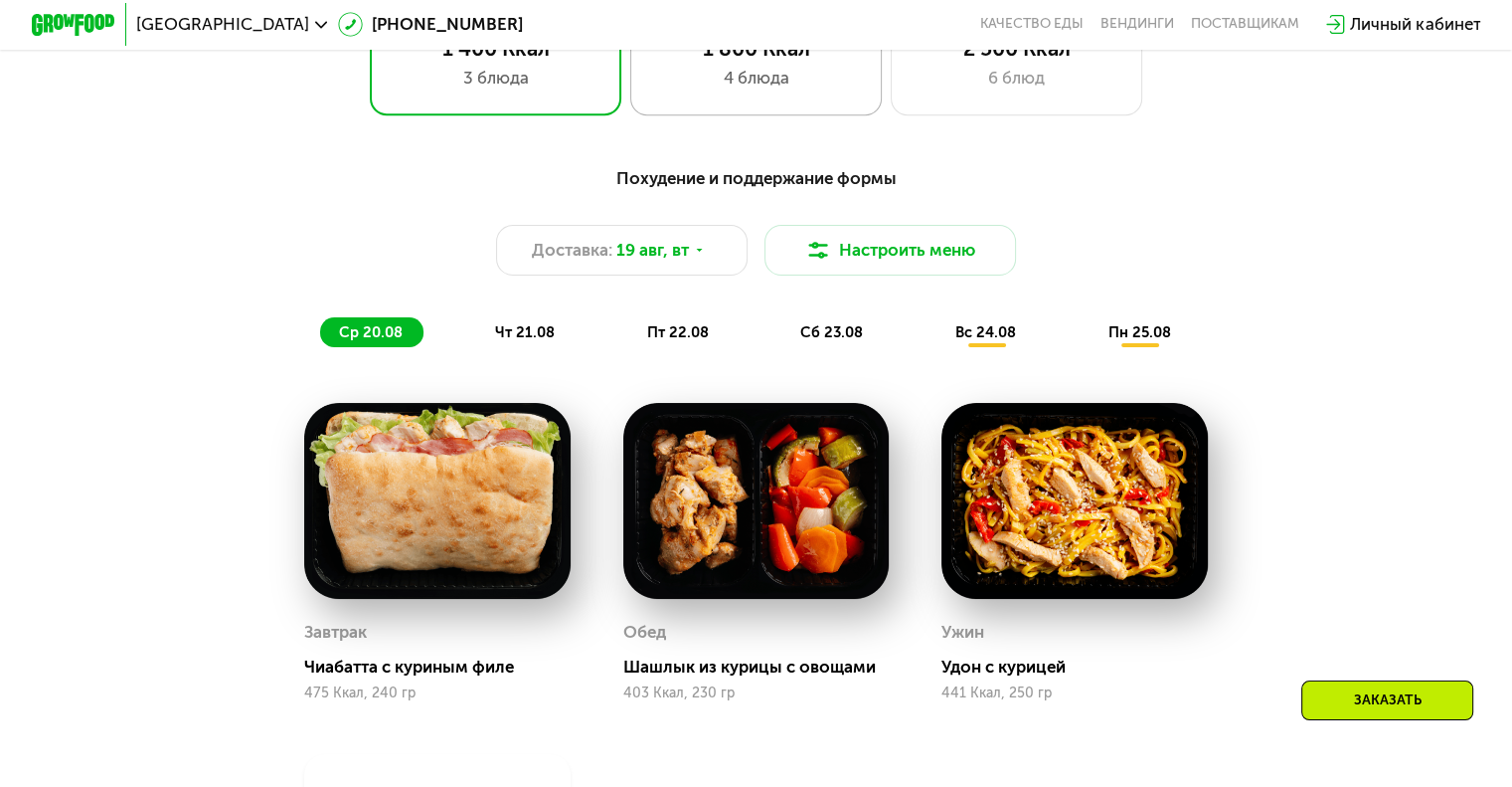
click at [796, 90] on div "4 блюда" at bounding box center [756, 78] width 208 height 25
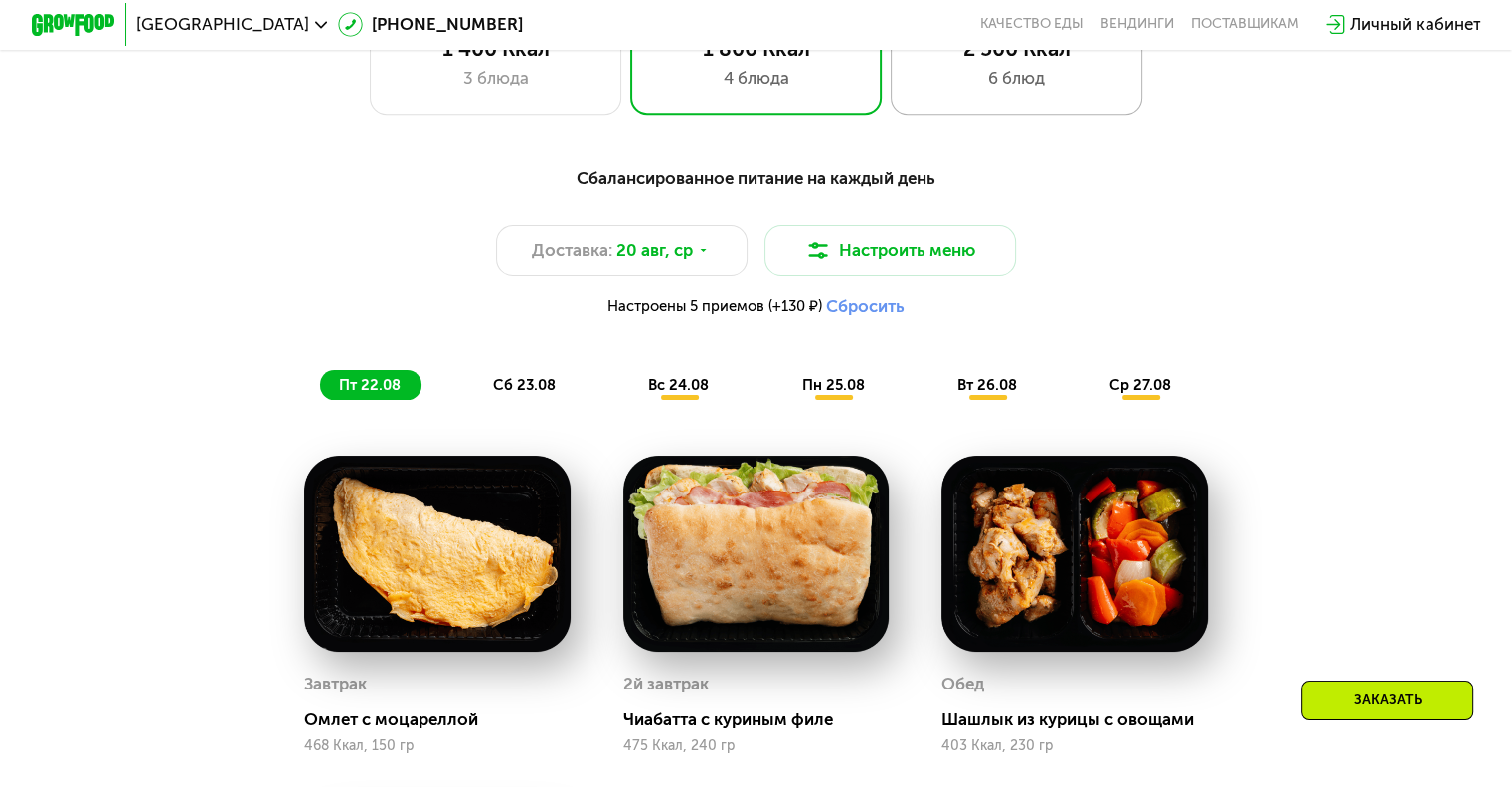
click at [957, 61] on div "2 500 Ккал" at bounding box center [1017, 48] width 208 height 25
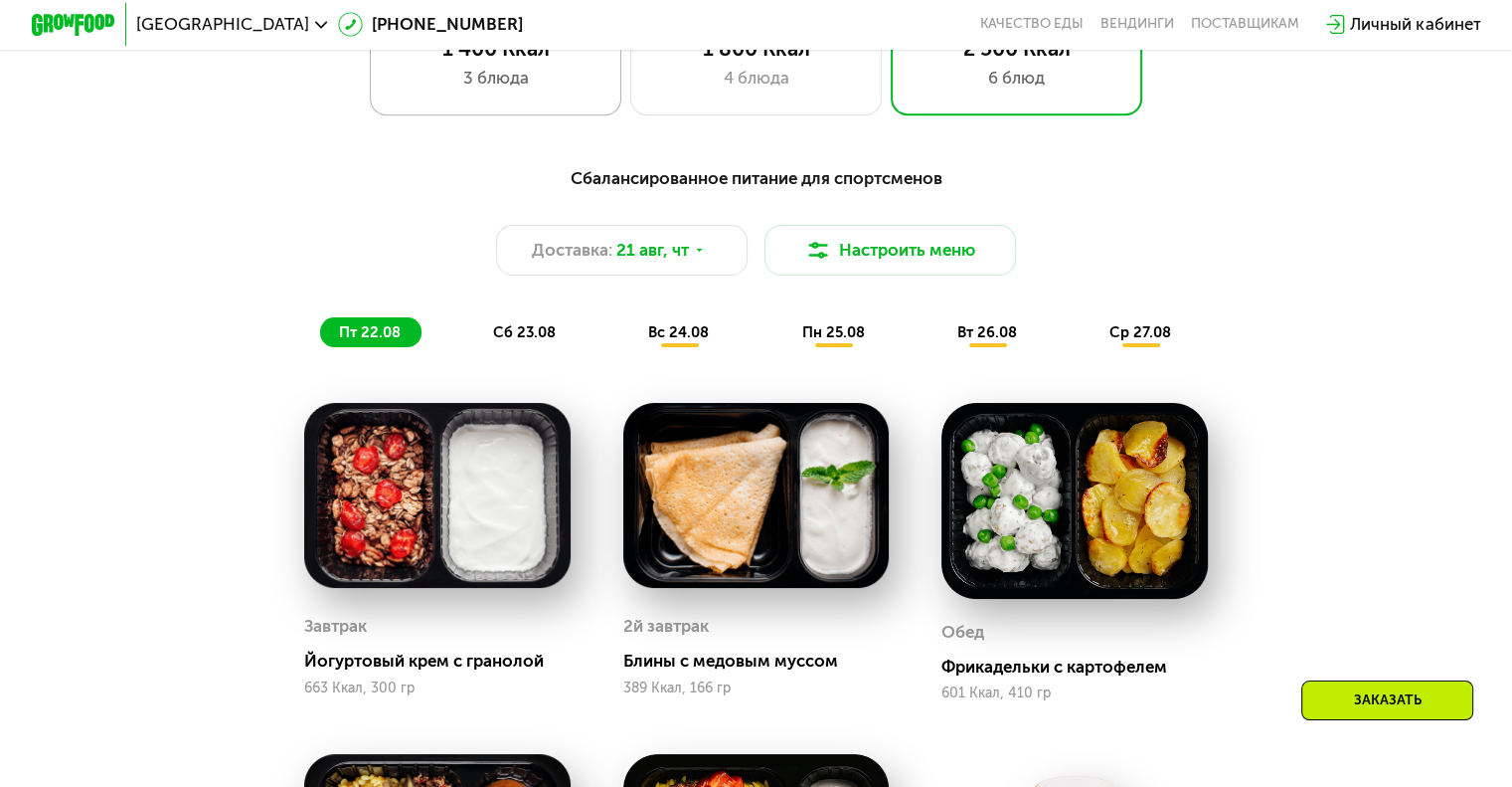
click at [582, 59] on div "1 400 Ккал" at bounding box center [496, 48] width 208 height 25
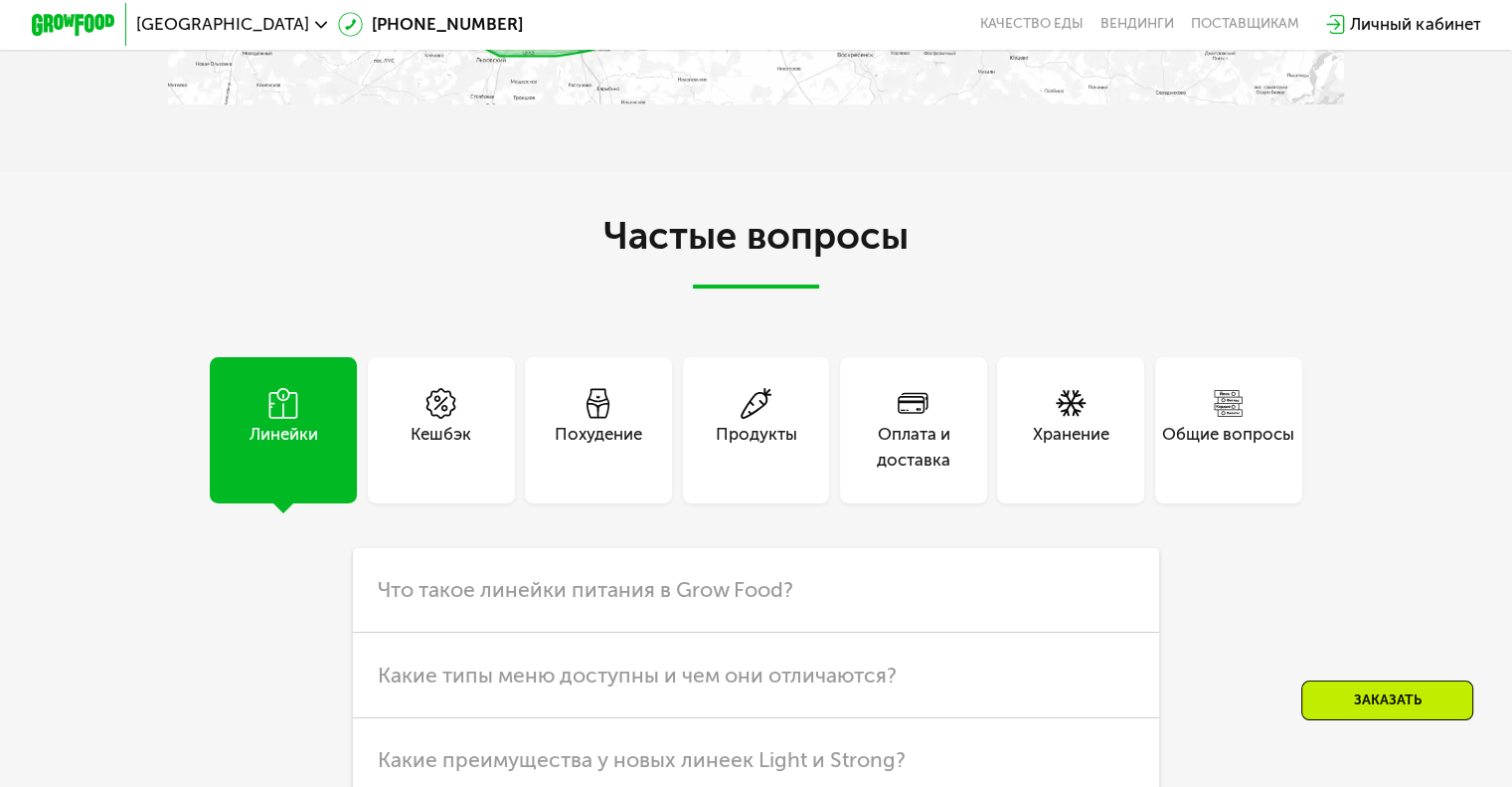
scroll to position [5171, 0]
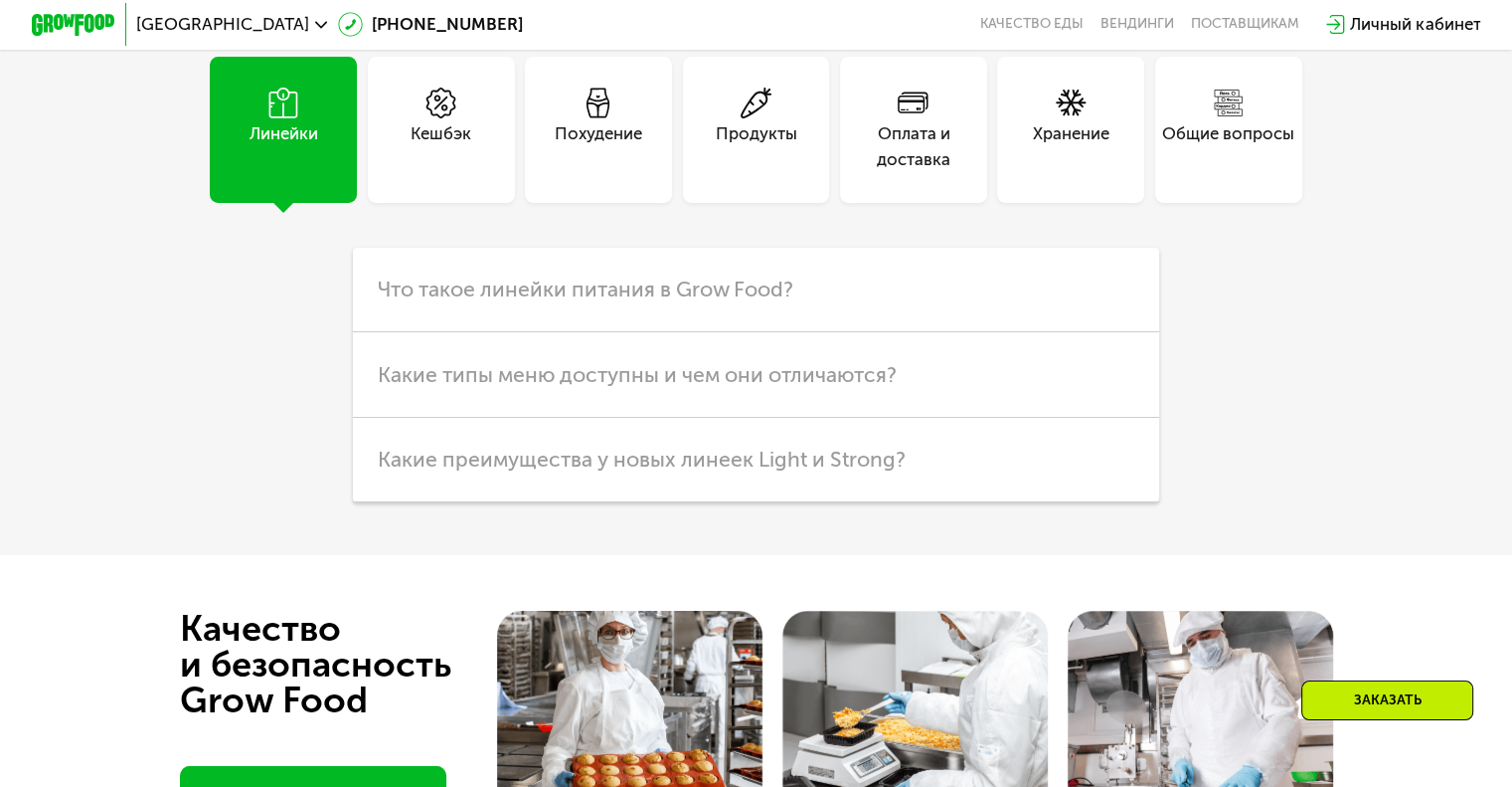
click at [598, 168] on div "Похудение" at bounding box center [599, 146] width 88 height 51
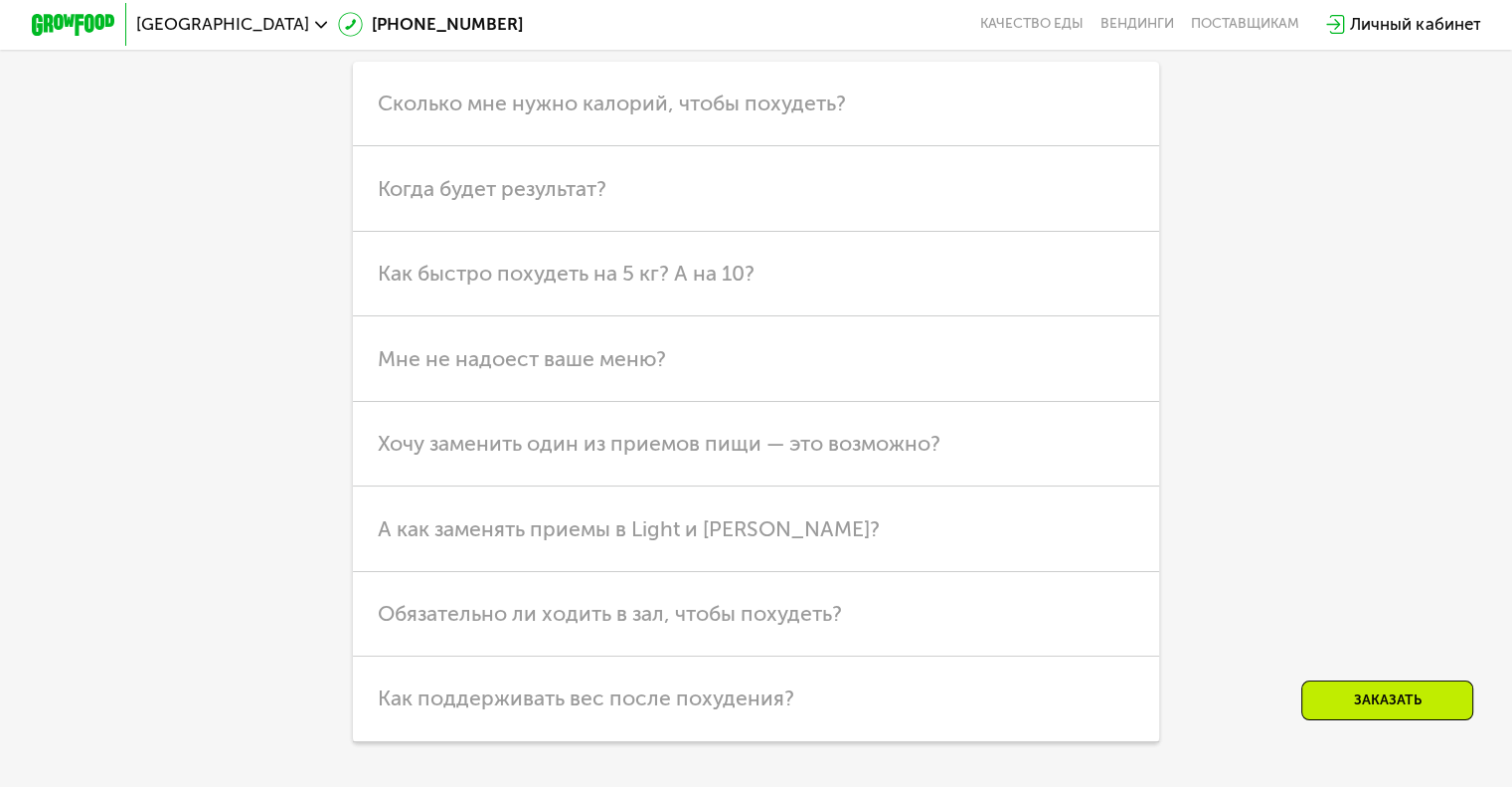
scroll to position [5369, 0]
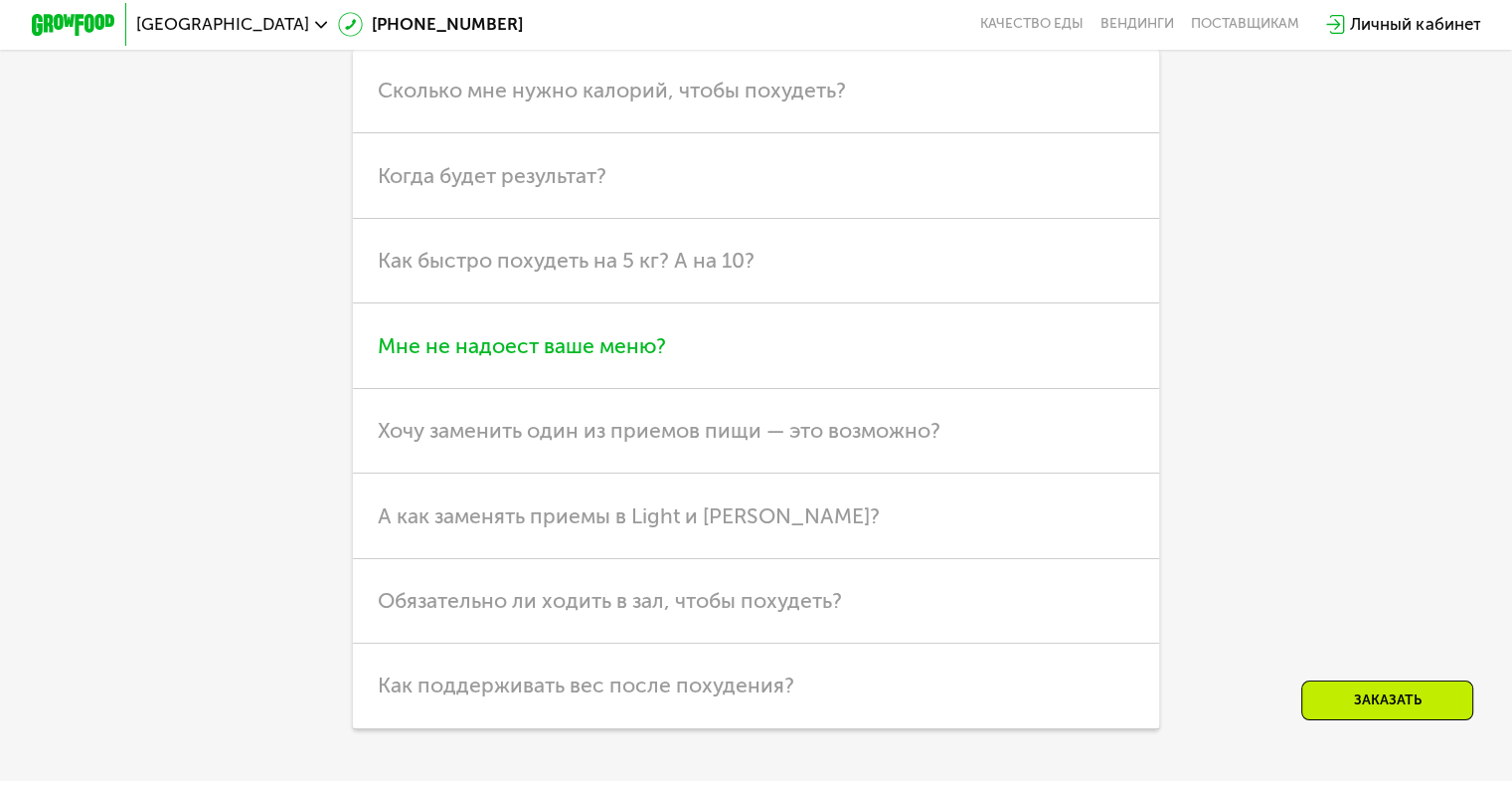
click at [643, 358] on span "Мне не надоест ваше меню?" at bounding box center [522, 345] width 288 height 25
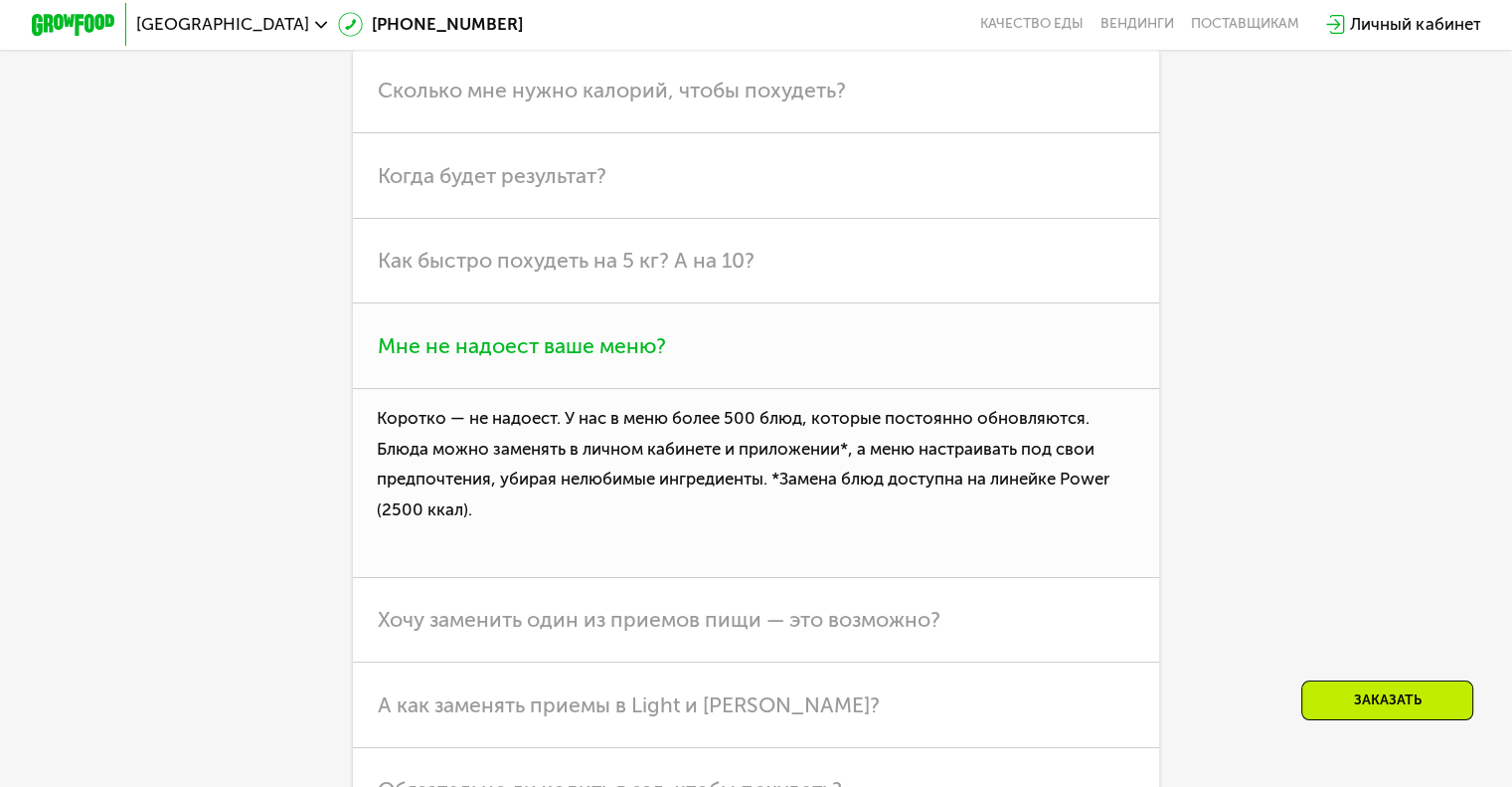
click at [641, 358] on span "Мне не надоест ваше меню?" at bounding box center [522, 345] width 288 height 25
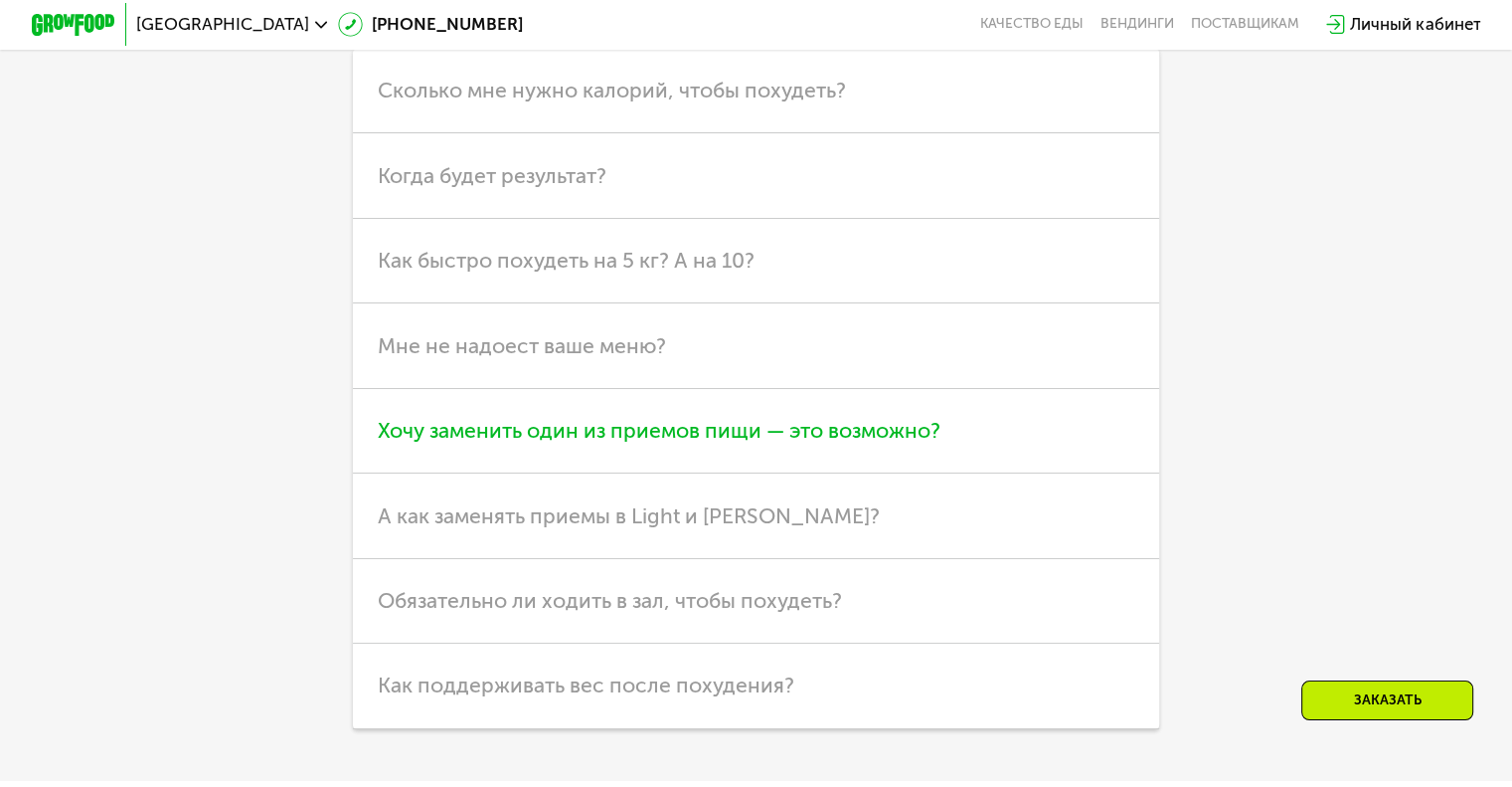
click at [635, 442] on span "Хочу заменить один из приемов пищи — это возможно?" at bounding box center [659, 430] width 563 height 25
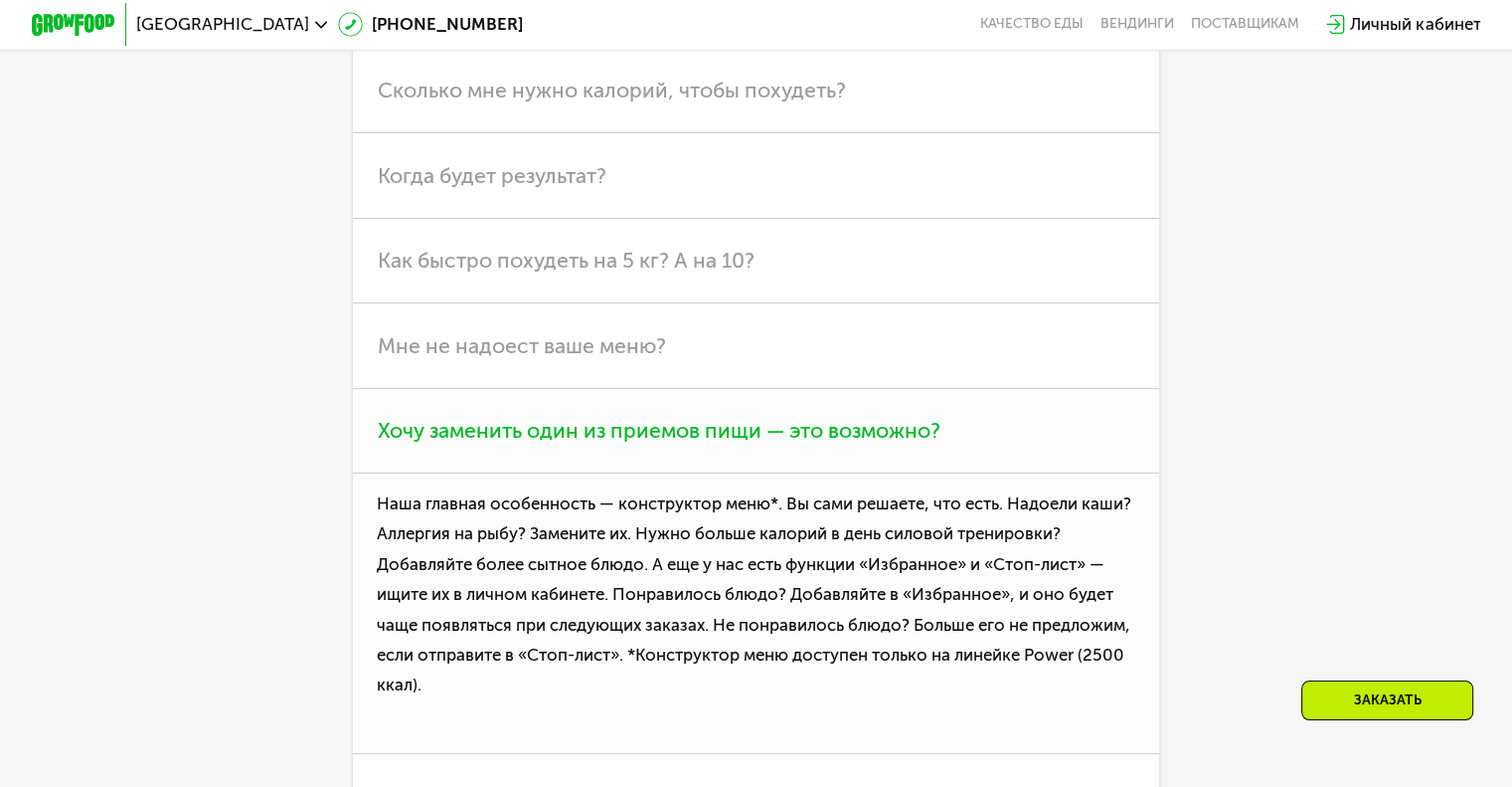
click at [648, 442] on span "Хочу заменить один из приемов пищи — это возможно?" at bounding box center [659, 430] width 563 height 25
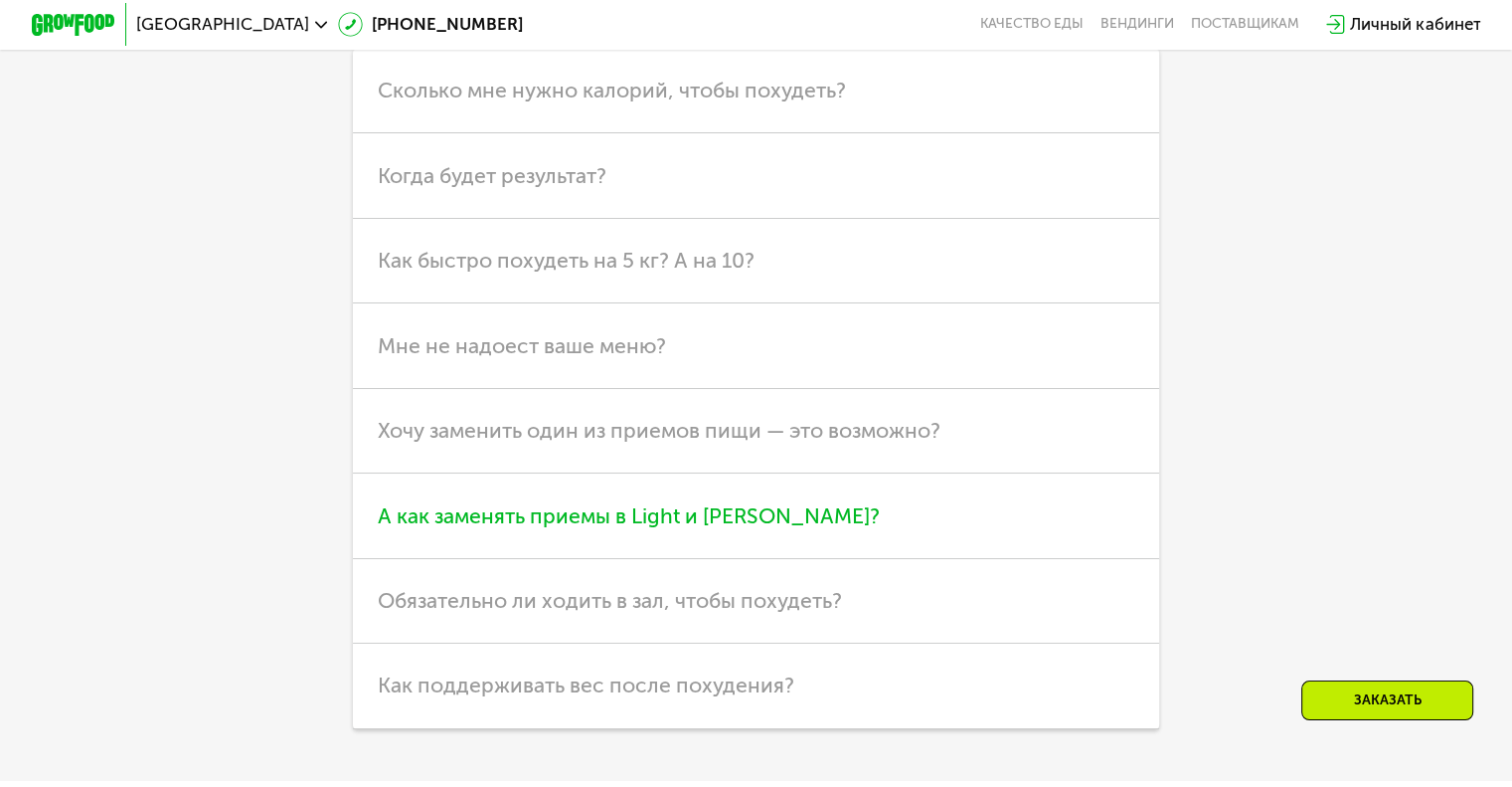
click at [630, 528] on span "А как заменять приемы в Light и [PERSON_NAME]?" at bounding box center [629, 515] width 502 height 25
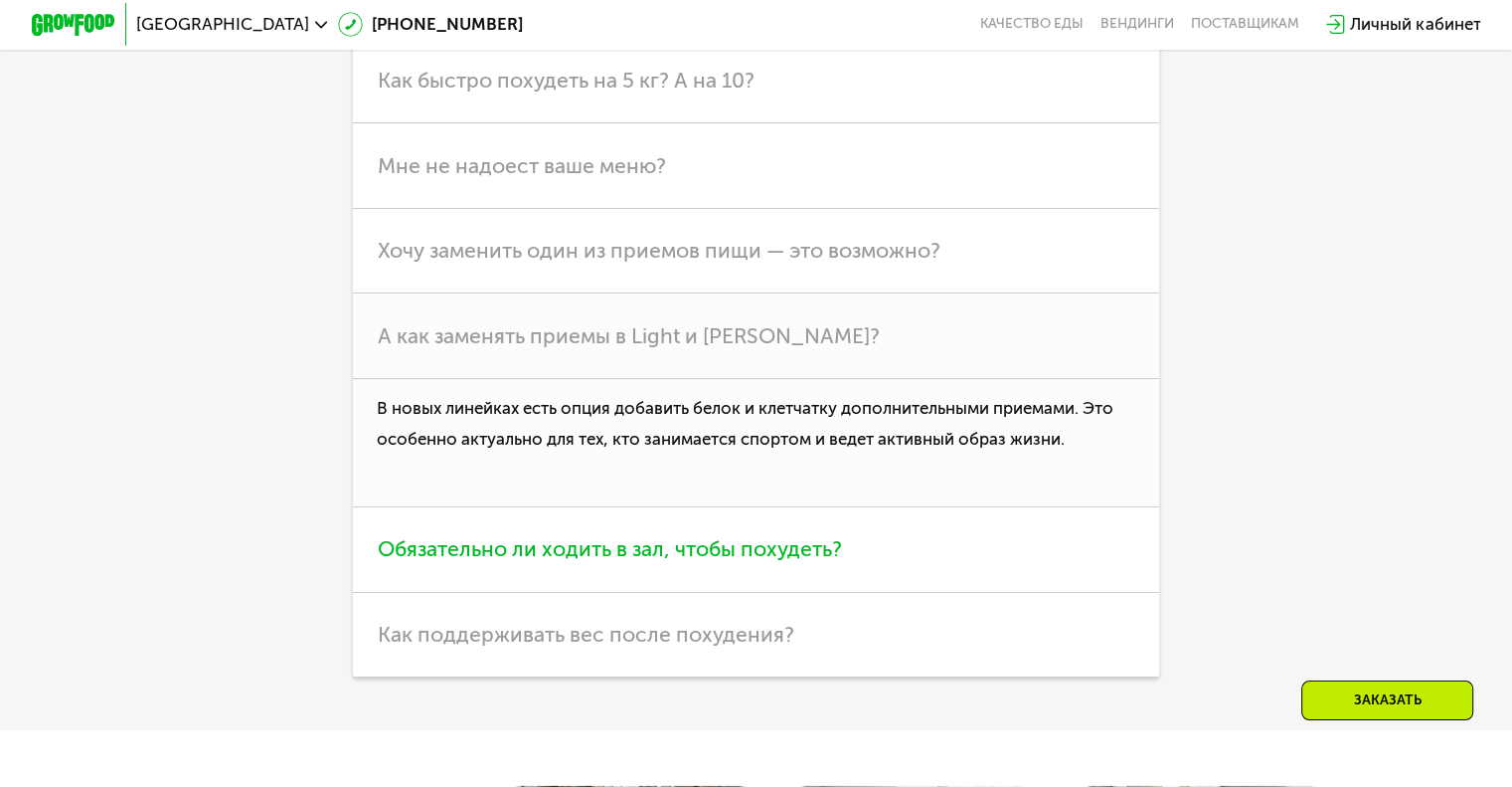
scroll to position [5568, 0]
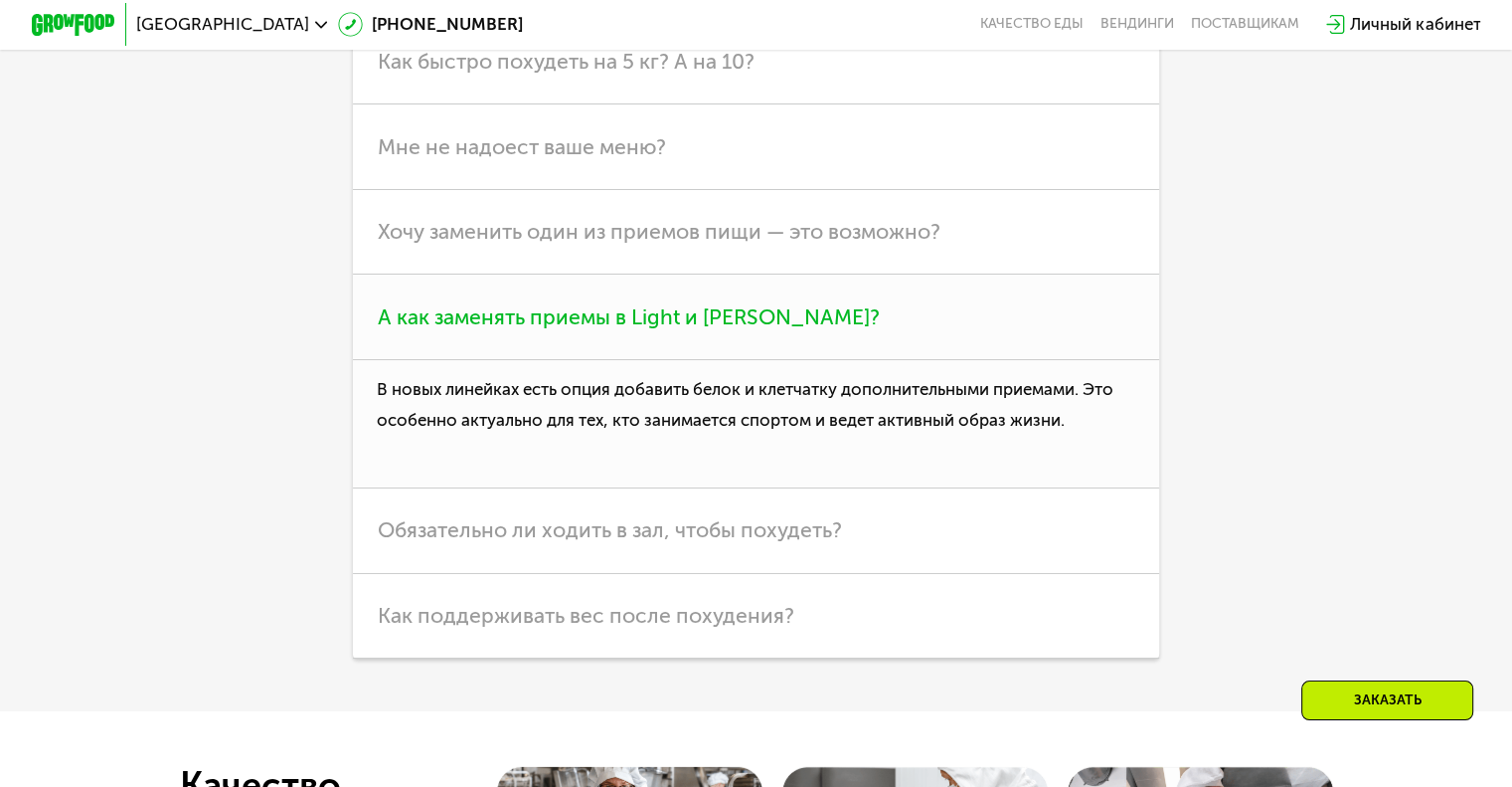
click at [623, 329] on span "А как заменять приемы в Light и [PERSON_NAME]?" at bounding box center [629, 316] width 502 height 25
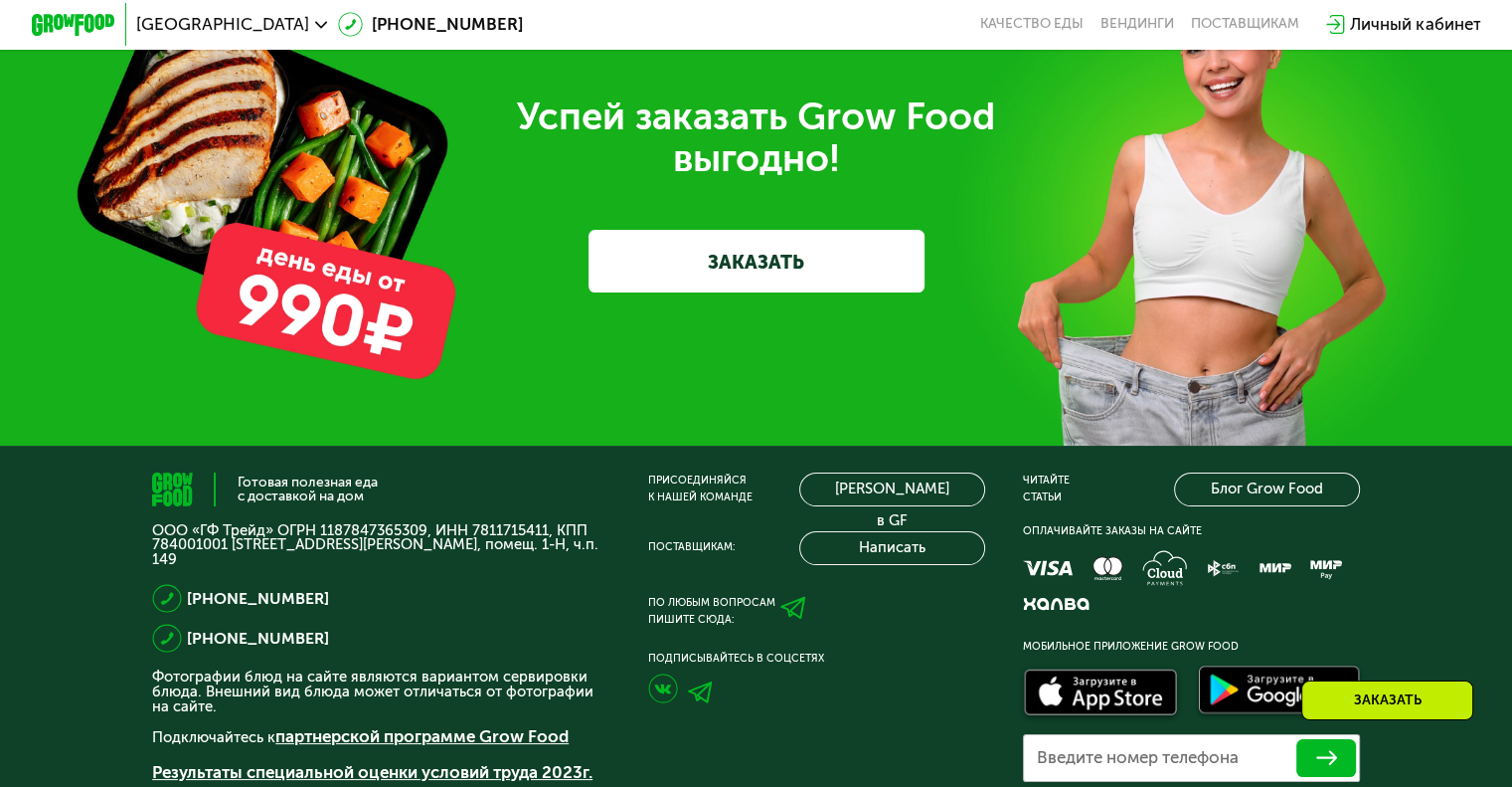
scroll to position [6246, 0]
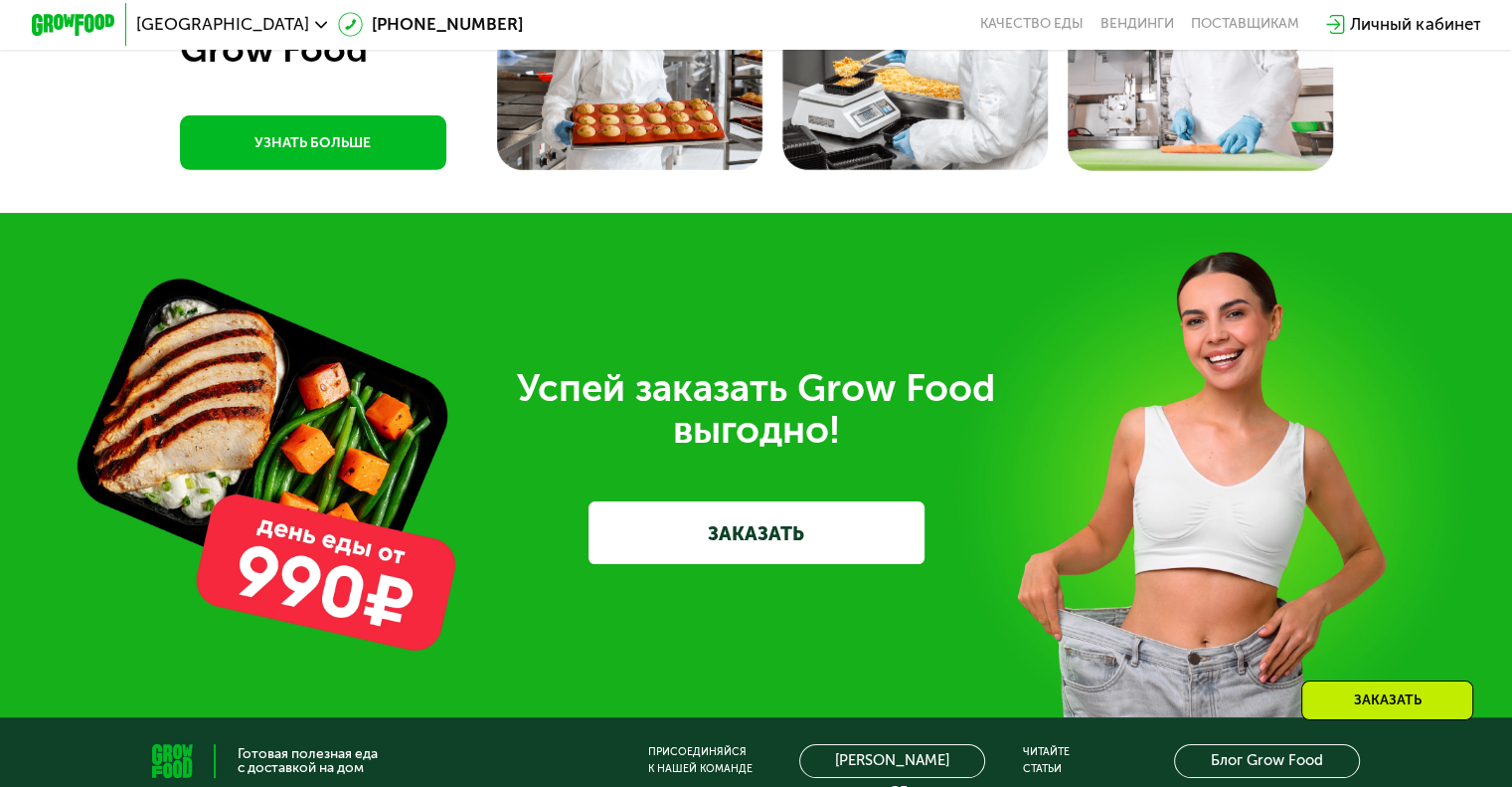
click at [1398, 26] on div "Личный кабинет" at bounding box center [1415, 24] width 130 height 25
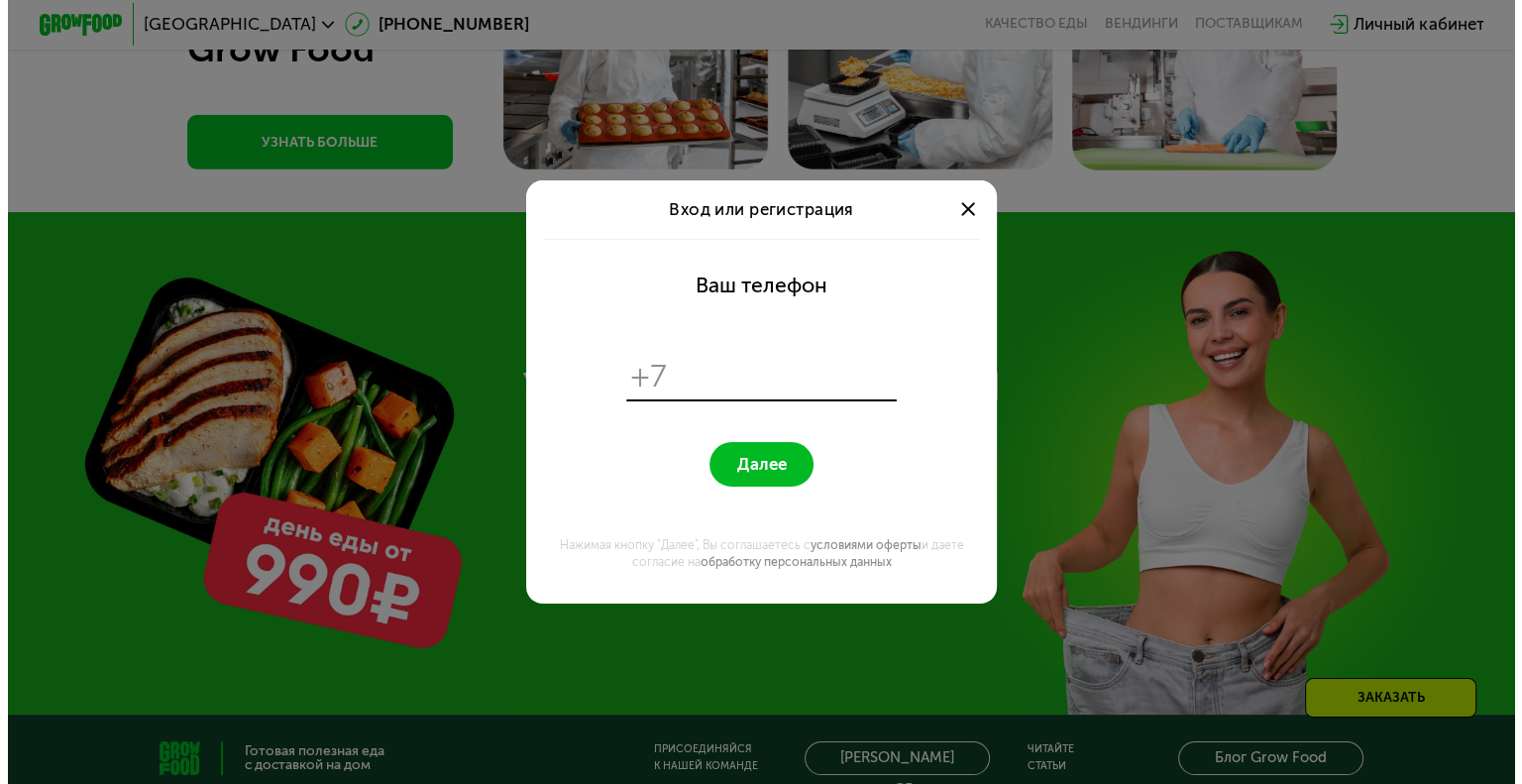
scroll to position [0, 0]
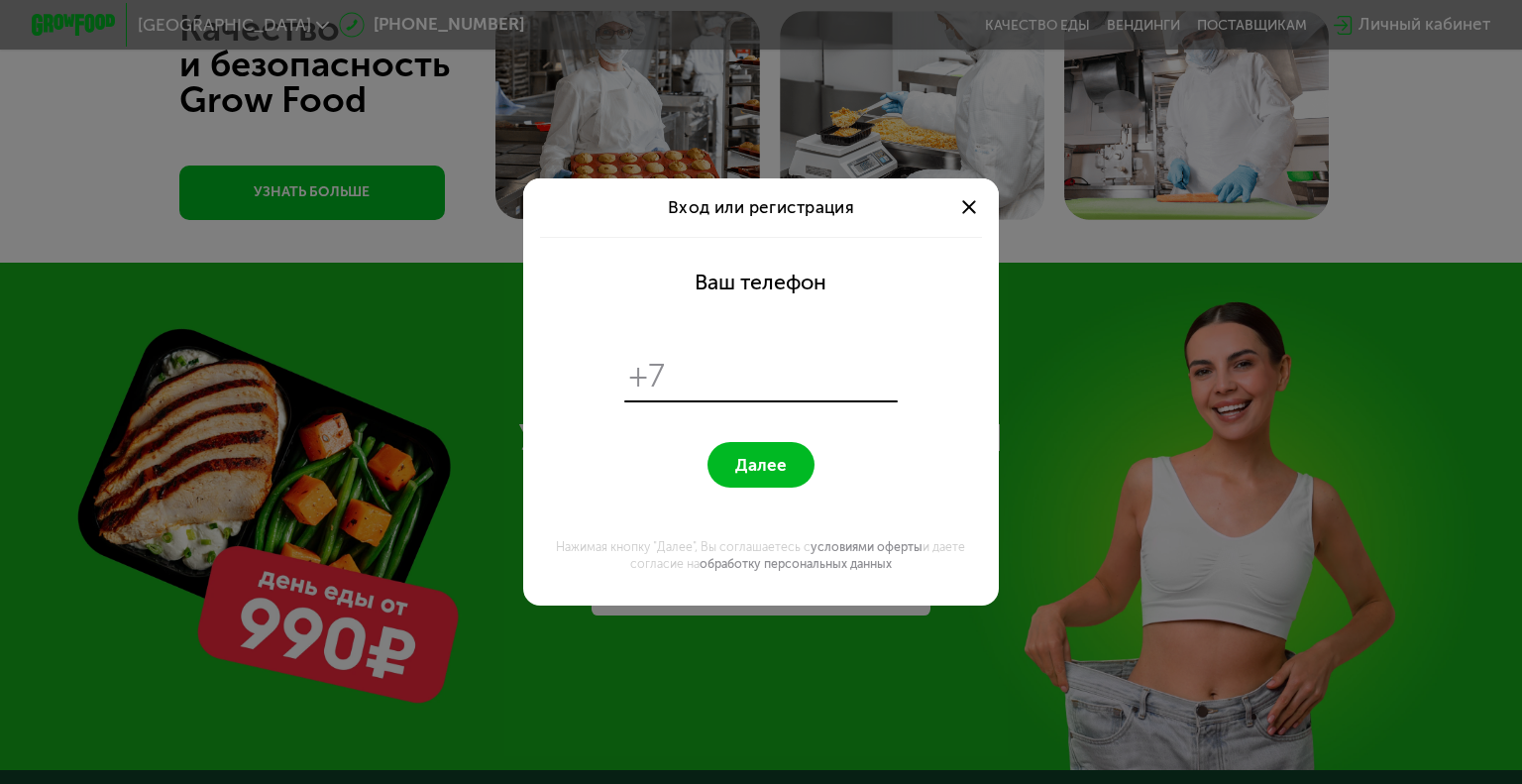
click at [975, 198] on div at bounding box center [970, 208] width 26 height 26
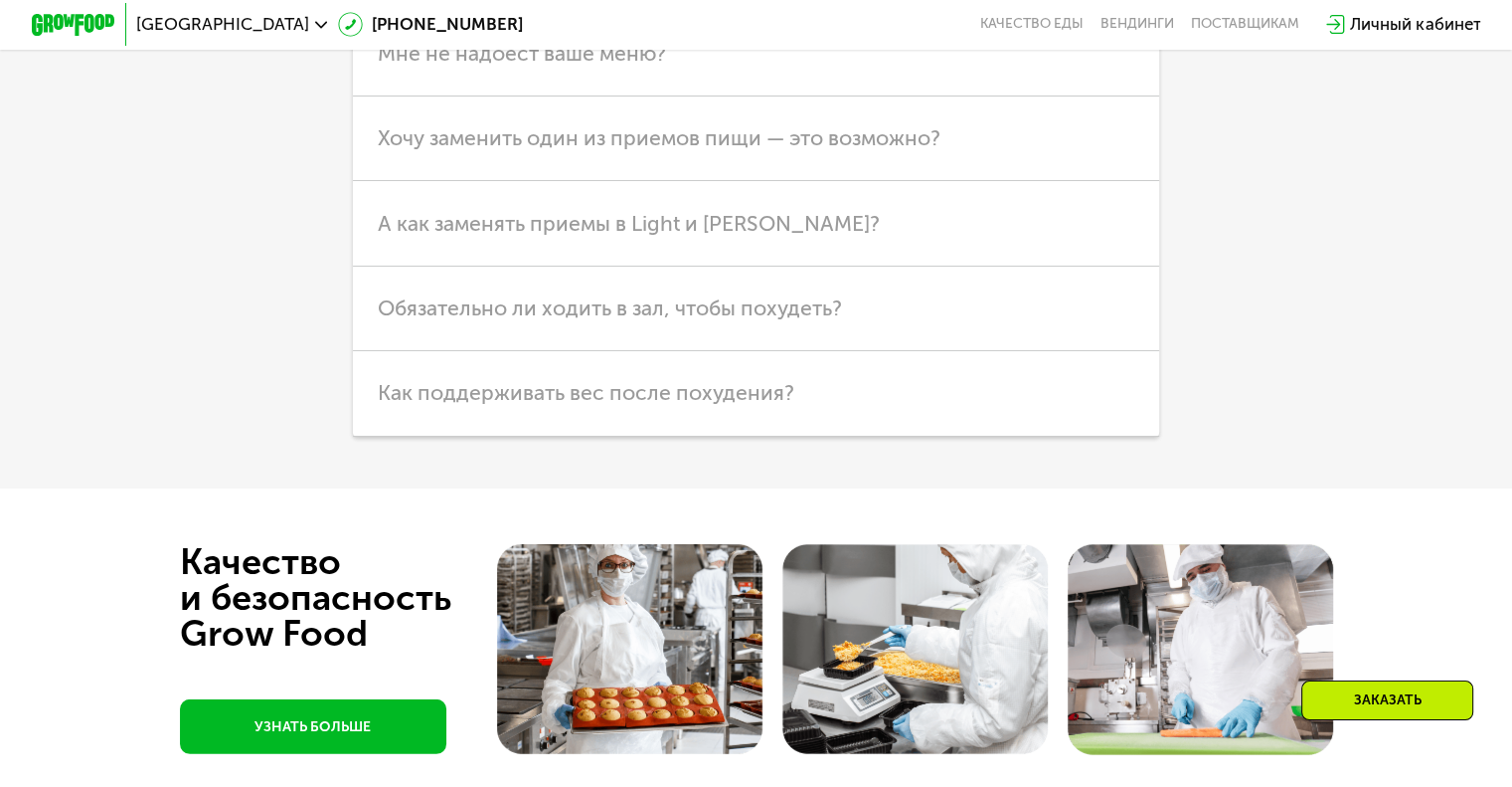
scroll to position [6246, 0]
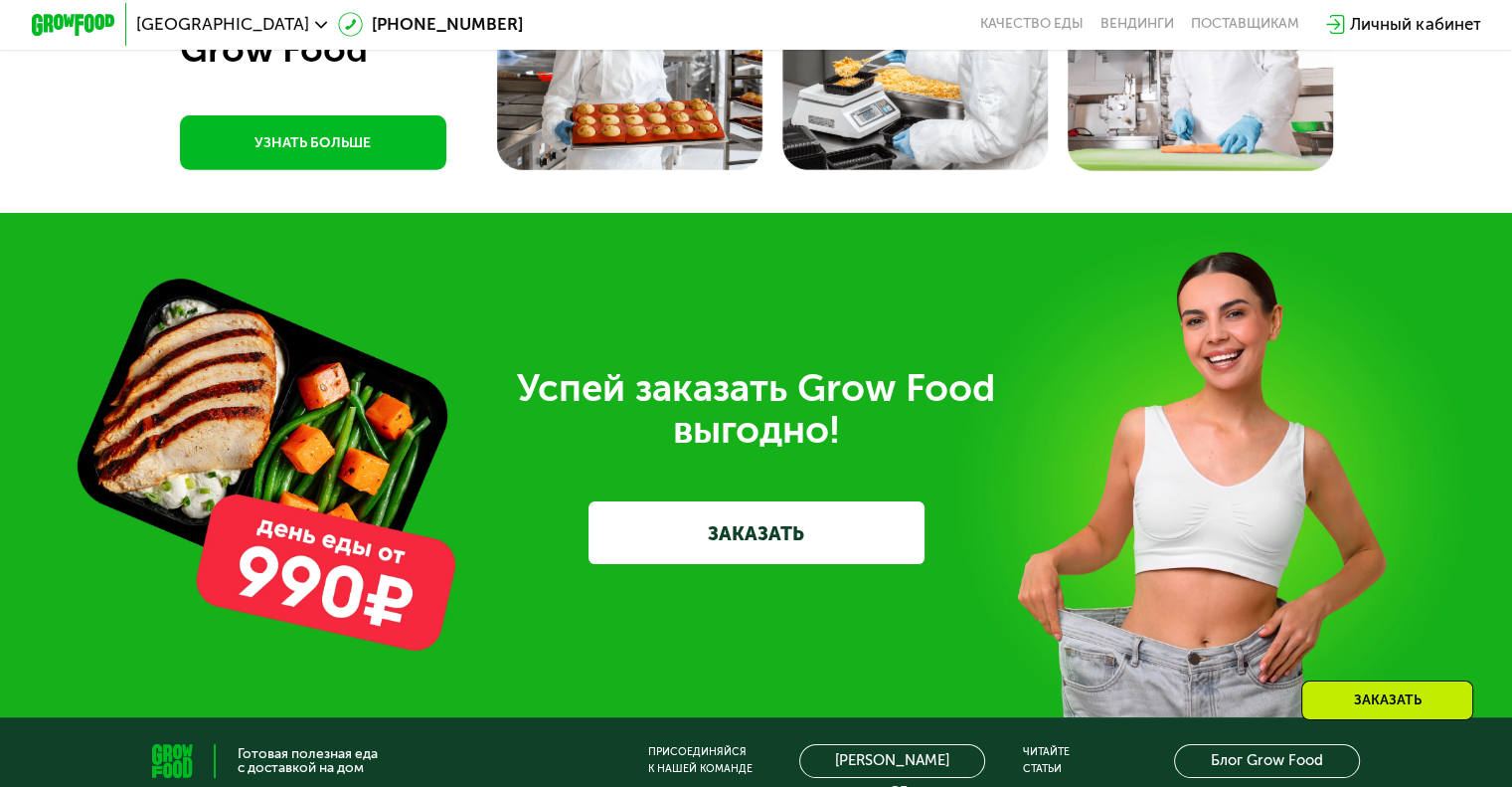
click at [866, 564] on link "ЗАКАЗАТЬ" at bounding box center [757, 532] width 336 height 63
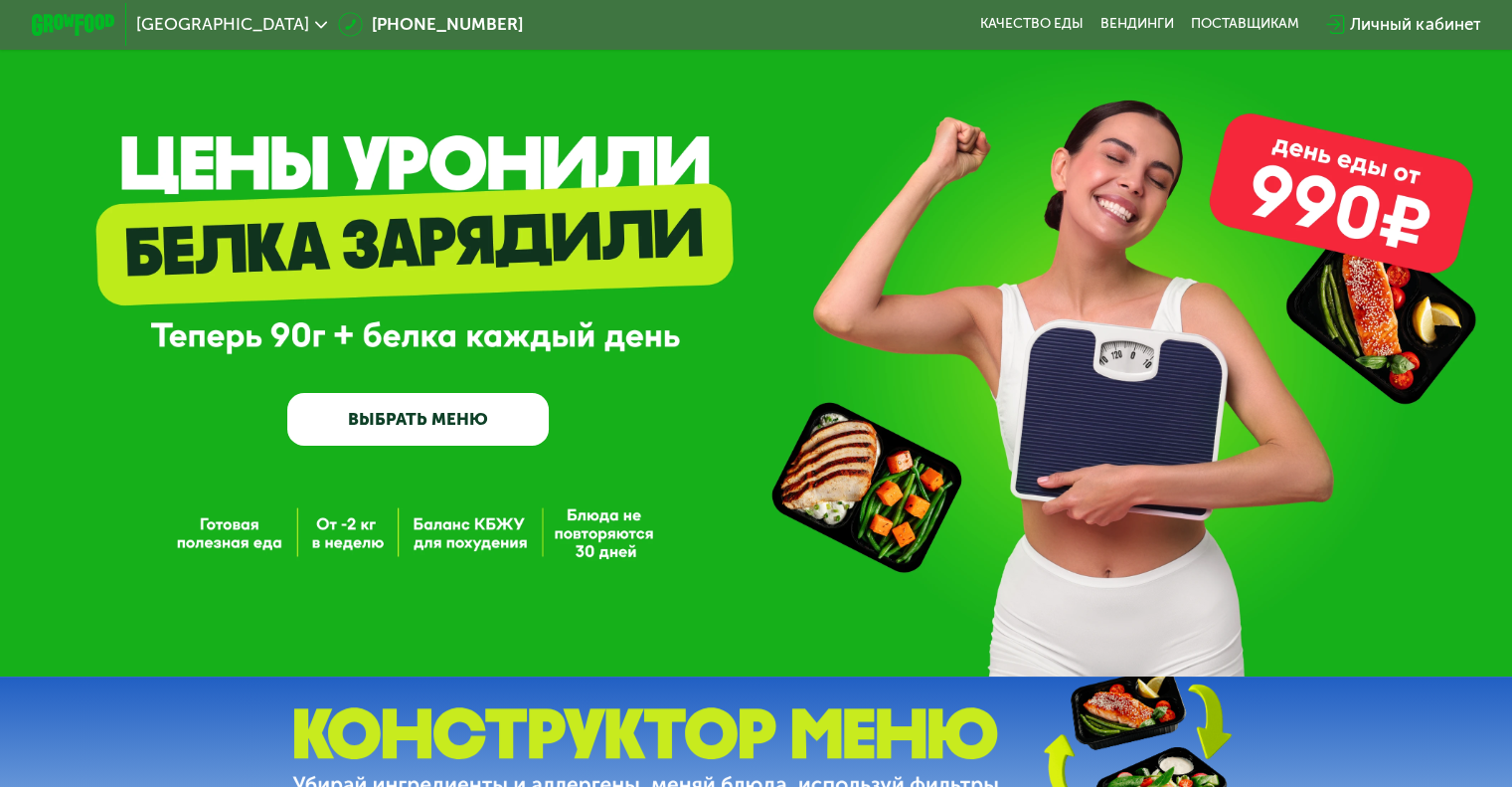
scroll to position [0, 0]
